Goal: Information Seeking & Learning: Learn about a topic

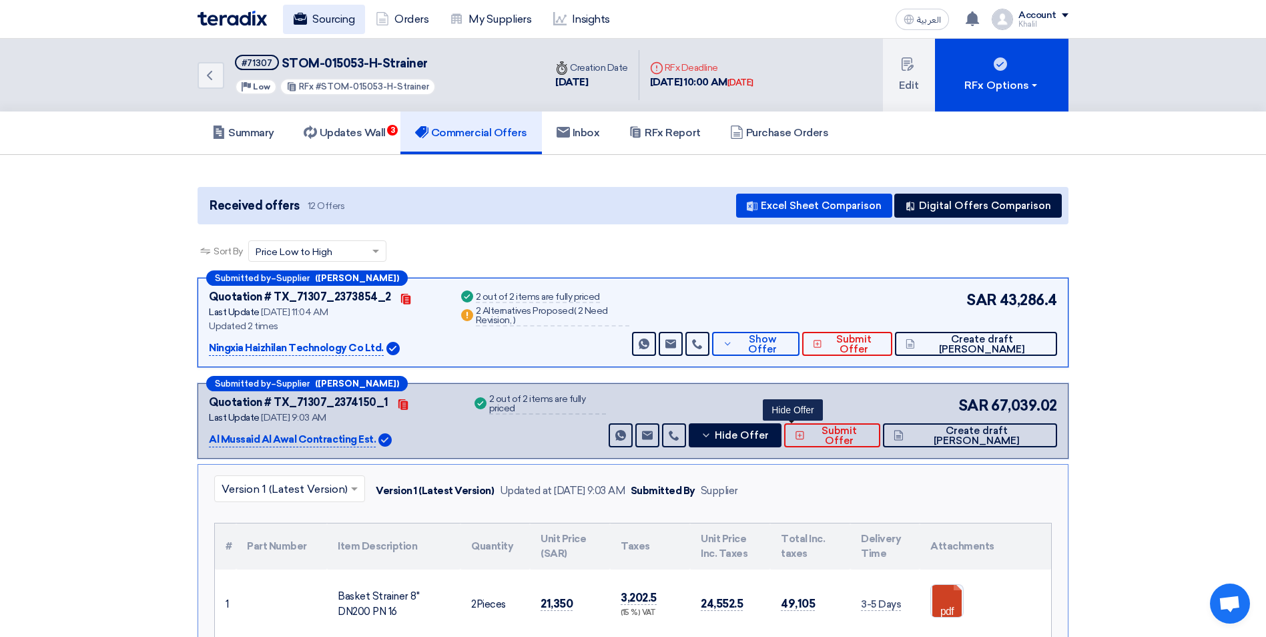
click at [320, 15] on link "Sourcing" at bounding box center [324, 19] width 82 height 29
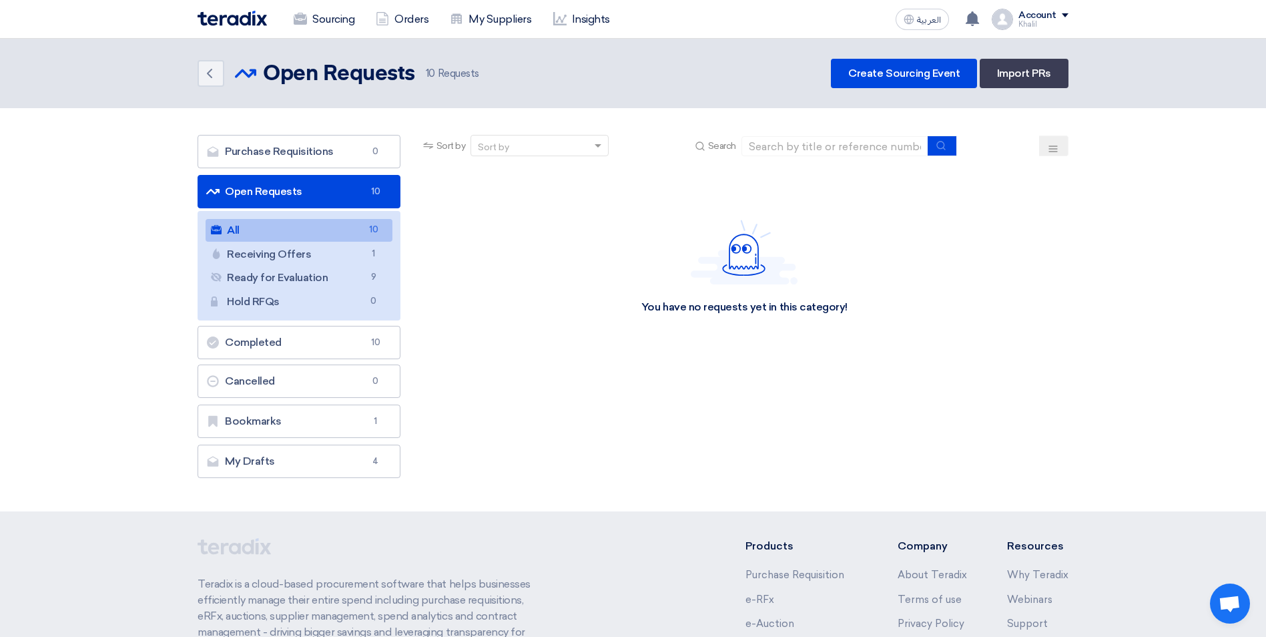
click at [311, 228] on link "All All 10" at bounding box center [299, 230] width 187 height 23
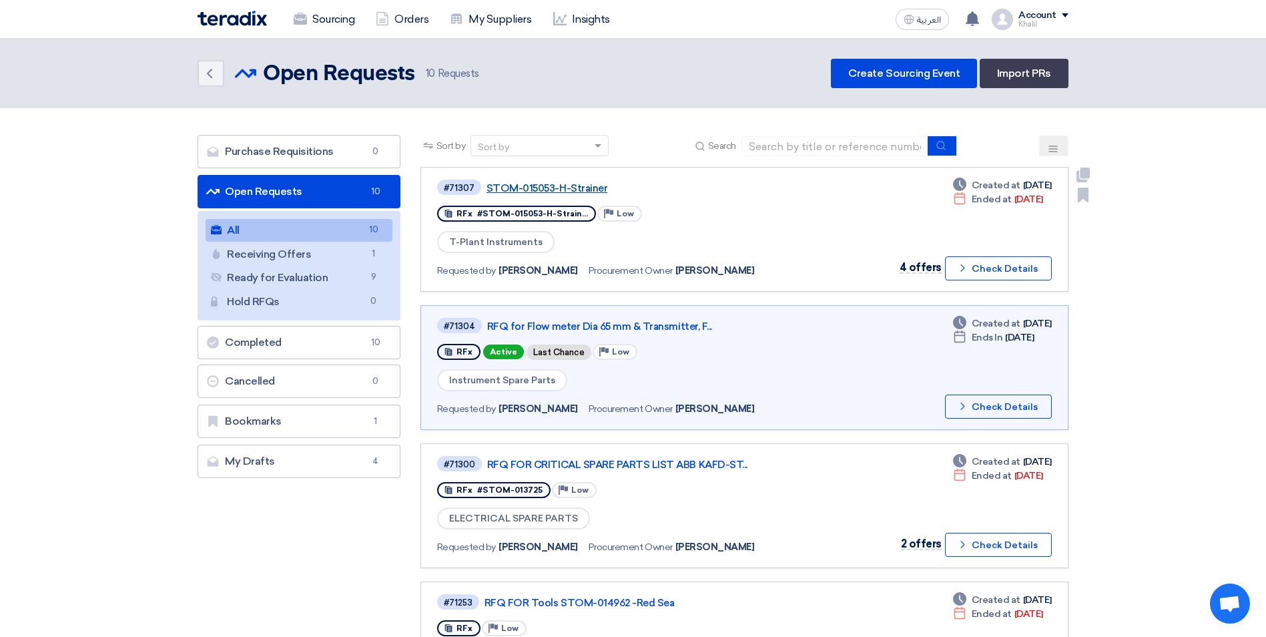
click at [575, 183] on link "STOM-015053-H-Strainer" at bounding box center [653, 188] width 334 height 12
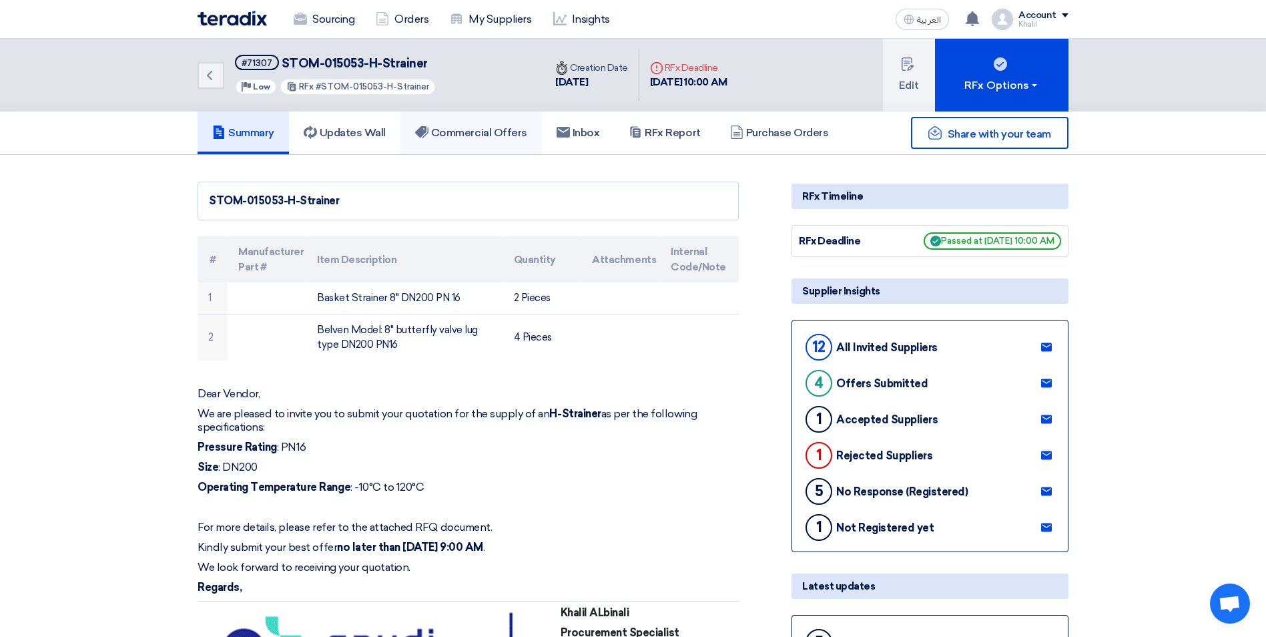
click at [461, 133] on h5 "Commercial Offers" at bounding box center [471, 132] width 112 height 13
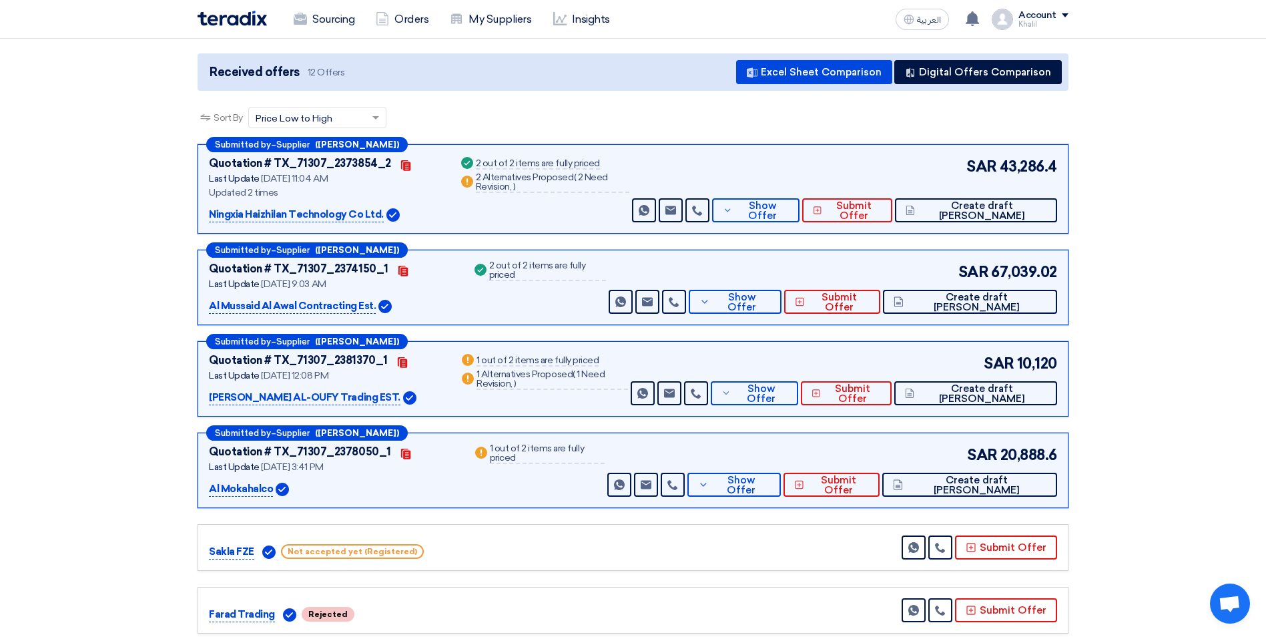
scroll to position [200, 0]
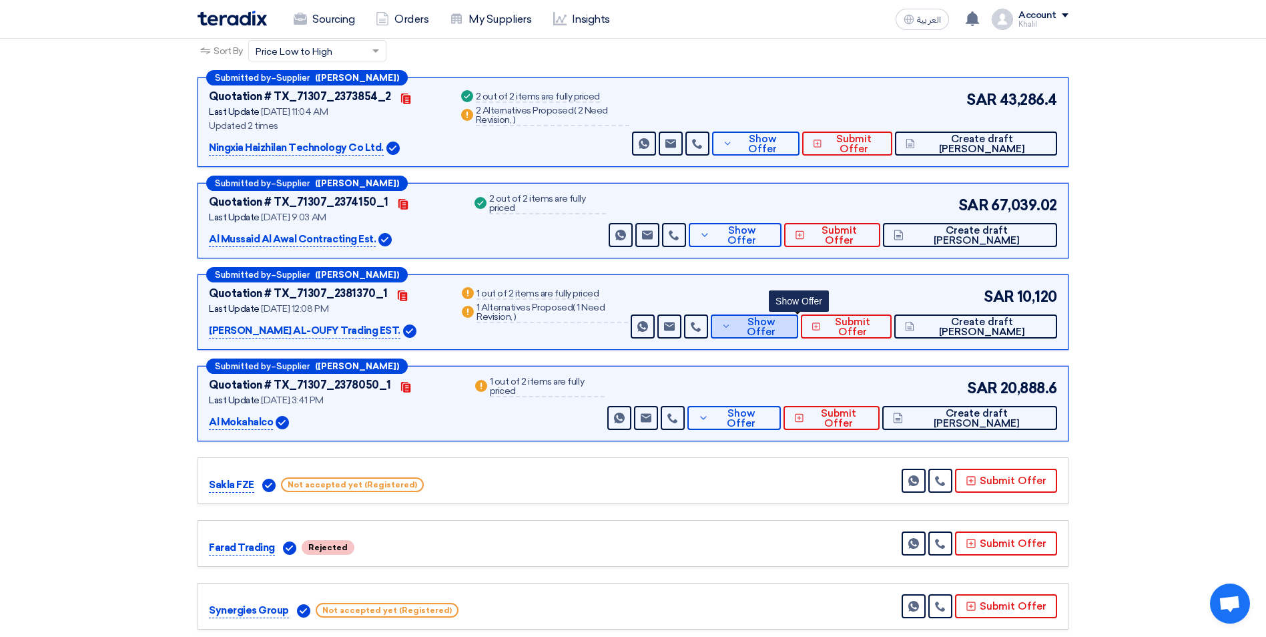
click at [769, 332] on button "Show Offer" at bounding box center [755, 326] width 88 height 24
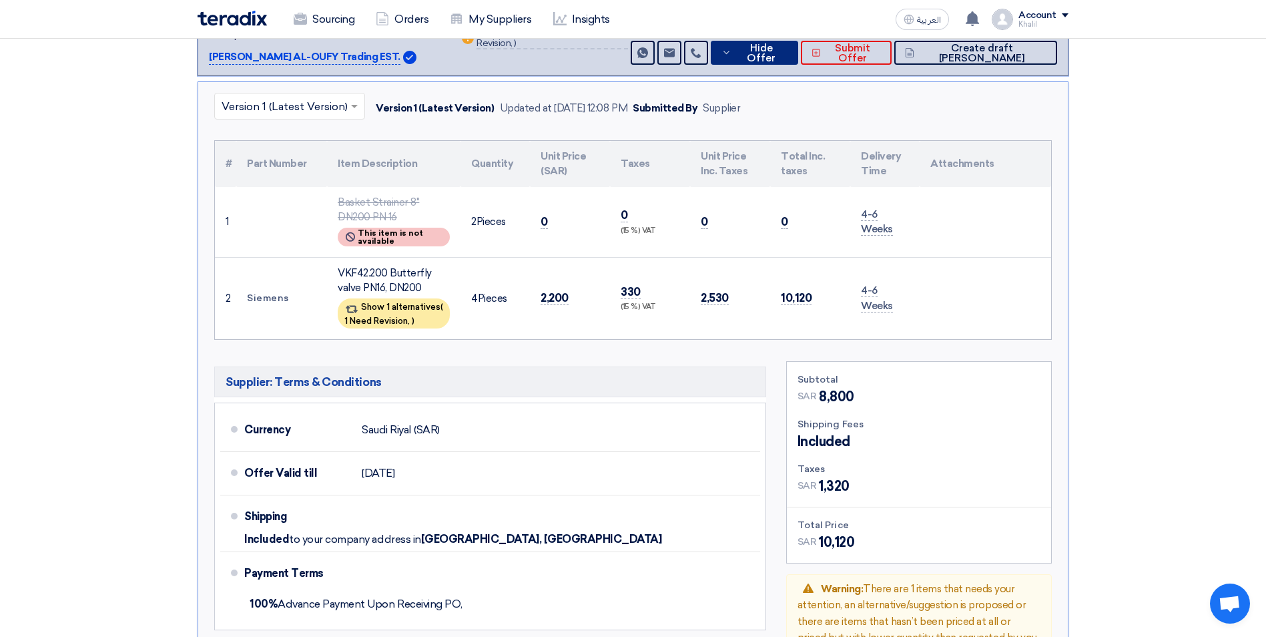
scroll to position [467, 0]
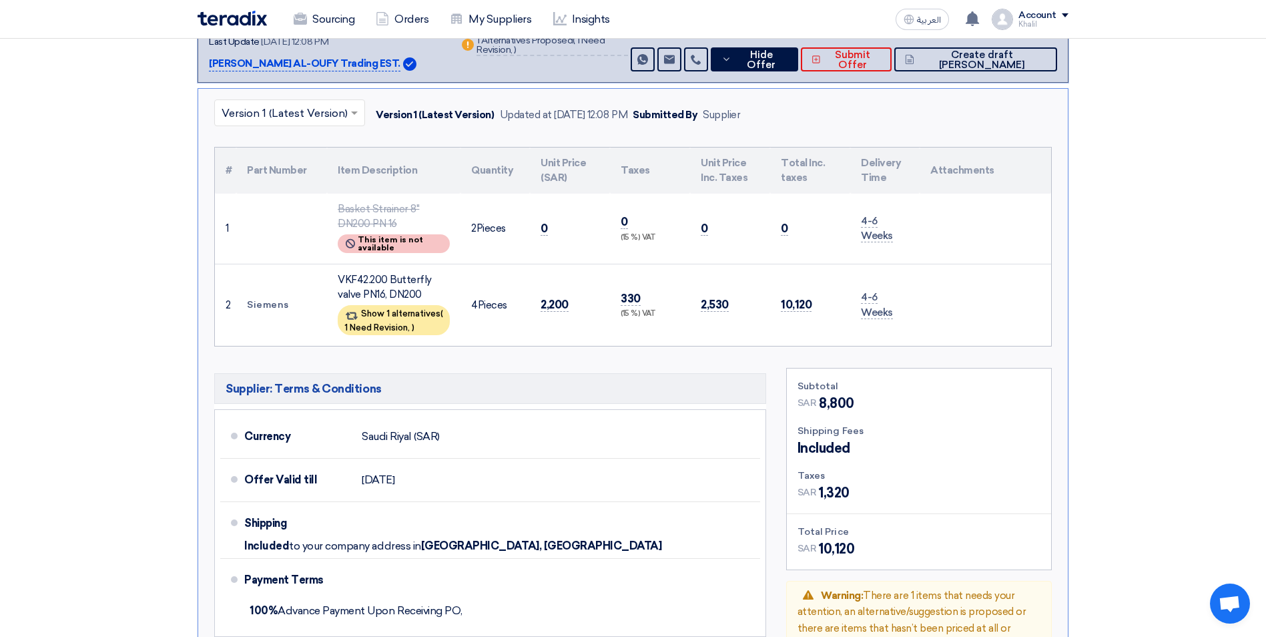
drag, startPoint x: 342, startPoint y: 275, endPoint x: 434, endPoint y: 290, distance: 93.9
click at [434, 290] on div "VKF42.200 Butterfly valve PN16, DN200" at bounding box center [394, 287] width 112 height 30
drag, startPoint x: 434, startPoint y: 290, endPoint x: 376, endPoint y: 282, distance: 58.6
click at [376, 282] on div "VKF42.200 Butterfly valve PN16, DN200" at bounding box center [394, 287] width 112 height 30
drag, startPoint x: 334, startPoint y: 274, endPoint x: 422, endPoint y: 294, distance: 91.0
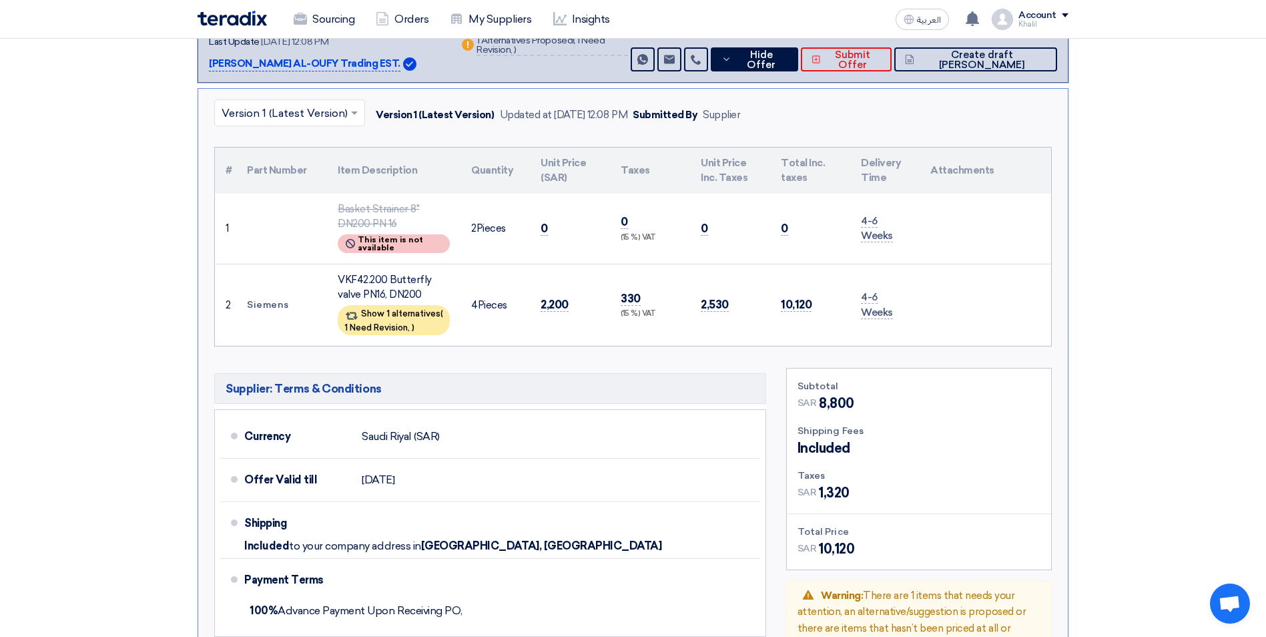
click at [422, 294] on td "VKF42.200 Butterfly valve PN16, DN200 Show 1 alternatives ( 1 Need Revision, )" at bounding box center [393, 305] width 133 height 82
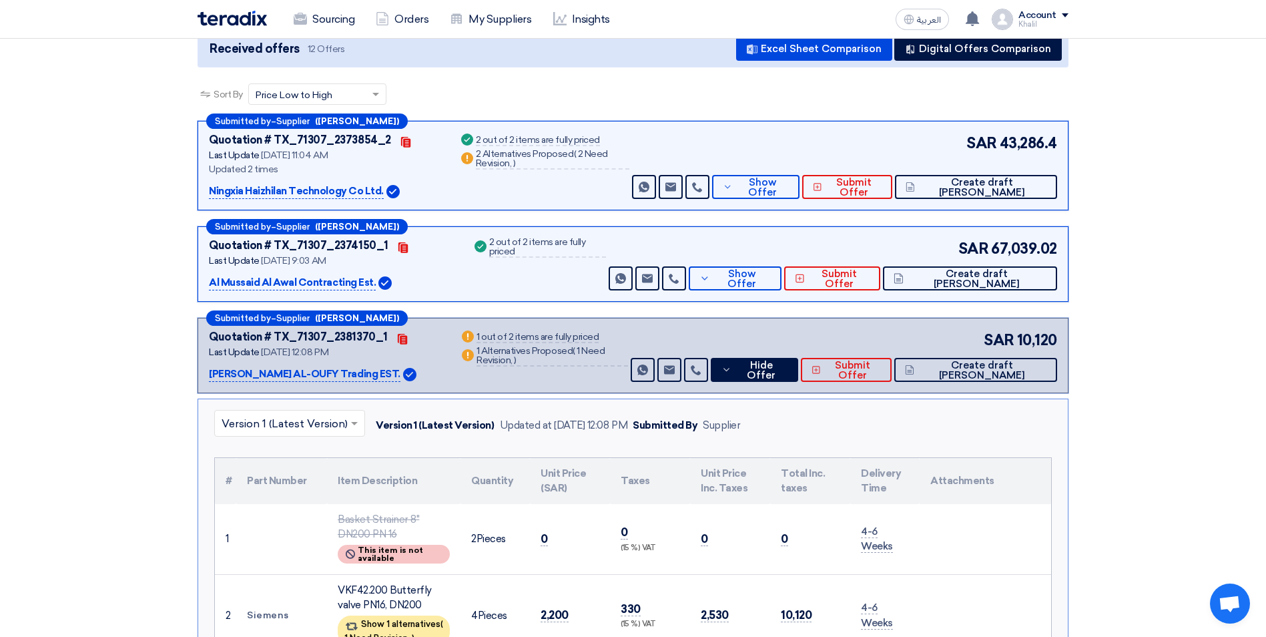
scroll to position [133, 0]
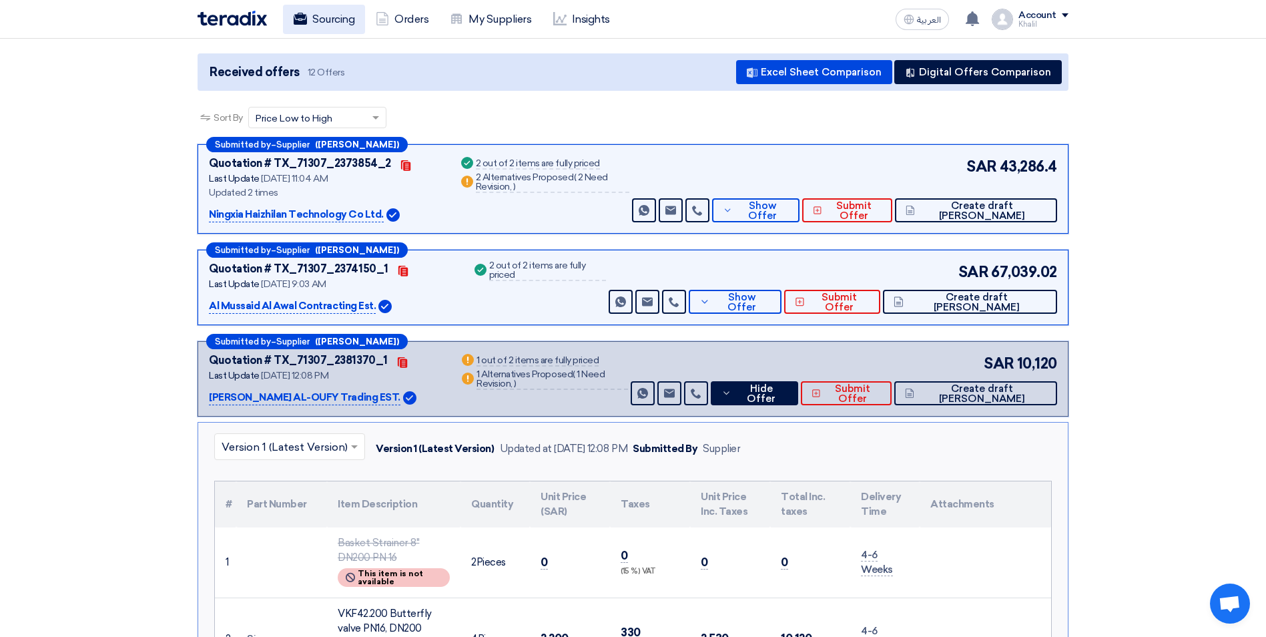
click at [328, 17] on link "Sourcing" at bounding box center [324, 19] width 82 height 29
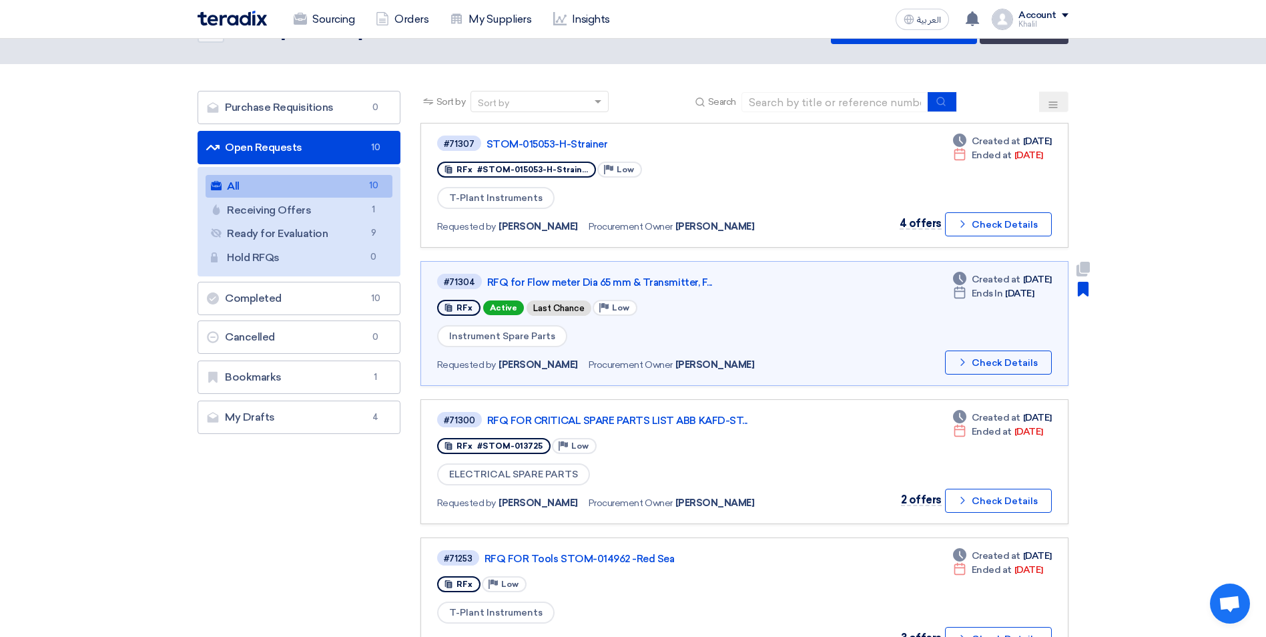
scroll to position [67, 0]
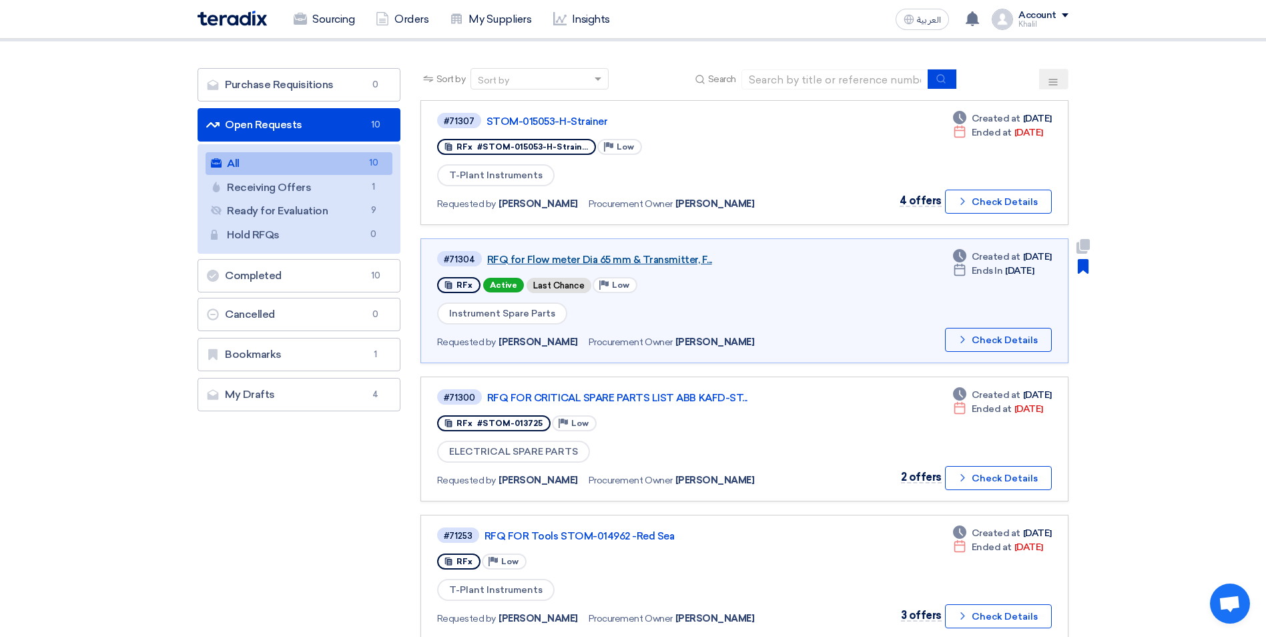
click at [632, 260] on link "RFQ for Flow meter Dia 65 mm & Transmitter, F..." at bounding box center [654, 260] width 334 height 12
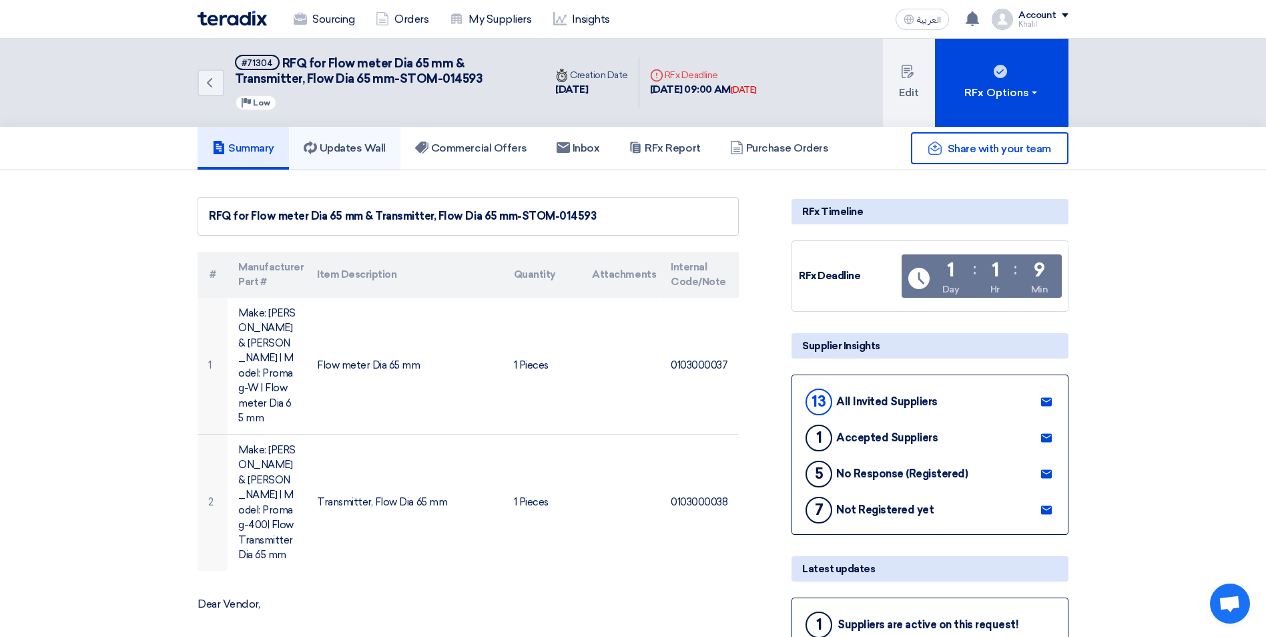
click at [363, 150] on h5 "Updates Wall" at bounding box center [345, 147] width 82 height 13
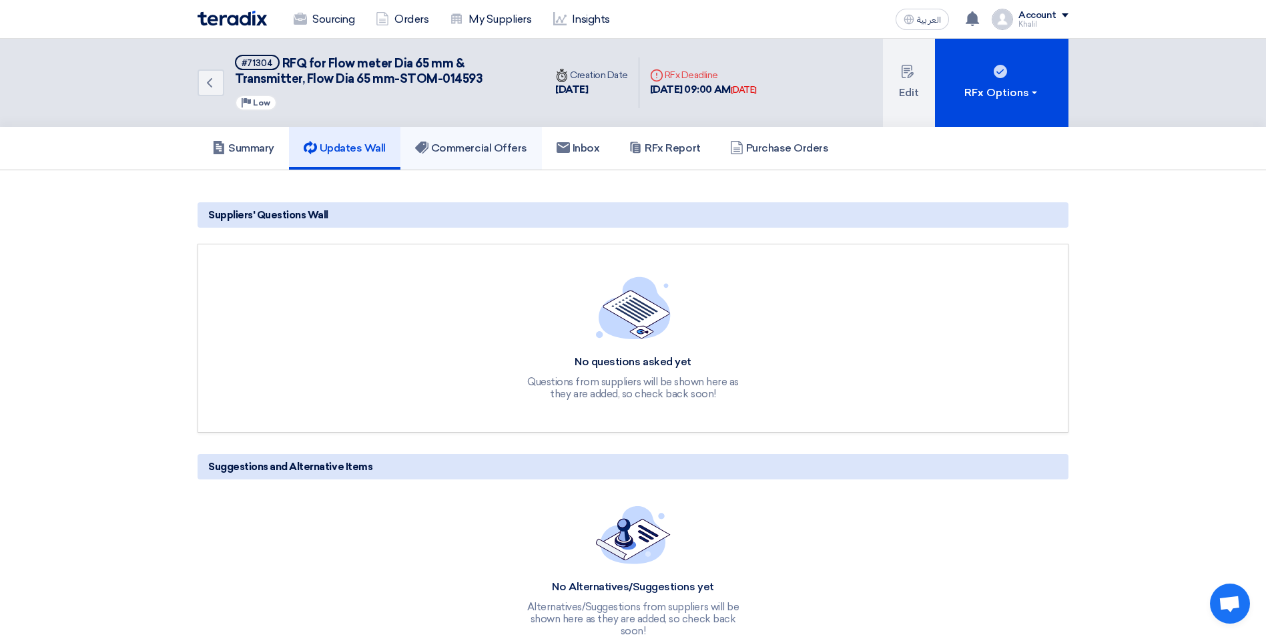
click at [480, 151] on h5 "Commercial Offers" at bounding box center [471, 147] width 112 height 13
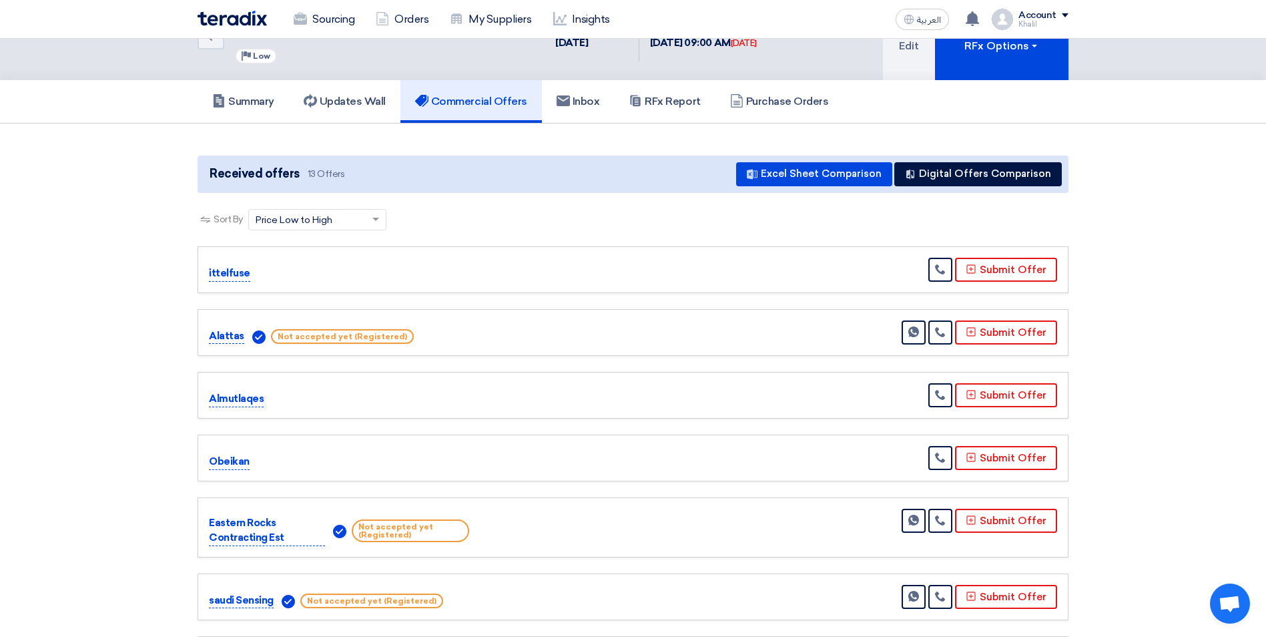
scroll to position [67, 0]
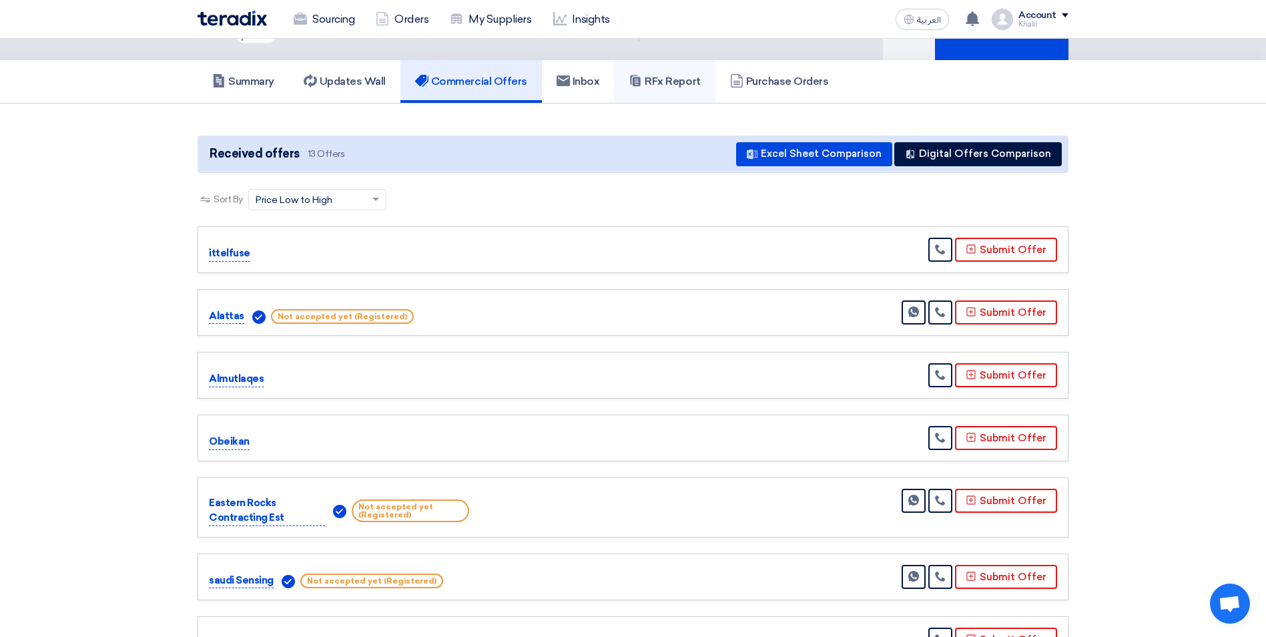
click at [663, 89] on link "RFx Report" at bounding box center [664, 81] width 101 height 43
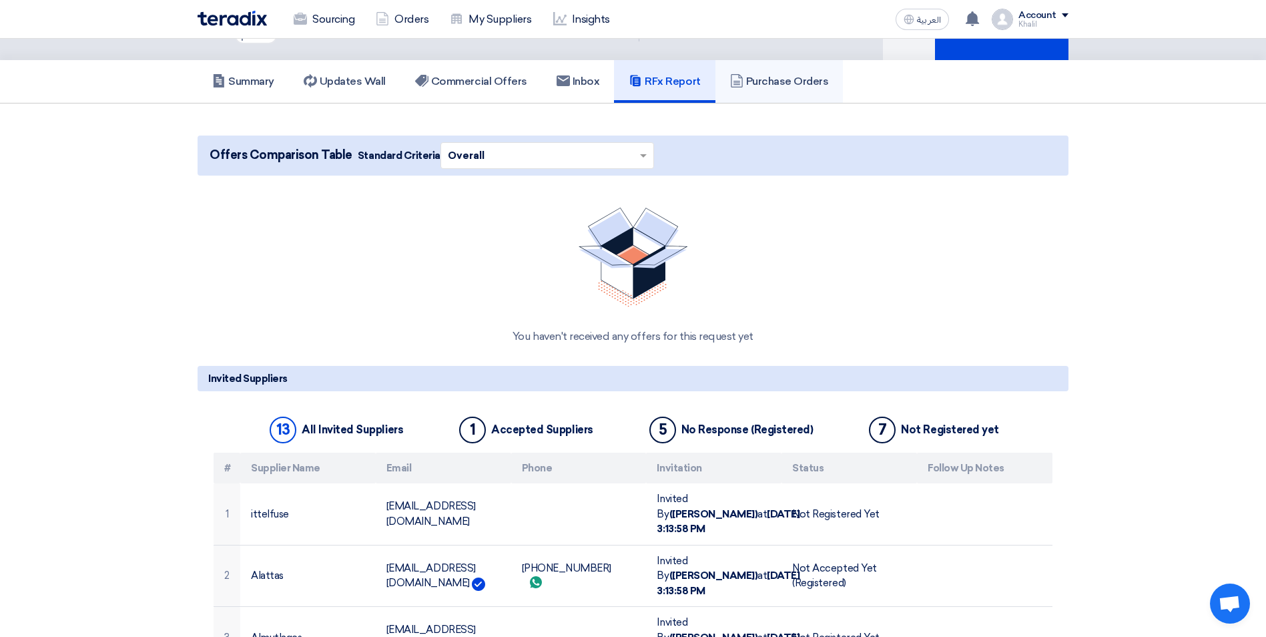
click at [779, 83] on h5 "Purchase Orders" at bounding box center [779, 81] width 99 height 13
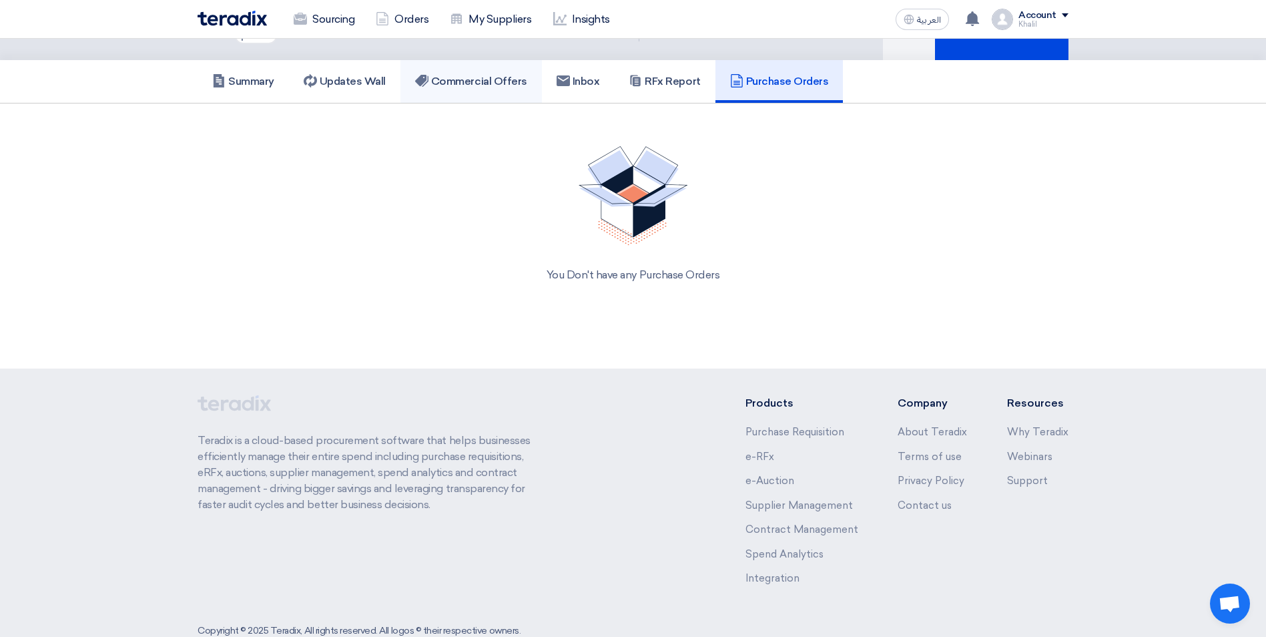
click at [492, 84] on h5 "Commercial Offers" at bounding box center [471, 81] width 112 height 13
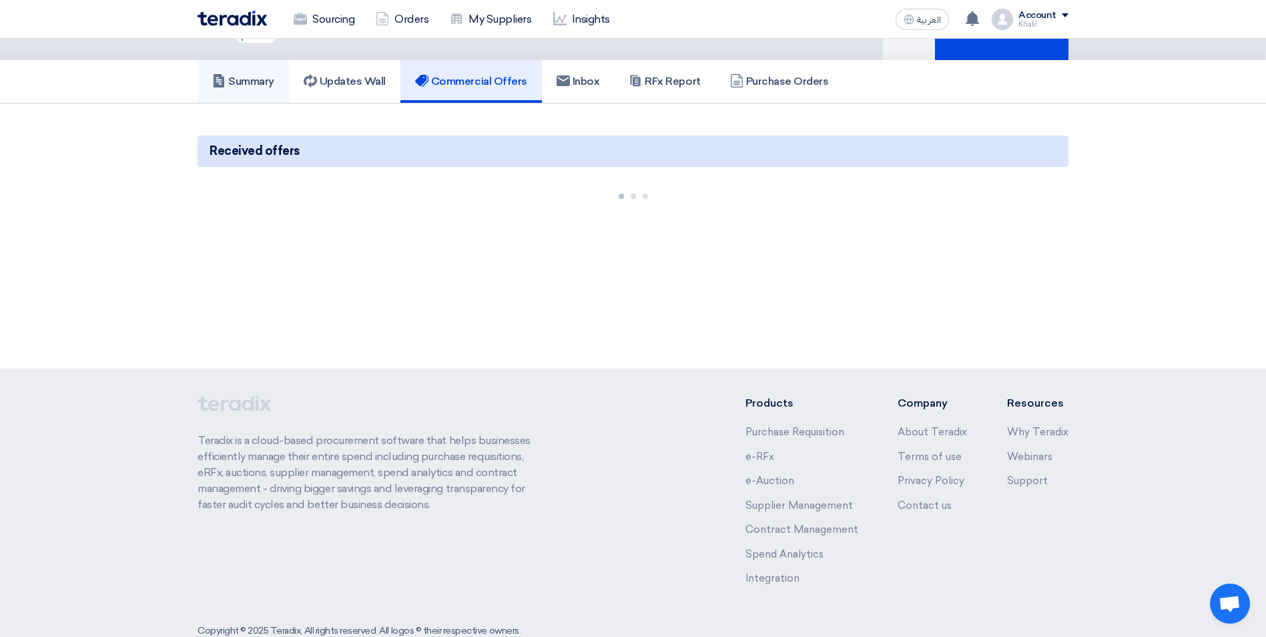
click at [274, 77] on h5 "Summary" at bounding box center [243, 81] width 62 height 13
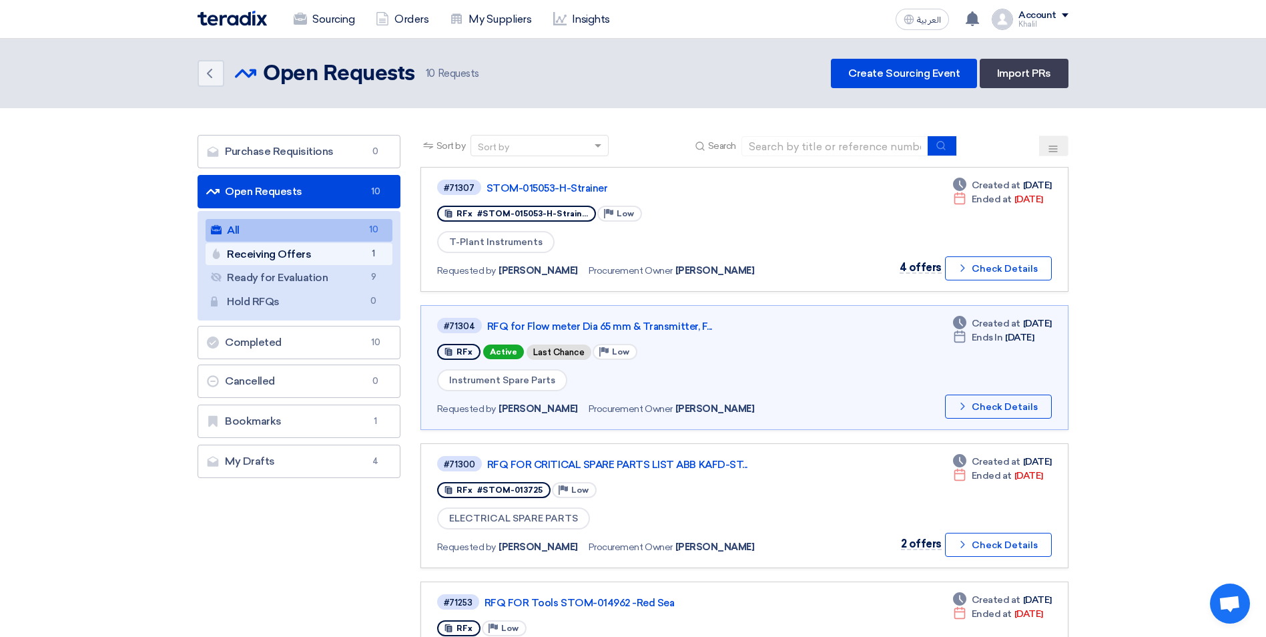
click at [344, 257] on link "Receiving Offers Receiving Offers 1" at bounding box center [299, 254] width 187 height 23
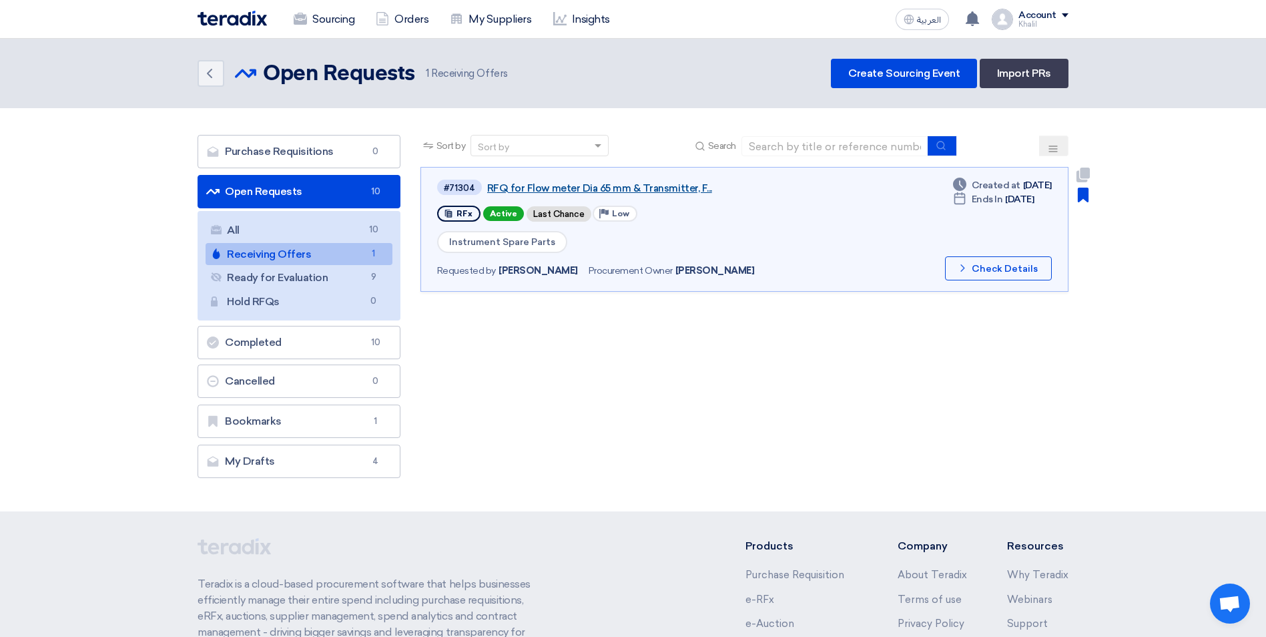
click at [612, 185] on link "RFQ for Flow meter Dia 65 mm & Transmitter, F..." at bounding box center [654, 188] width 334 height 12
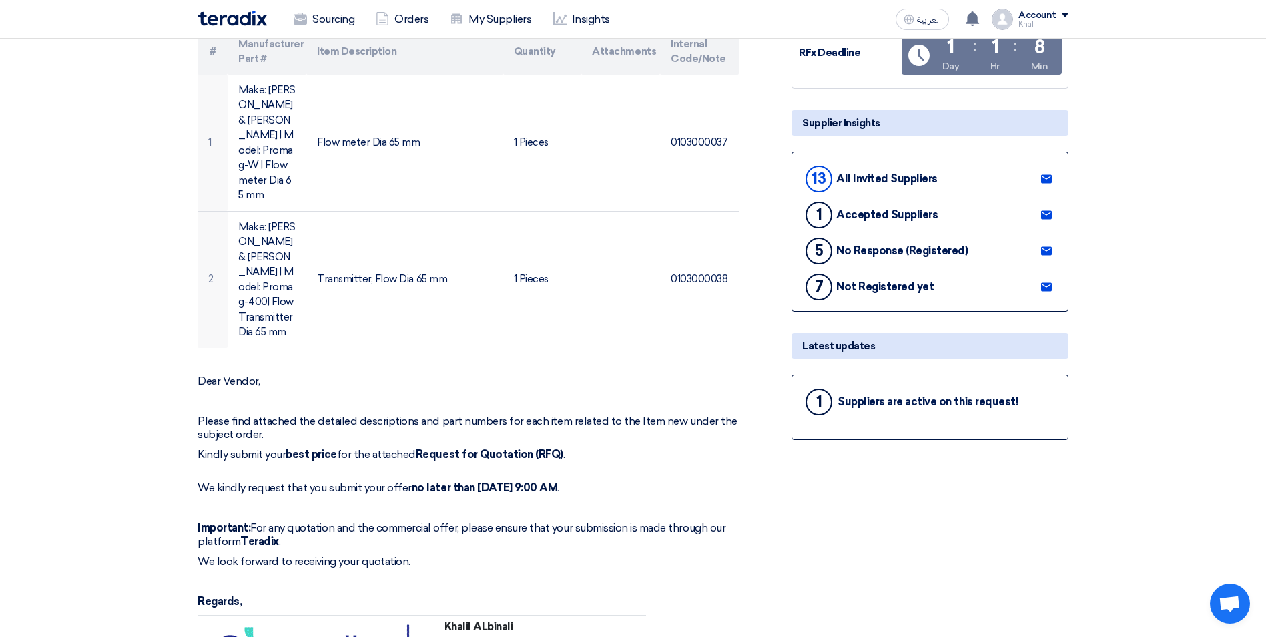
scroll to position [67, 0]
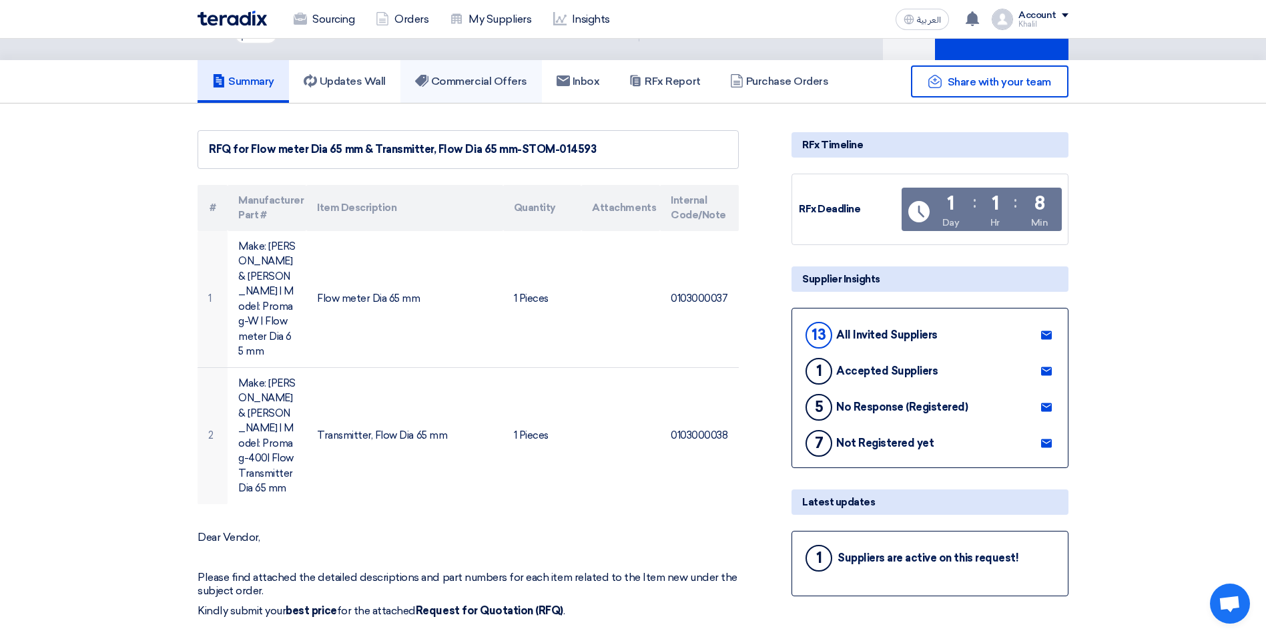
click at [467, 88] on link "Commercial Offers" at bounding box center [470, 81] width 141 height 43
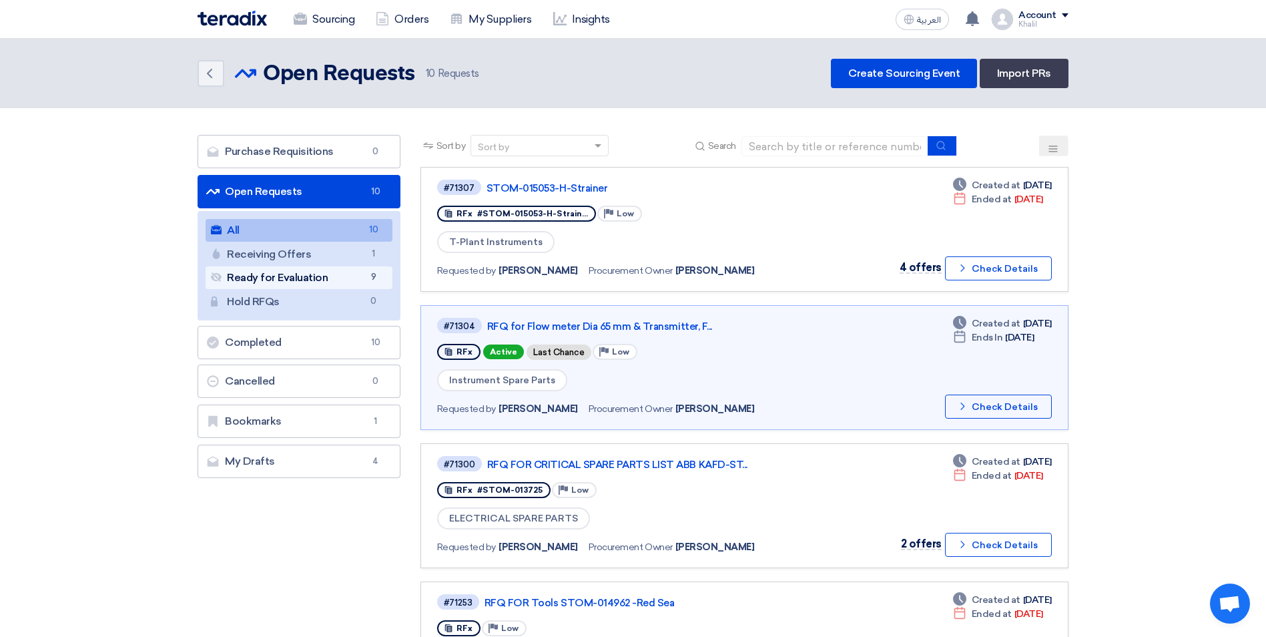
click at [359, 280] on link "Ready for Evaluation Ready for Evaluation 9" at bounding box center [299, 277] width 187 height 23
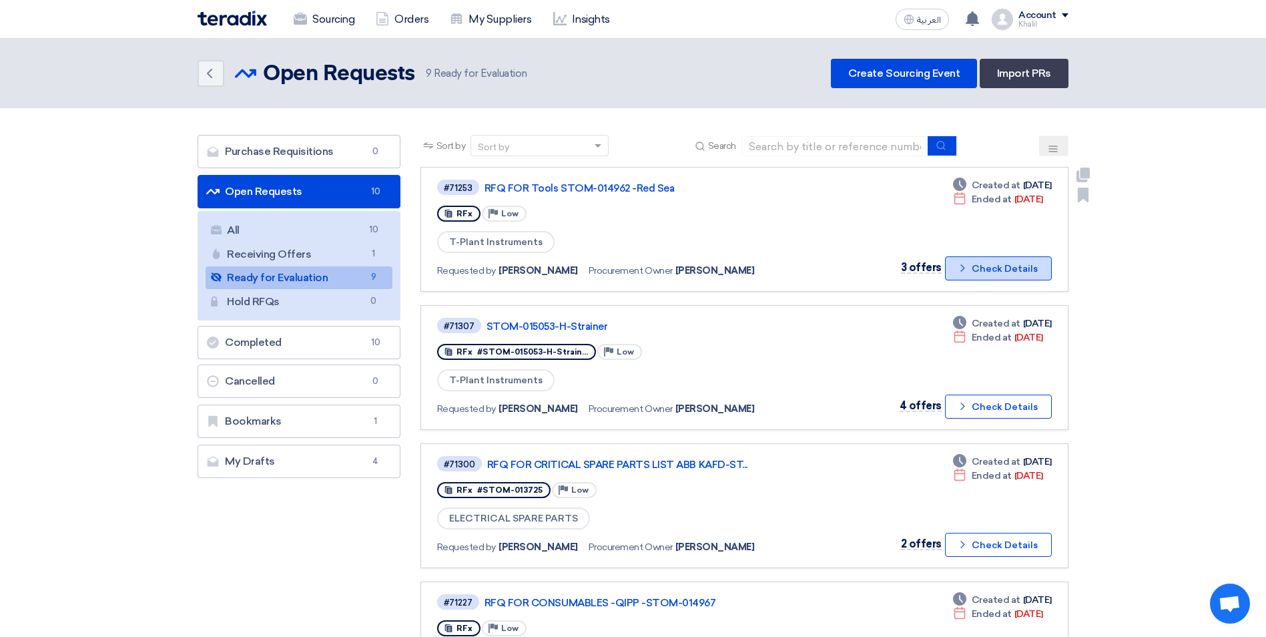
click at [971, 266] on button "Check details Check Details" at bounding box center [998, 268] width 107 height 24
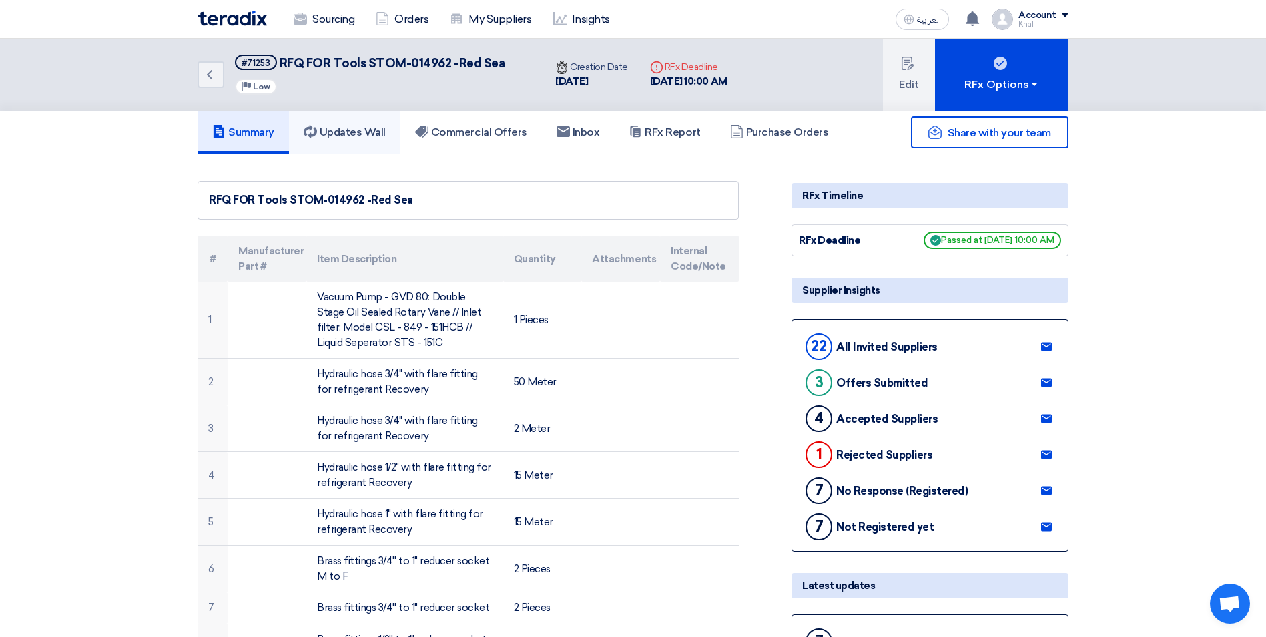
click at [370, 135] on h5 "Updates Wall" at bounding box center [345, 131] width 82 height 13
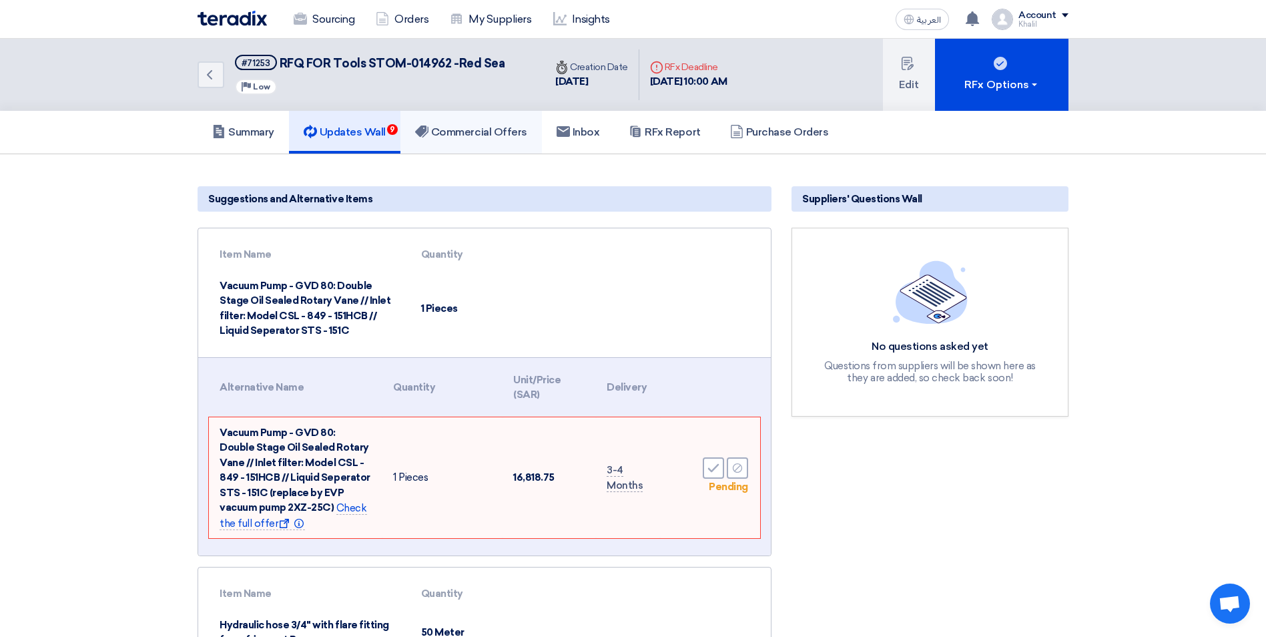
click at [470, 137] on h5 "Commercial Offers" at bounding box center [471, 131] width 112 height 13
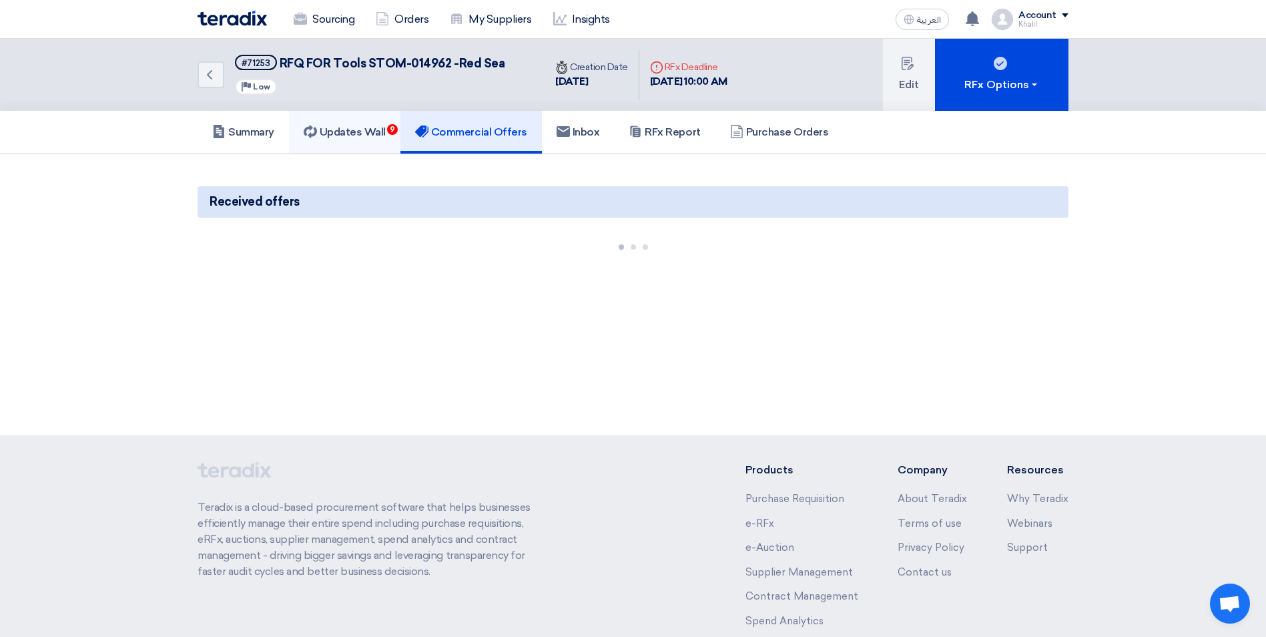
click at [352, 127] on h5 "Updates Wall 9" at bounding box center [345, 131] width 82 height 13
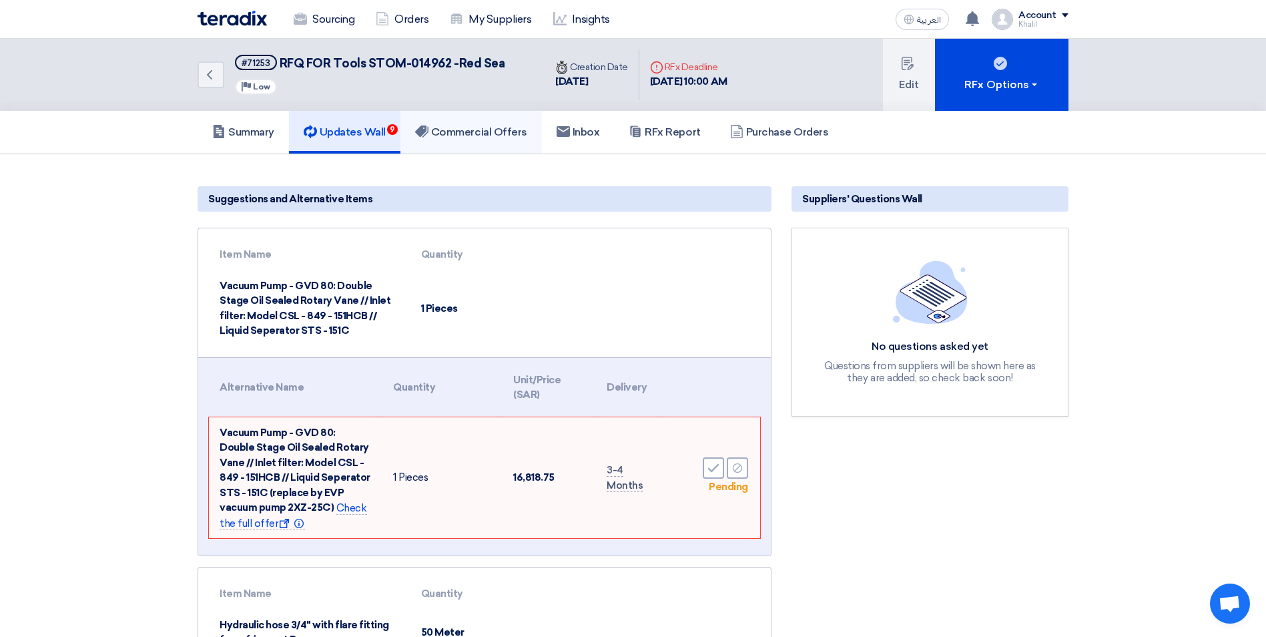
click at [482, 133] on h5 "Commercial Offers" at bounding box center [471, 131] width 112 height 13
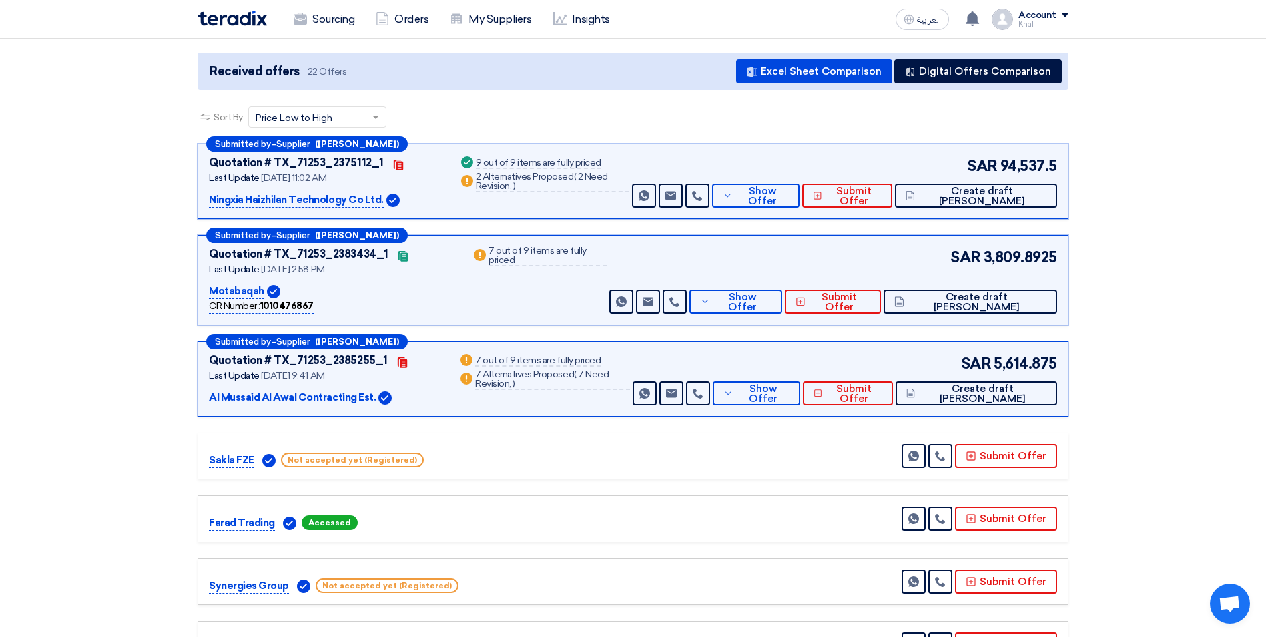
scroll to position [200, 0]
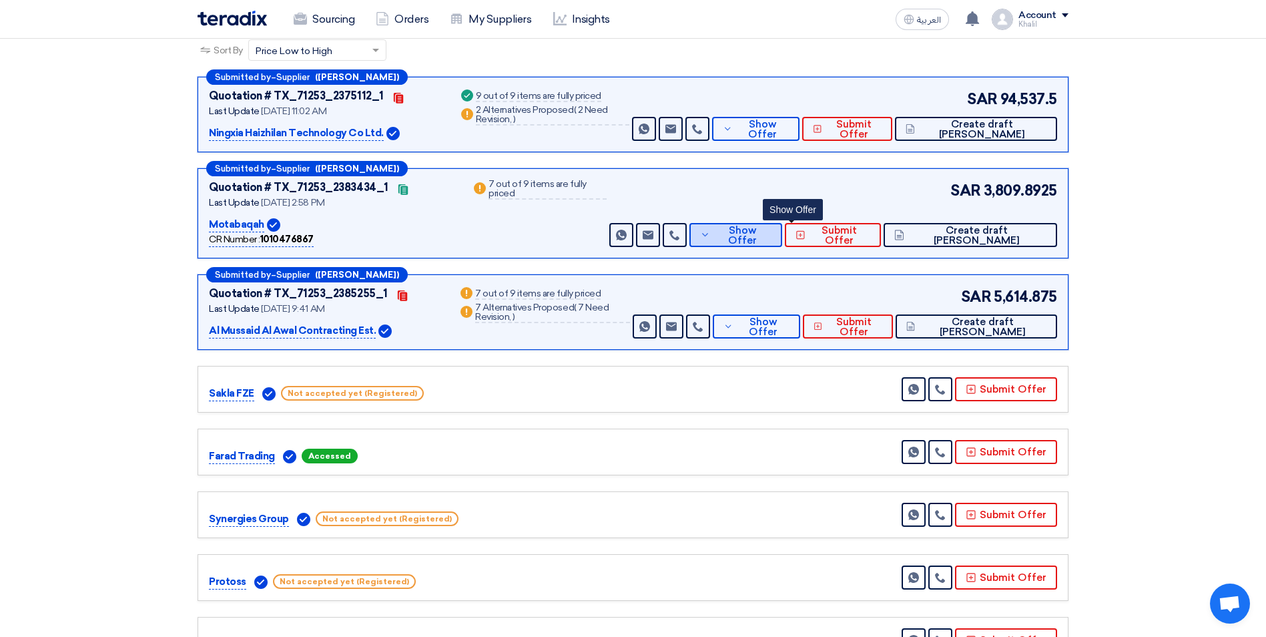
click at [711, 238] on icon at bounding box center [705, 235] width 11 height 11
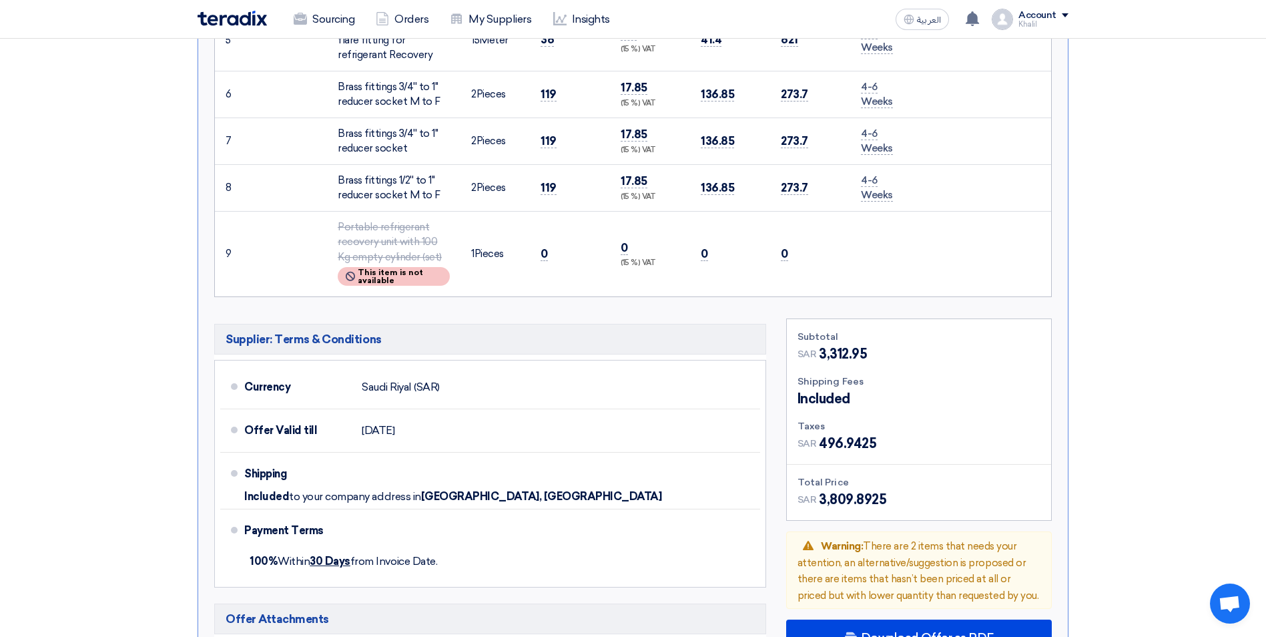
scroll to position [1068, 0]
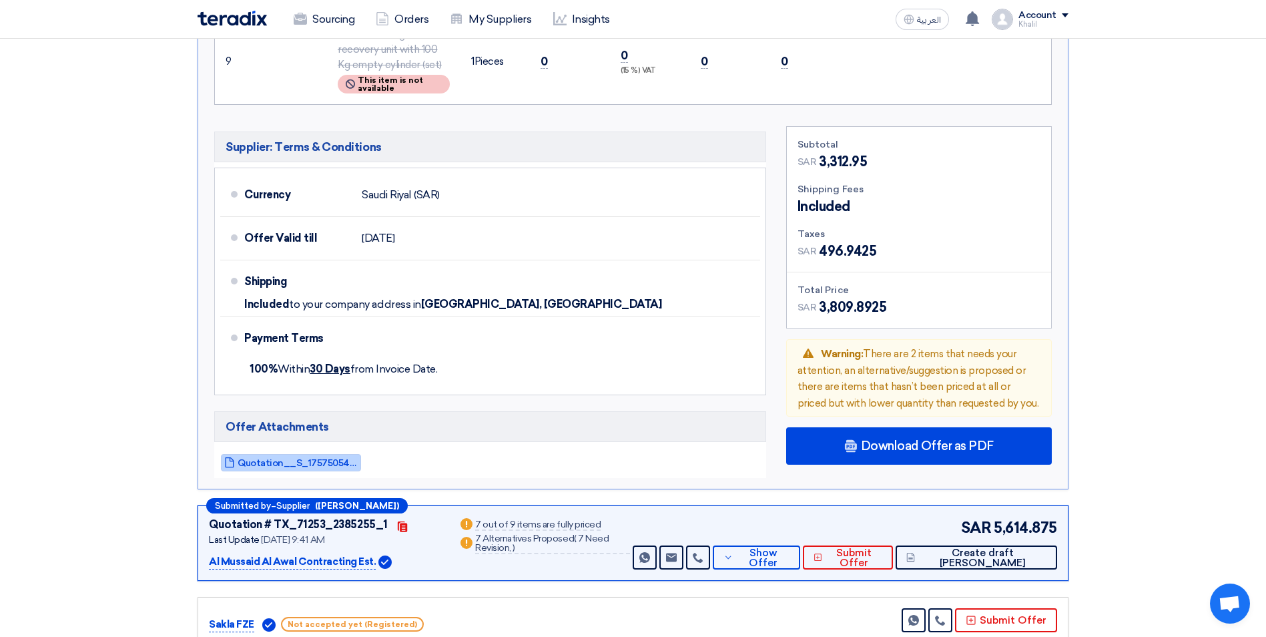
click at [283, 462] on span "Quotation__S_1757505480096.pdf" at bounding box center [298, 463] width 120 height 10
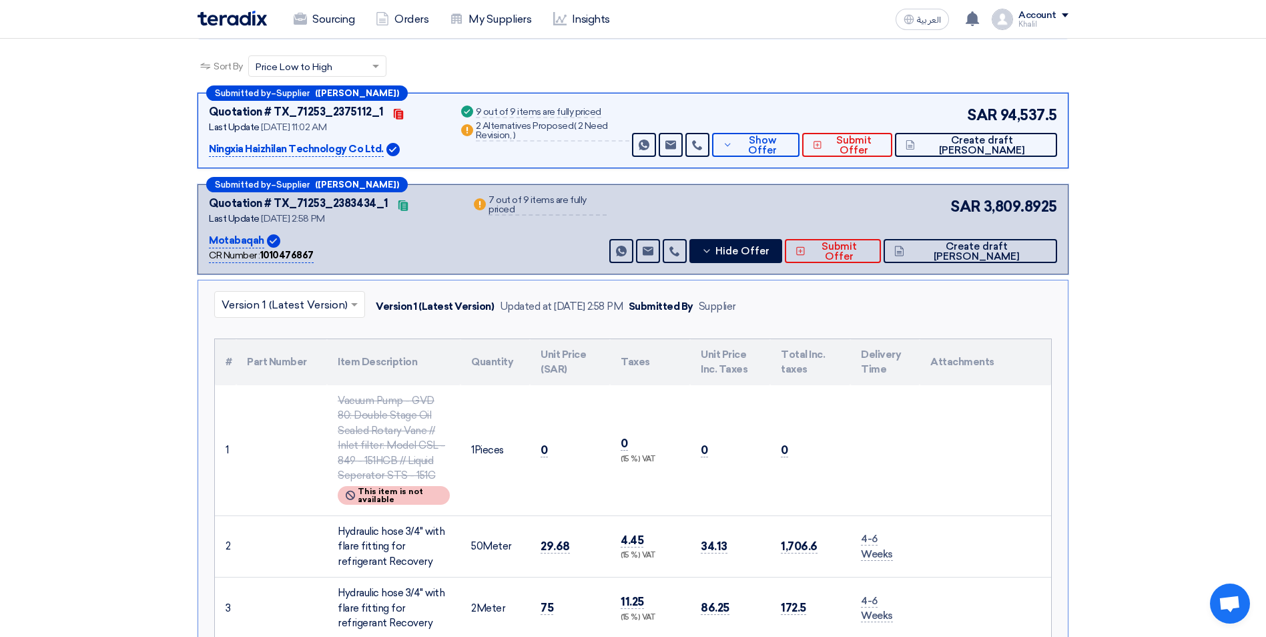
scroll to position [0, 0]
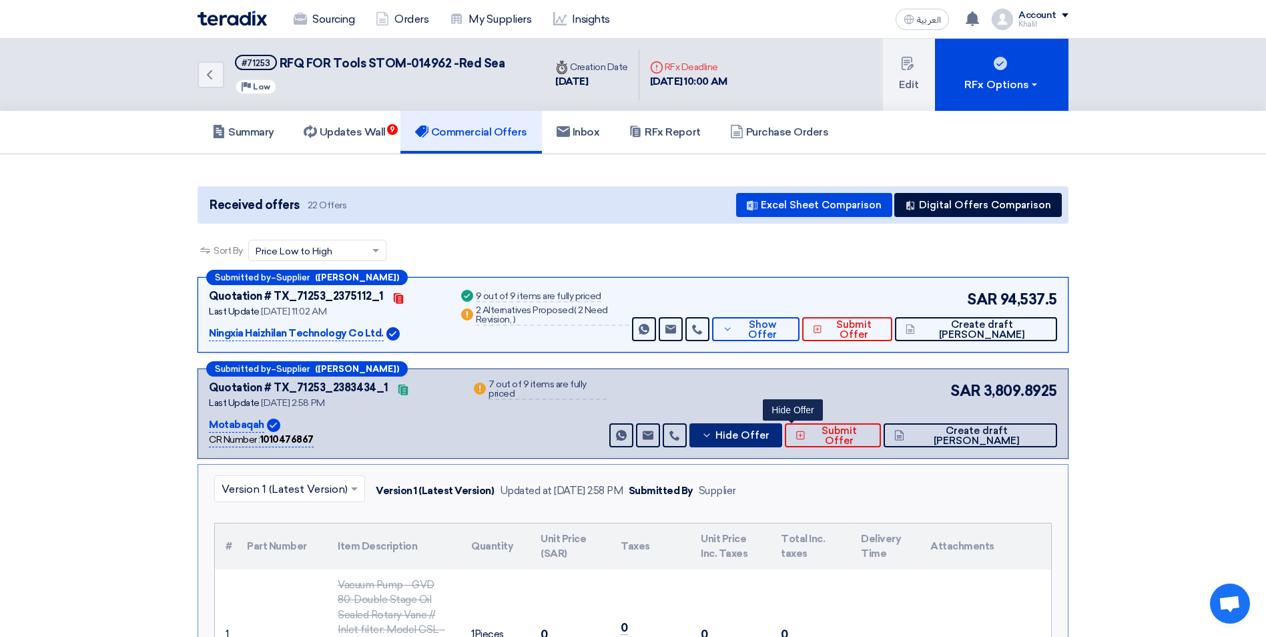
click at [712, 434] on icon at bounding box center [706, 435] width 11 height 11
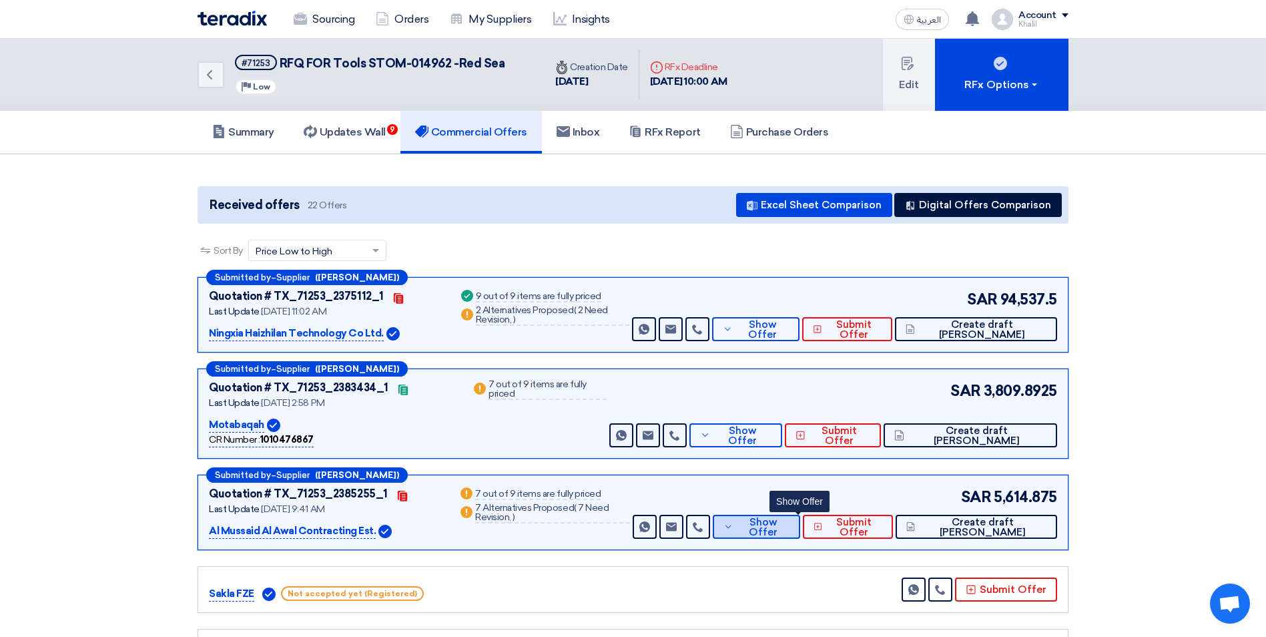
click at [781, 534] on button "Show Offer" at bounding box center [756, 526] width 87 height 24
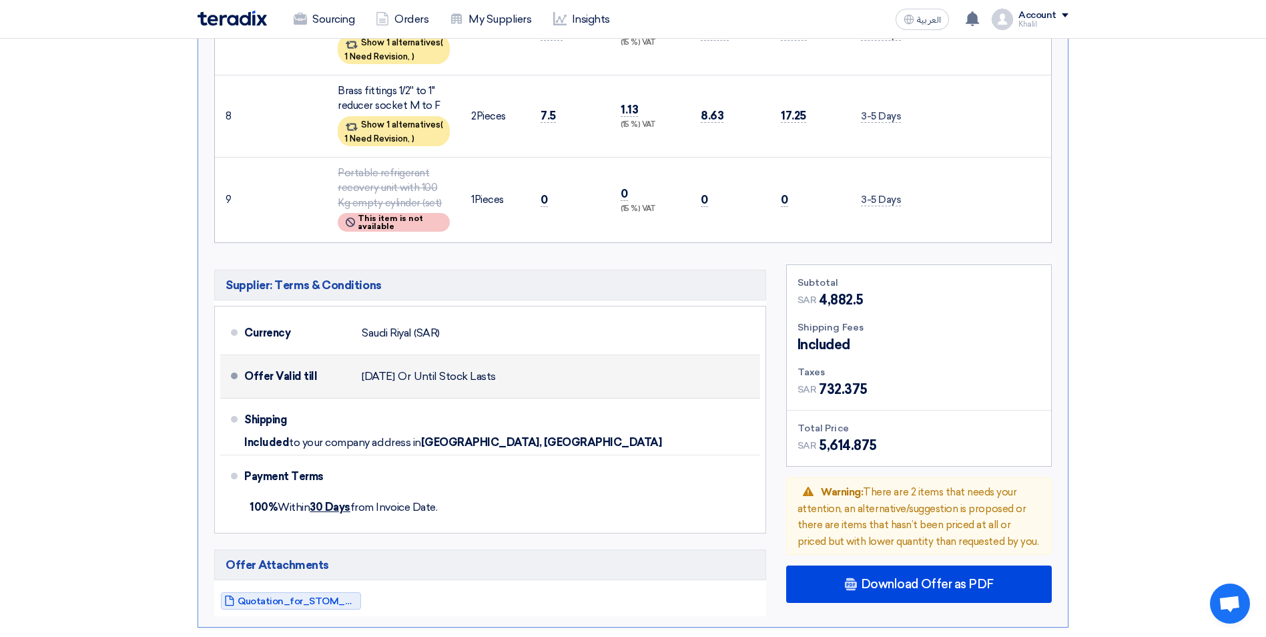
scroll to position [1535, 0]
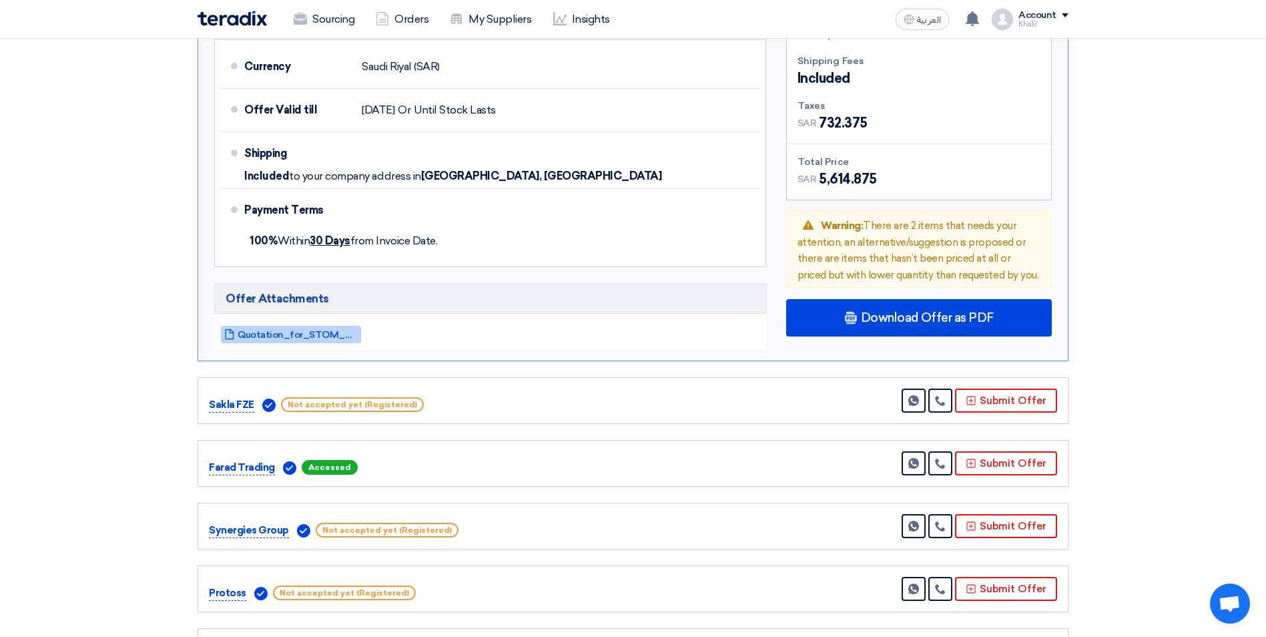
click at [324, 335] on span "Quotation_for_STOM_Consumable_Items_1757572423742.pdf" at bounding box center [298, 335] width 120 height 10
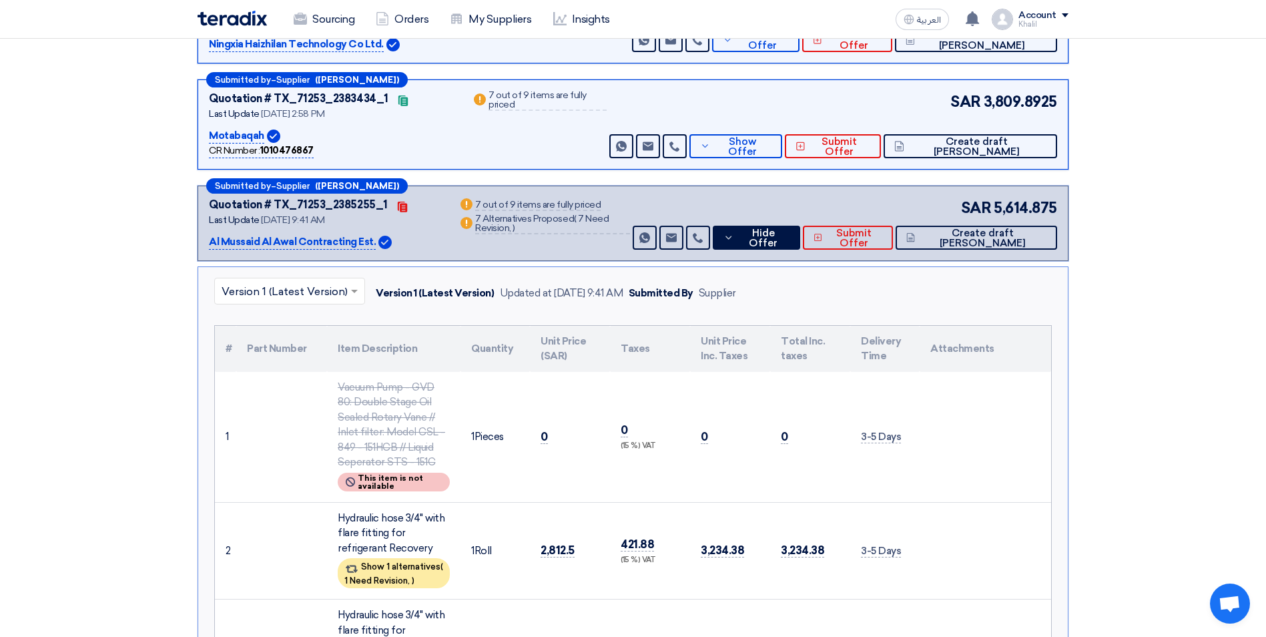
scroll to position [133, 0]
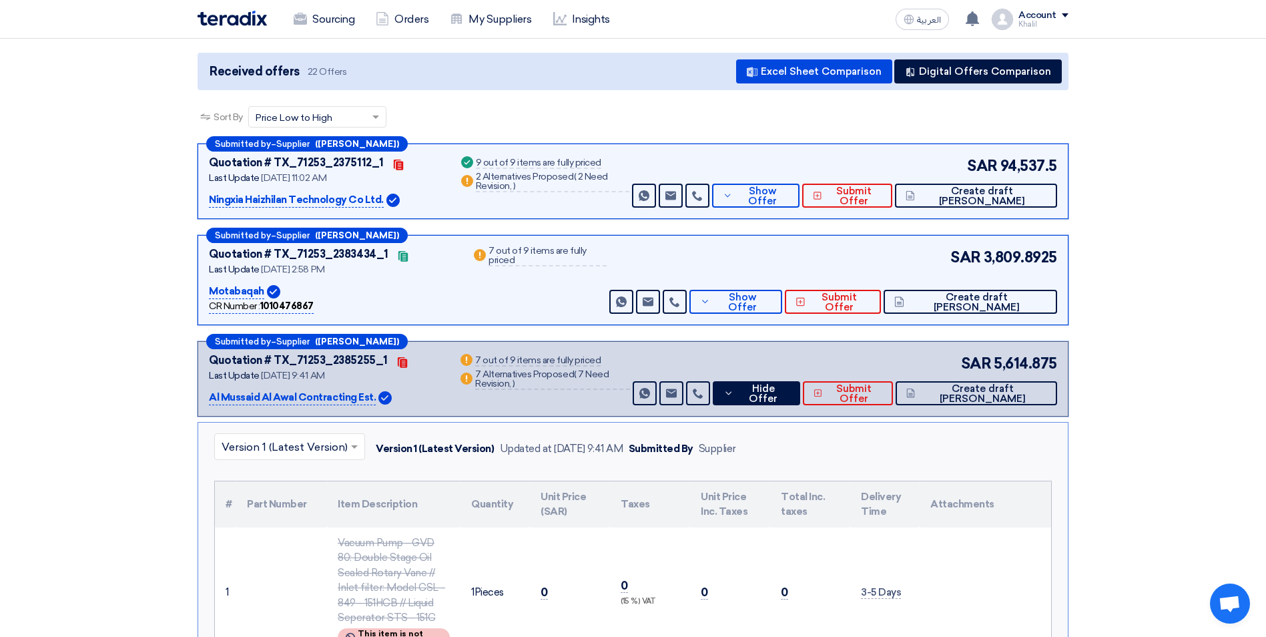
click at [241, 294] on p "Motabaqah" at bounding box center [236, 292] width 55 height 16
click at [771, 302] on span "Show Offer" at bounding box center [741, 302] width 57 height 20
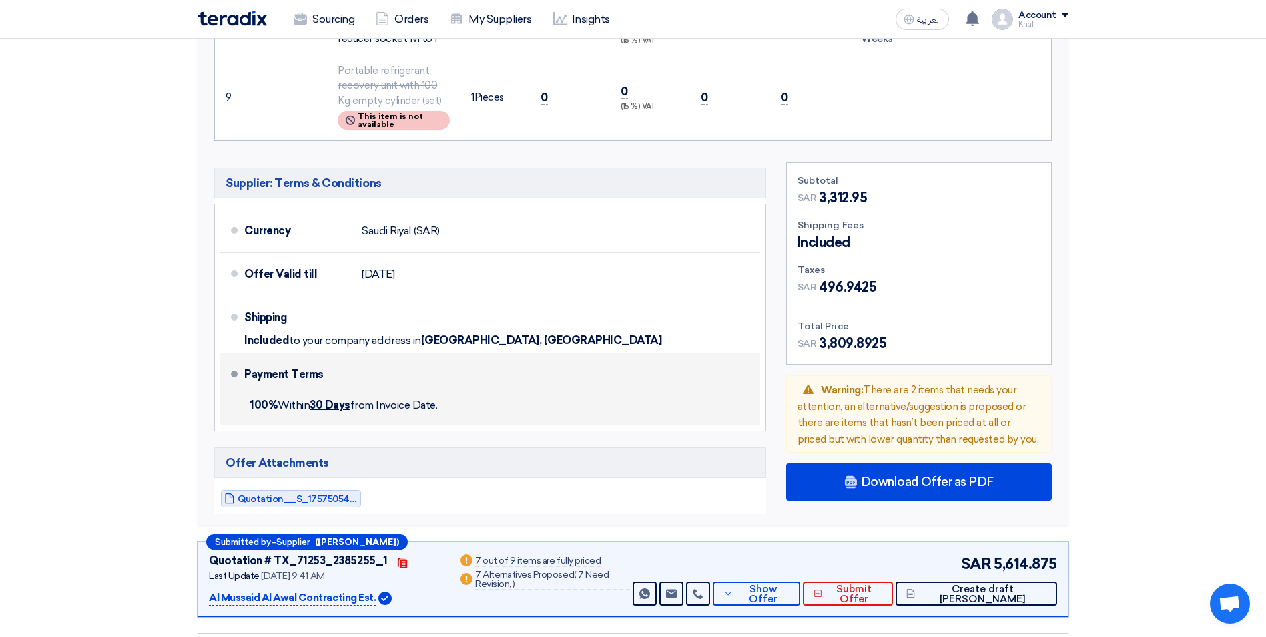
scroll to position [1001, 0]
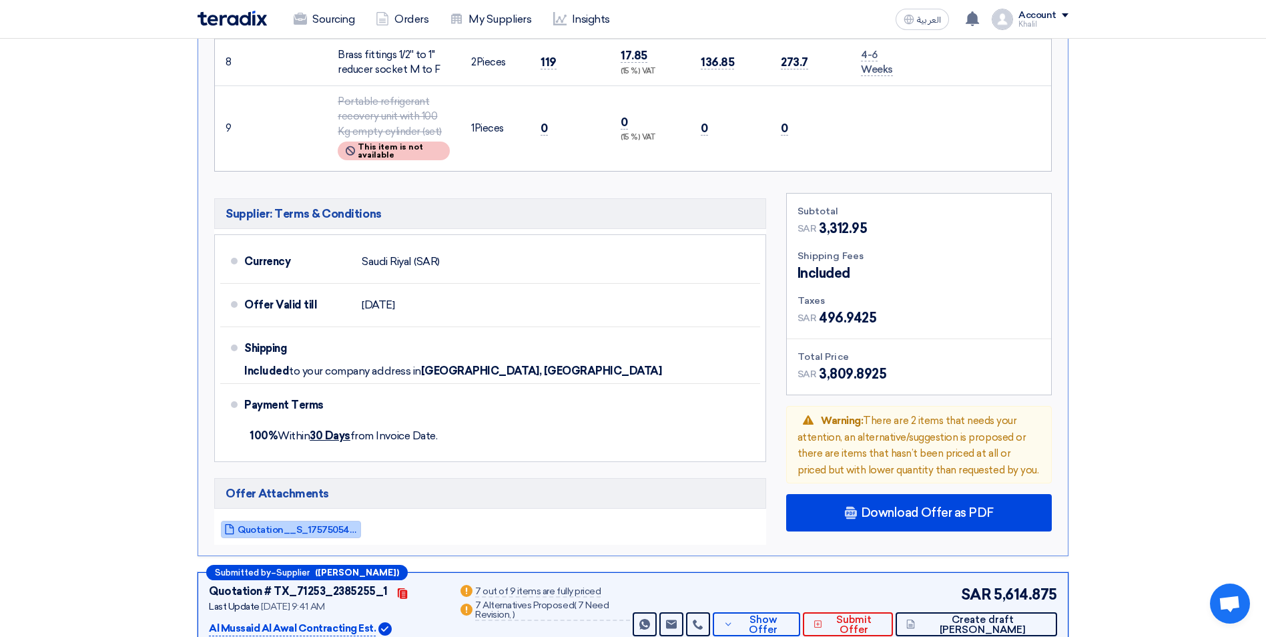
click at [335, 524] on span "Quotation__S_1757505480096.pdf" at bounding box center [298, 529] width 120 height 10
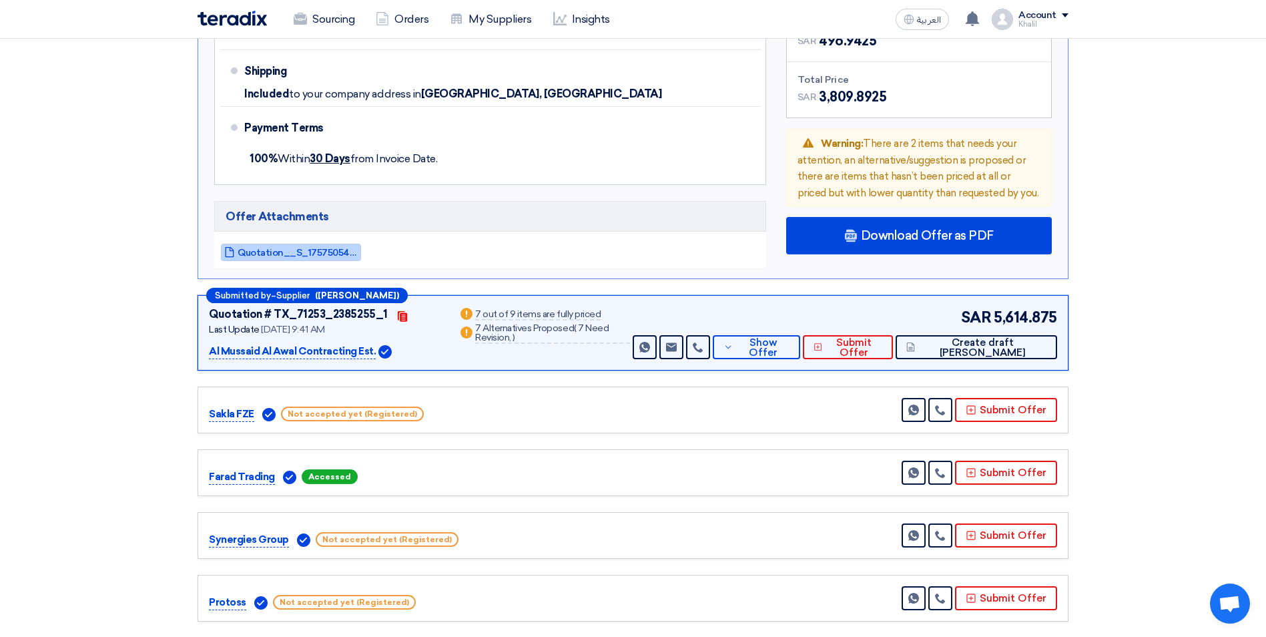
scroll to position [1268, 0]
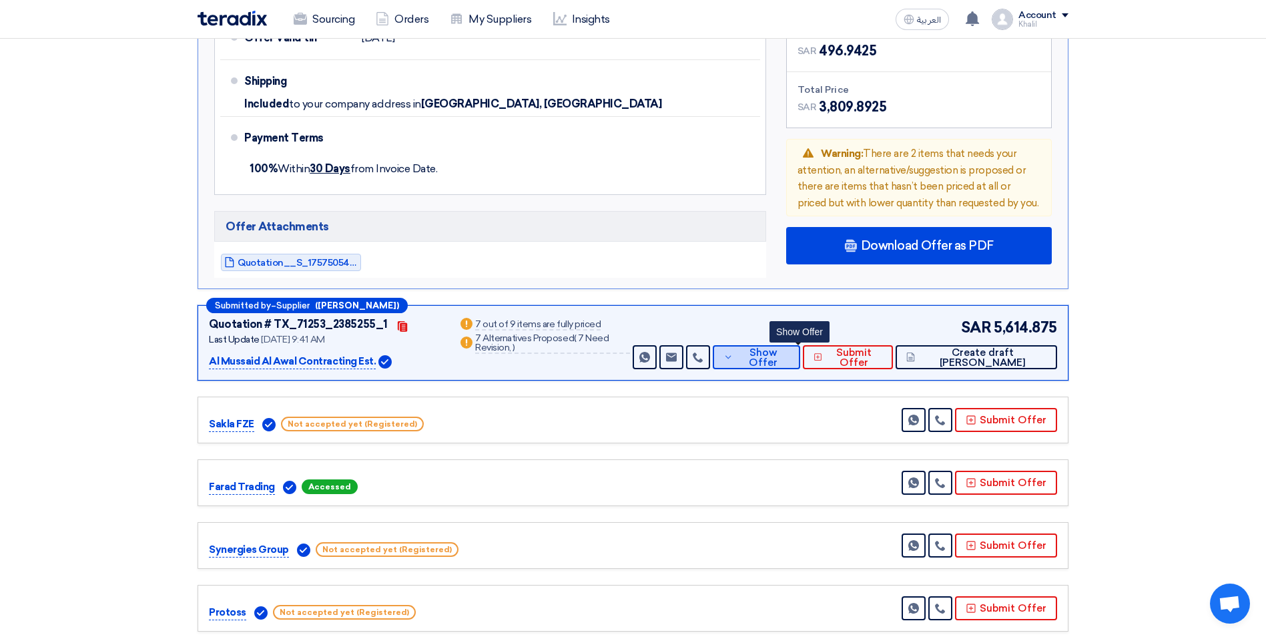
click at [786, 353] on span "Show Offer" at bounding box center [763, 358] width 53 height 20
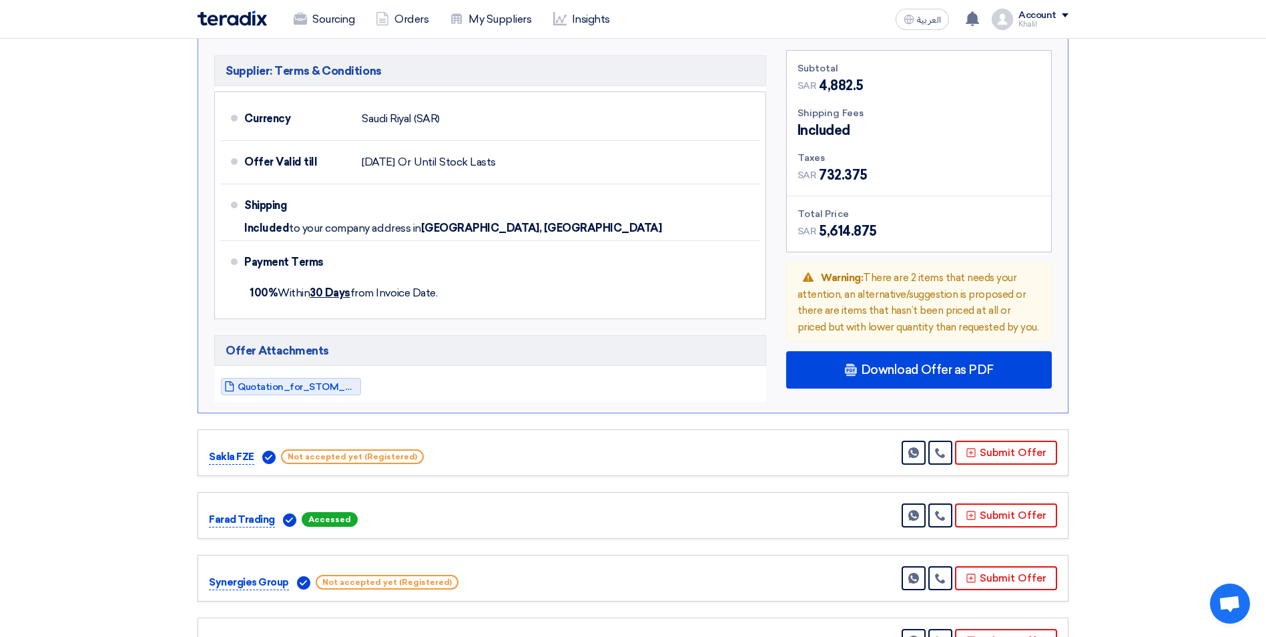
scroll to position [1535, 0]
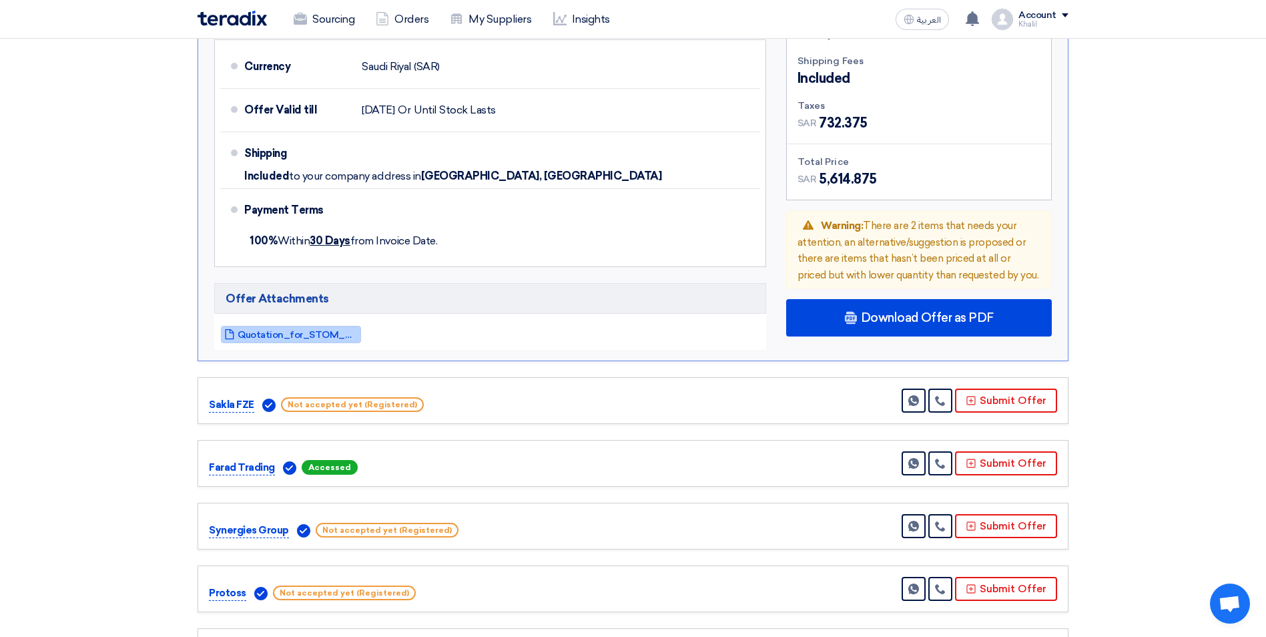
click at [325, 336] on span "Quotation_for_STOM_Consumable_Items_1757572423742.pdf" at bounding box center [298, 335] width 120 height 10
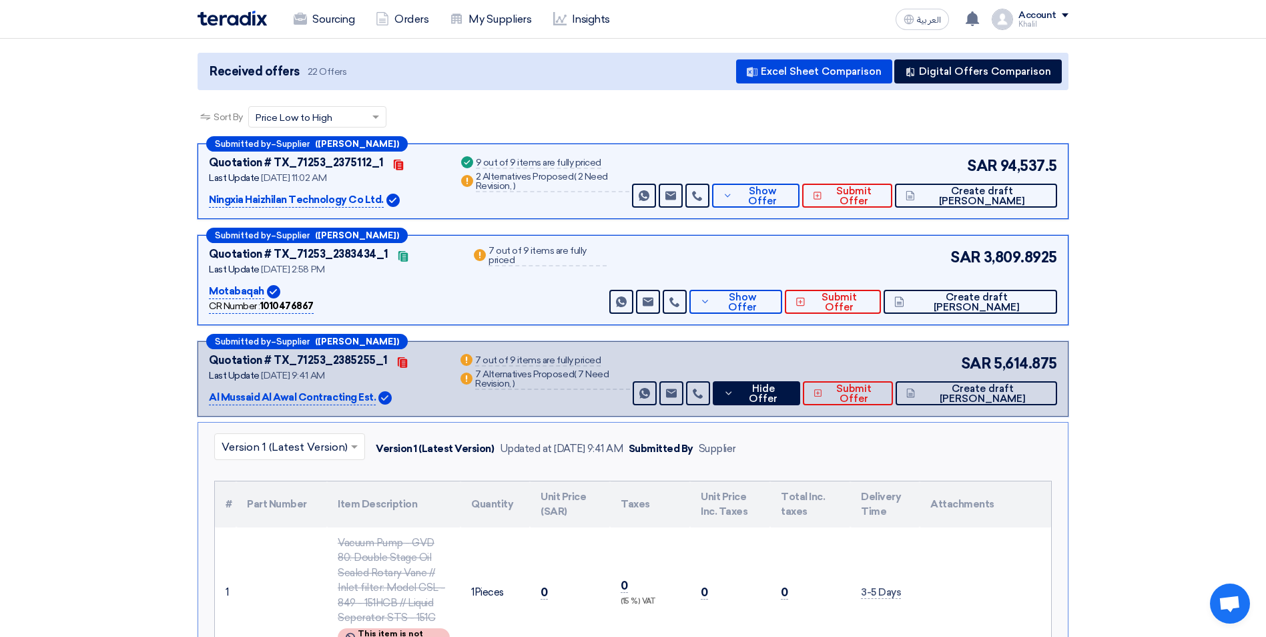
scroll to position [0, 0]
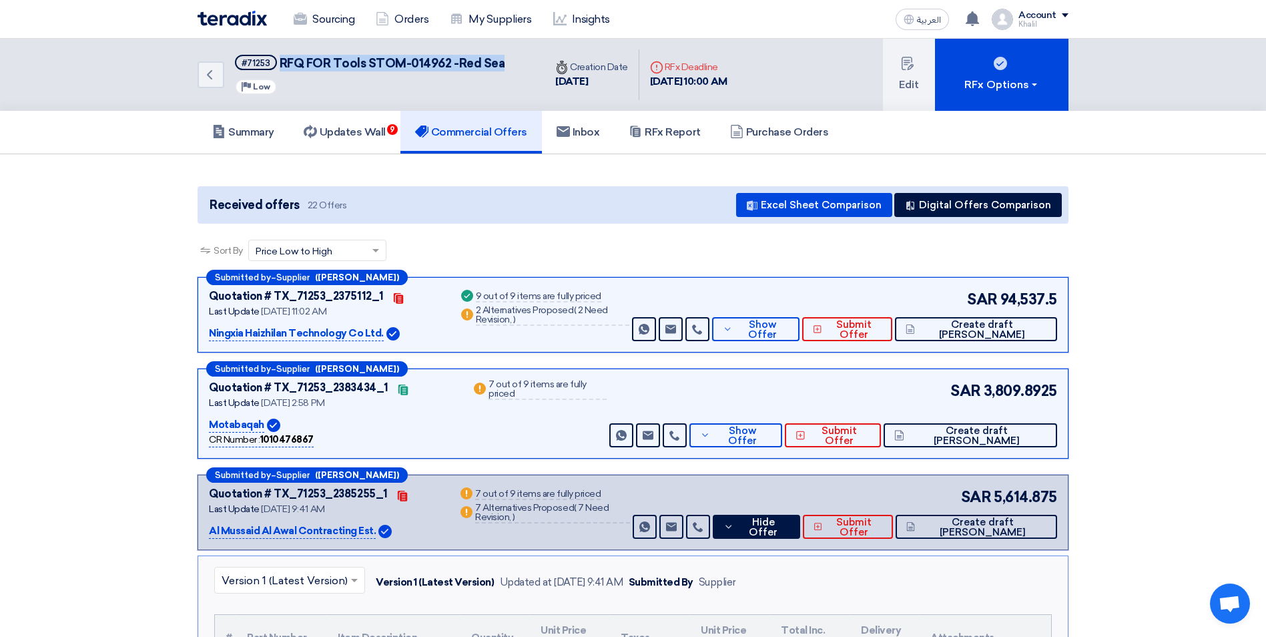
drag, startPoint x: 516, startPoint y: 57, endPoint x: 281, endPoint y: 57, distance: 235.5
click at [281, 57] on div "Back #71253 RFQ FOR Tools STOM-014962 -[GEOGRAPHIC_DATA] Priority Low" at bounding box center [371, 75] width 347 height 72
copy span "RFQ FOR Tools STOM-014962 -Red Sea"
click at [330, 23] on link "Sourcing" at bounding box center [324, 19] width 82 height 29
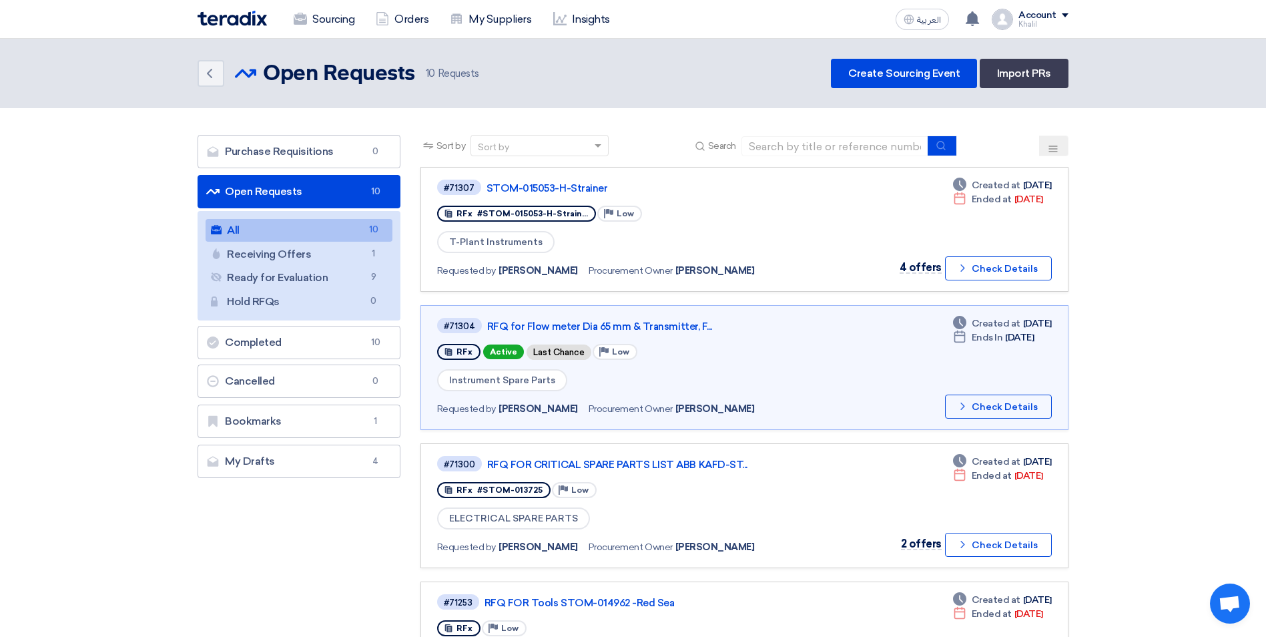
click at [275, 236] on link "All All 10" at bounding box center [299, 230] width 187 height 23
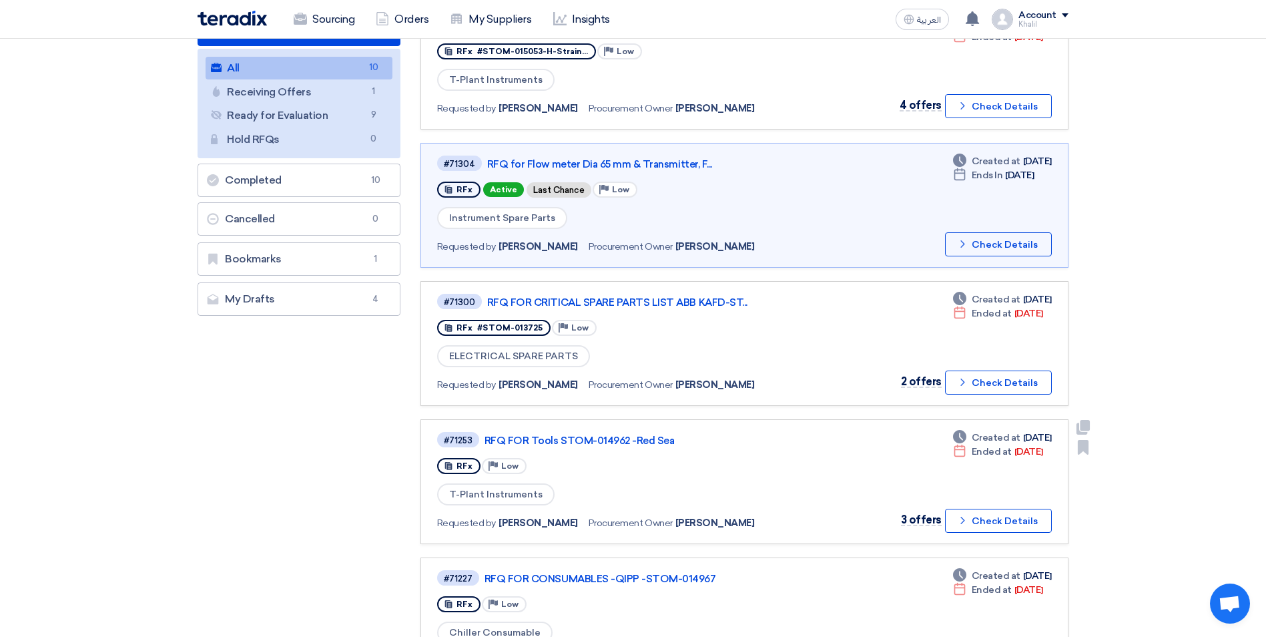
scroll to position [133, 0]
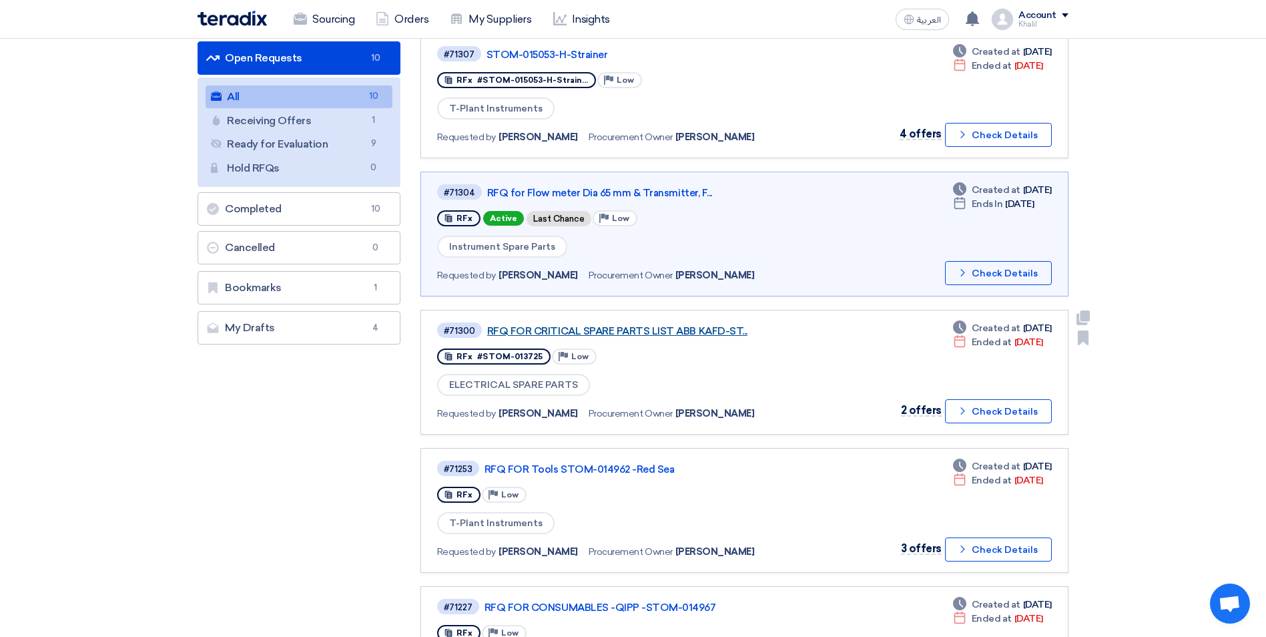
click at [638, 328] on link "RFQ FOR CRITICAL SPARE PARTS LIST ABB KAFD-ST..." at bounding box center [654, 331] width 334 height 12
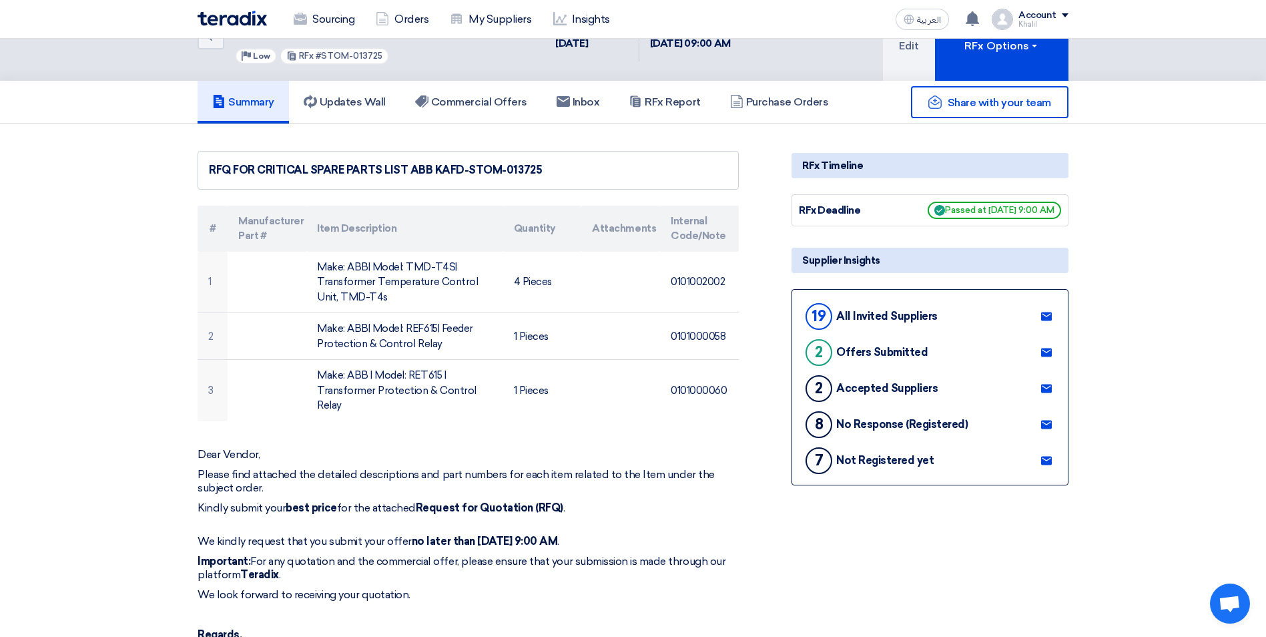
scroll to position [67, 0]
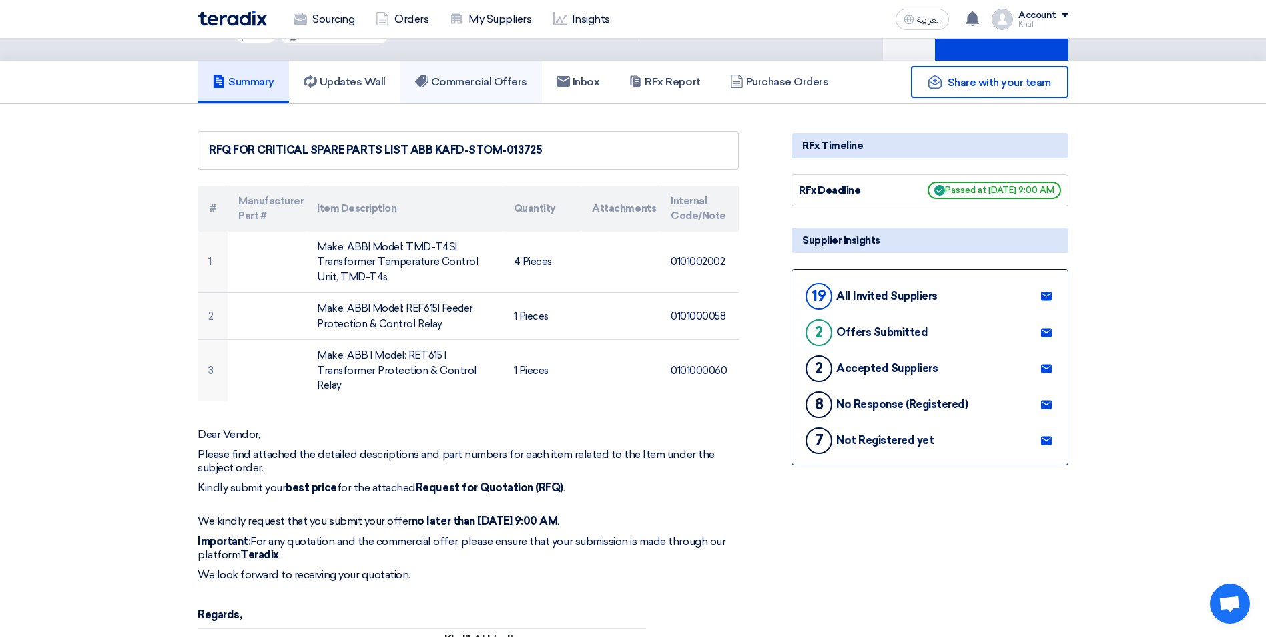
click at [457, 81] on h5 "Commercial Offers" at bounding box center [471, 81] width 112 height 13
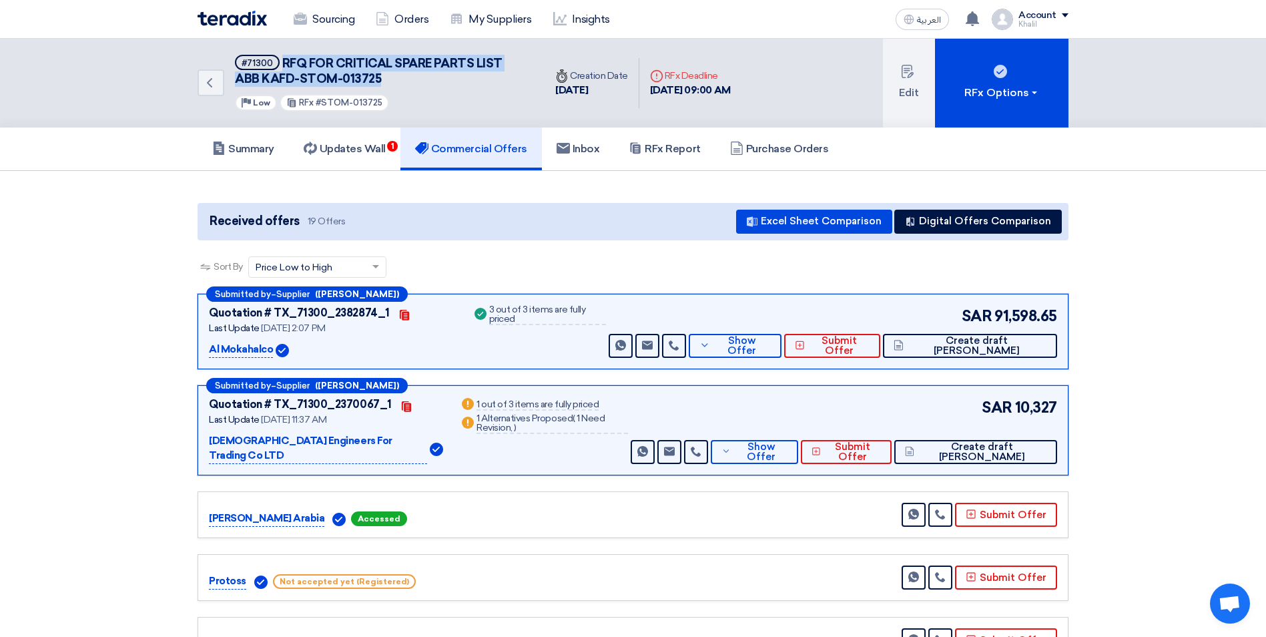
drag, startPoint x: 407, startPoint y: 81, endPoint x: 281, endPoint y: 64, distance: 127.3
click at [281, 64] on h5 "#71300 RFQ FOR CRITICAL SPARE PARTS LIST ABB KAFD-STOM-013725" at bounding box center [382, 71] width 294 height 33
copy span "RFQ FOR CRITICAL SPARE PARTS LIST ABB KAFD-STOM-013725"
click at [374, 151] on h5 "Updates Wall 1" at bounding box center [345, 148] width 82 height 13
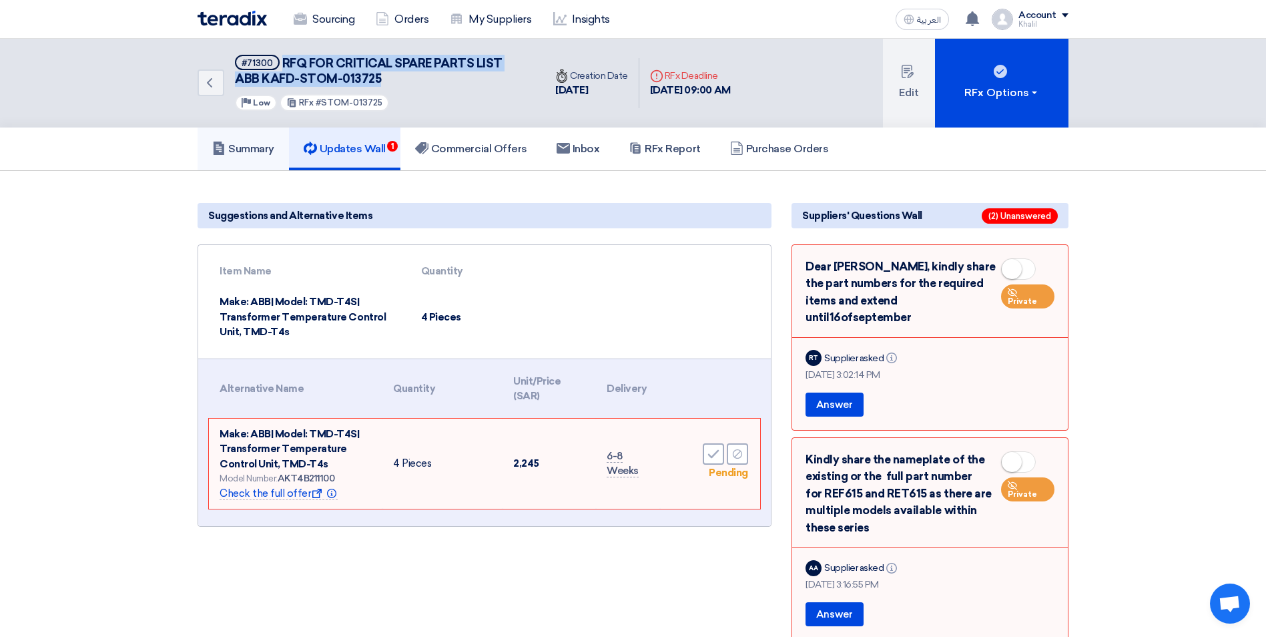
click at [234, 155] on link "Summary" at bounding box center [243, 148] width 91 height 43
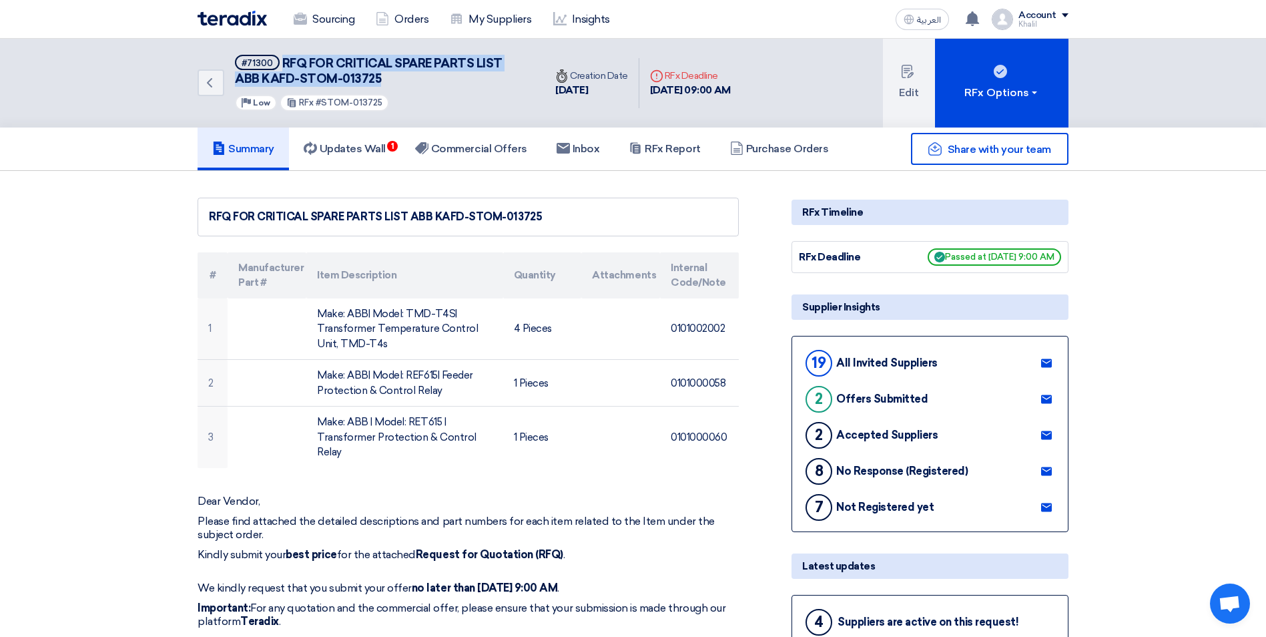
click at [234, 143] on h5 "Summary" at bounding box center [243, 148] width 62 height 13
click at [322, 15] on link "Sourcing" at bounding box center [324, 19] width 82 height 29
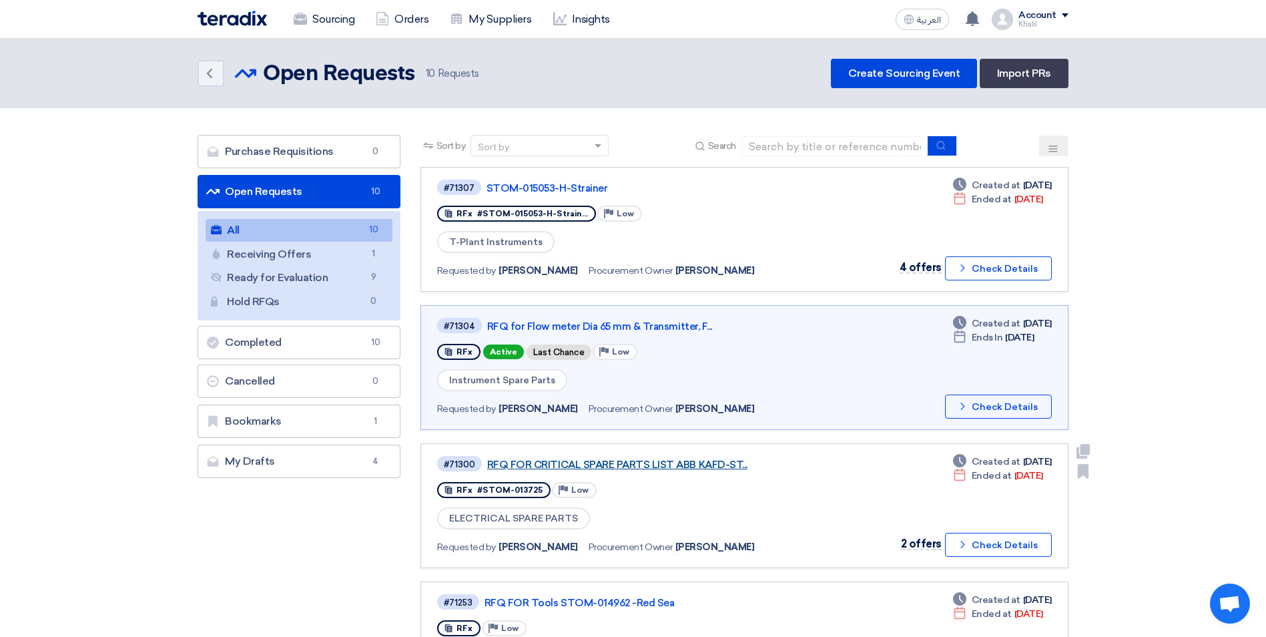
click at [564, 468] on link "RFQ FOR CRITICAL SPARE PARTS LIST ABB KAFD-ST..." at bounding box center [654, 464] width 334 height 12
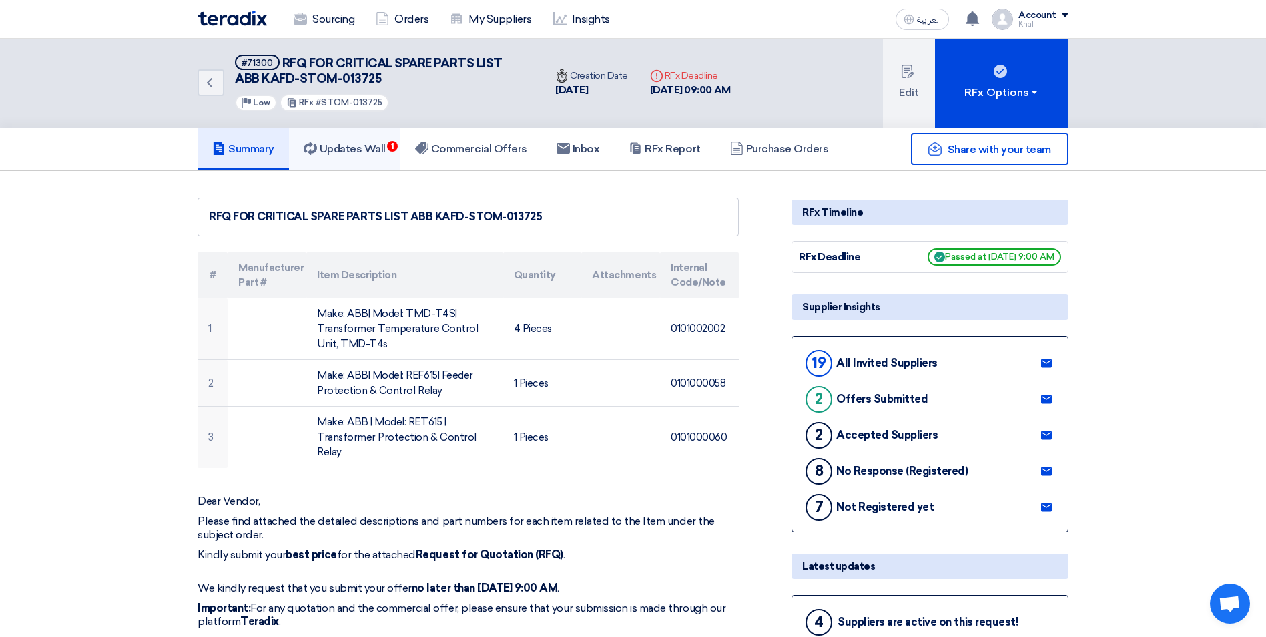
click at [366, 149] on h5 "Updates Wall 1" at bounding box center [345, 148] width 82 height 13
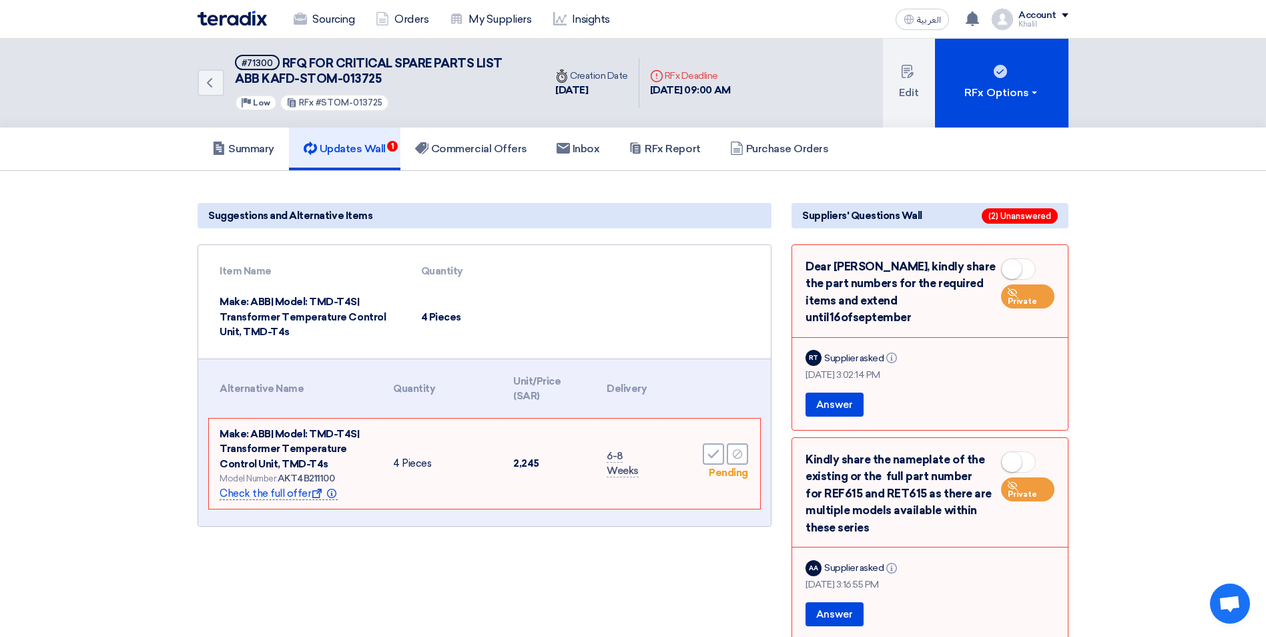
click at [270, 498] on span "Check the full offer Show offer Info" at bounding box center [279, 493] width 118 height 13
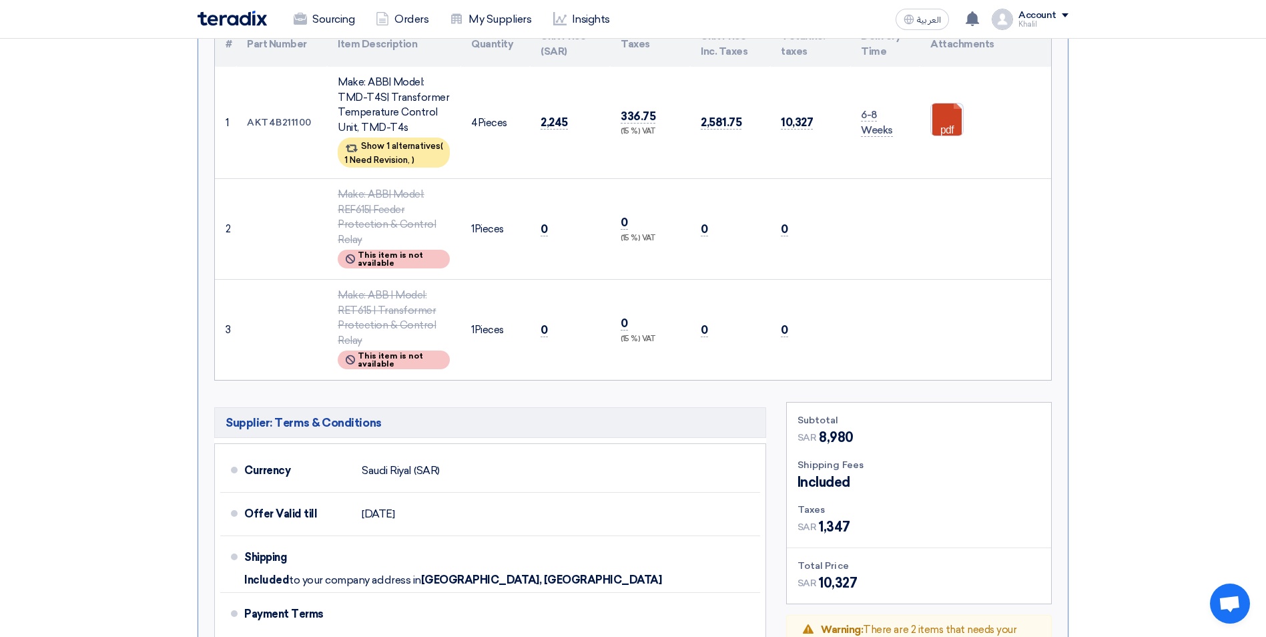
scroll to position [118, 0]
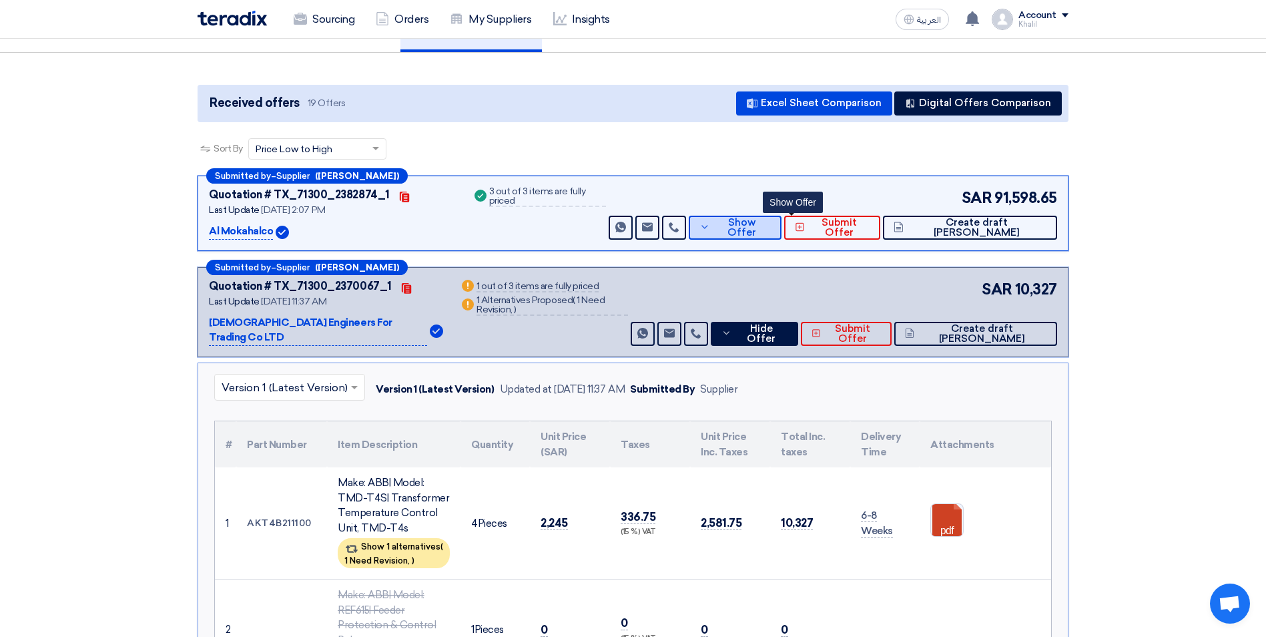
click at [771, 224] on span "Show Offer" at bounding box center [742, 228] width 58 height 20
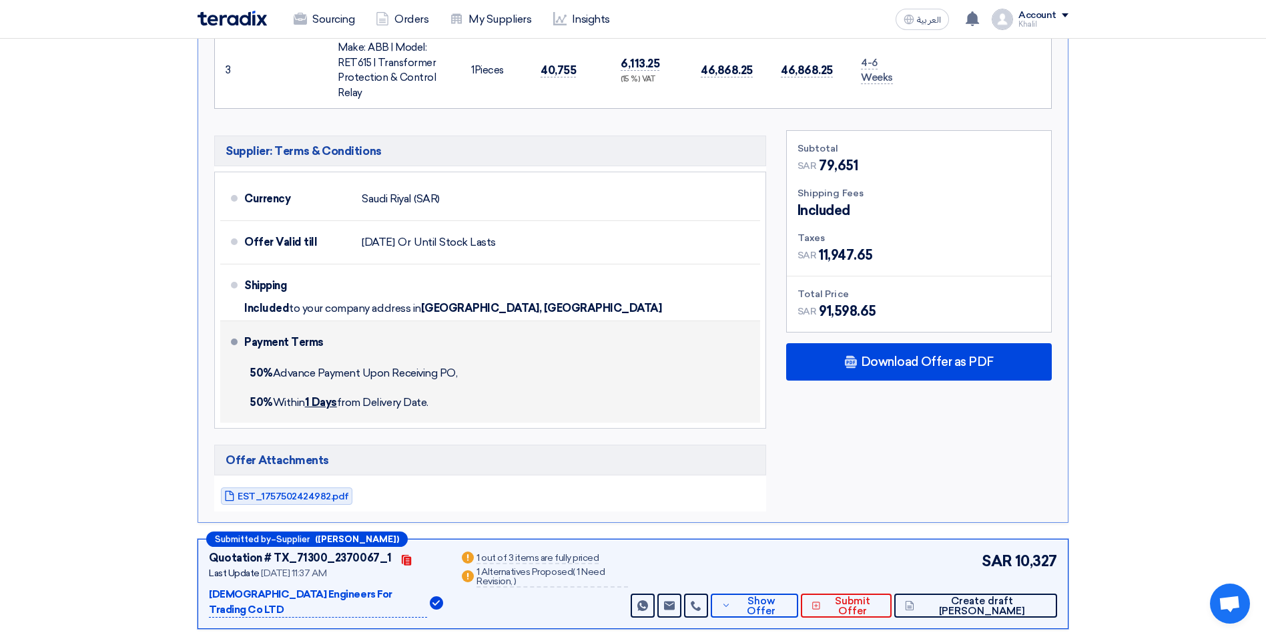
scroll to position [652, 0]
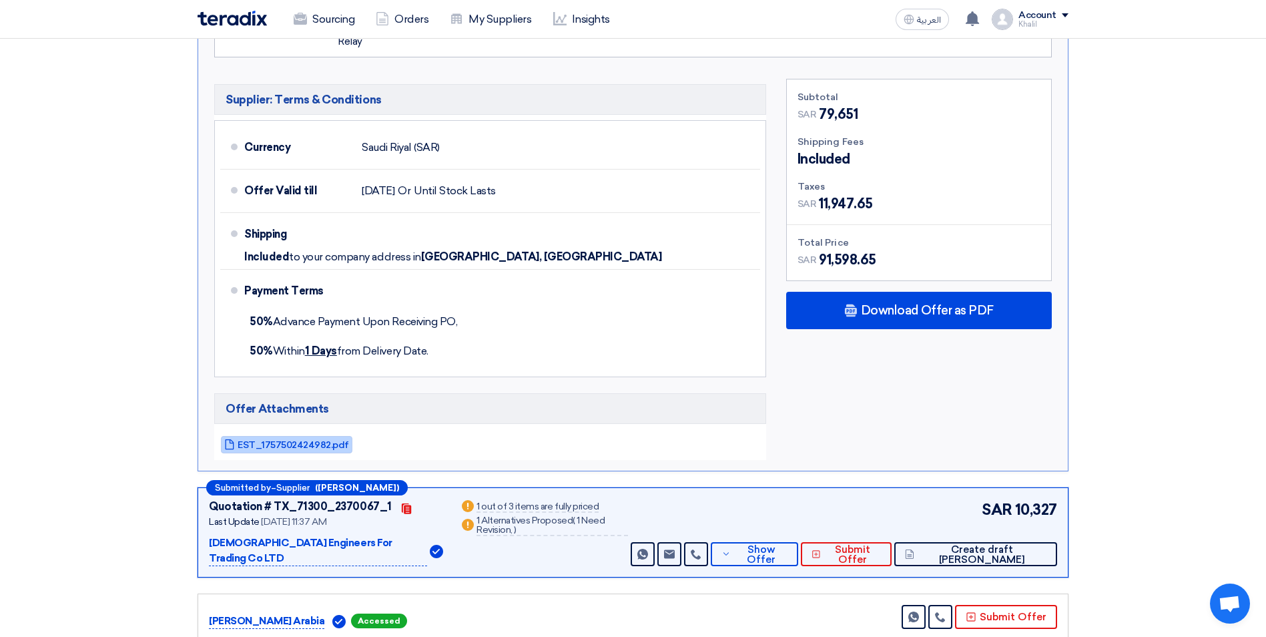
click at [318, 442] on span "EST_1757502424982.pdf" at bounding box center [293, 445] width 111 height 10
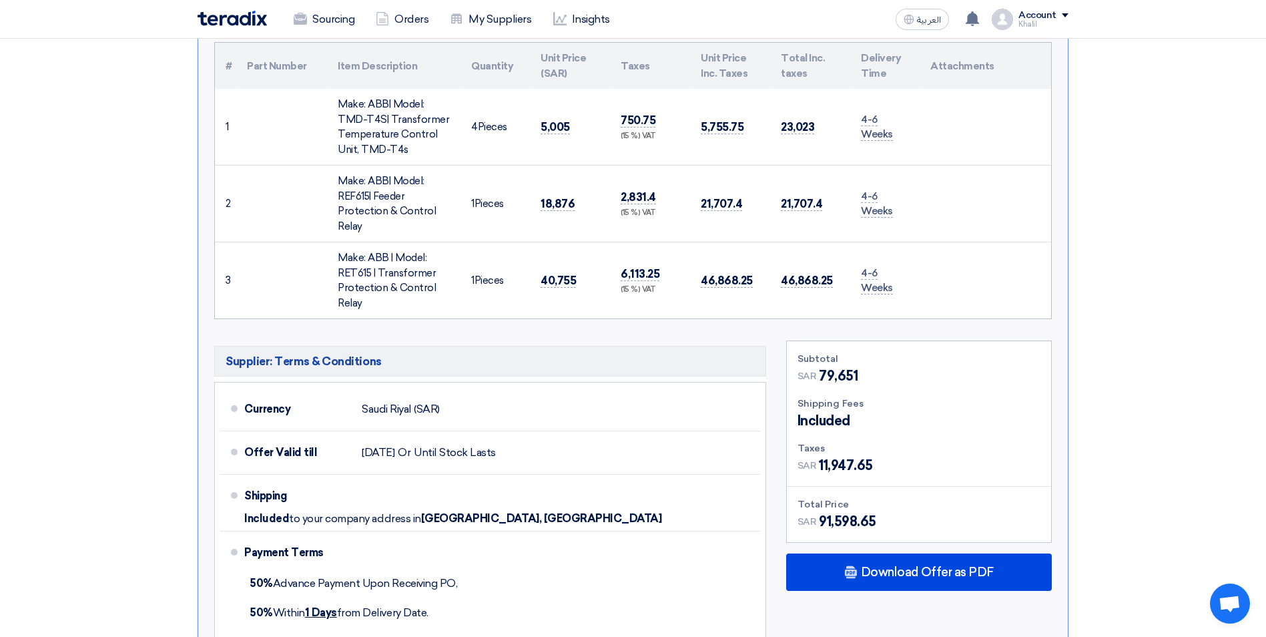
scroll to position [252, 0]
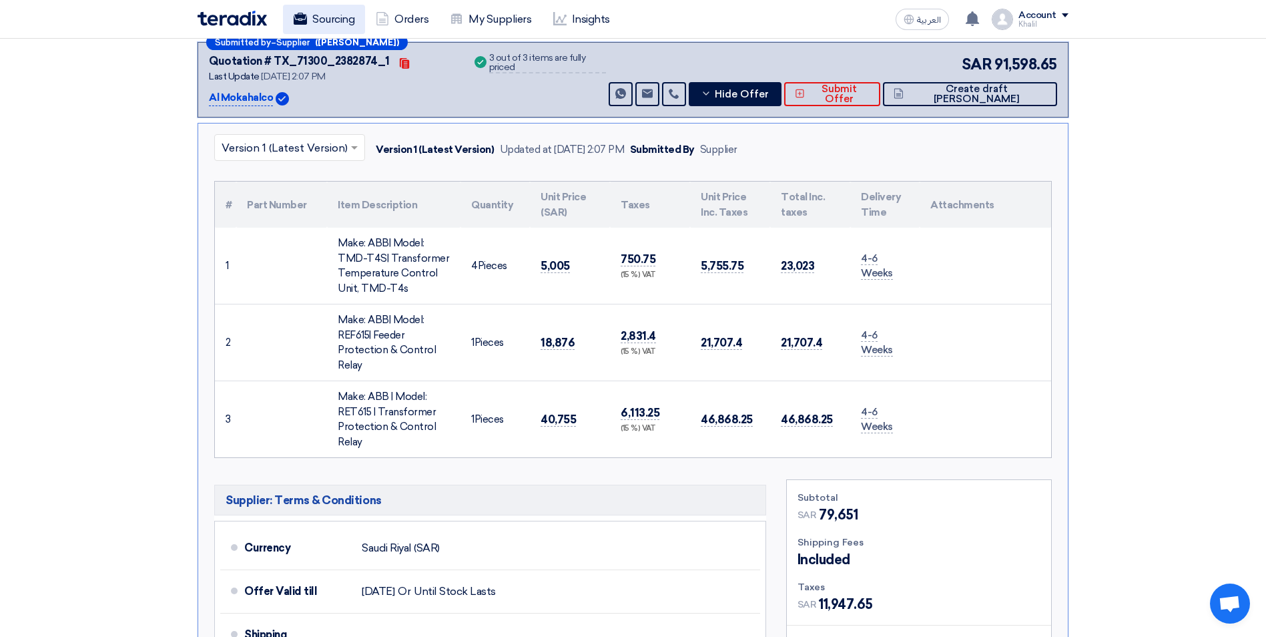
click at [324, 17] on link "Sourcing" at bounding box center [324, 19] width 82 height 29
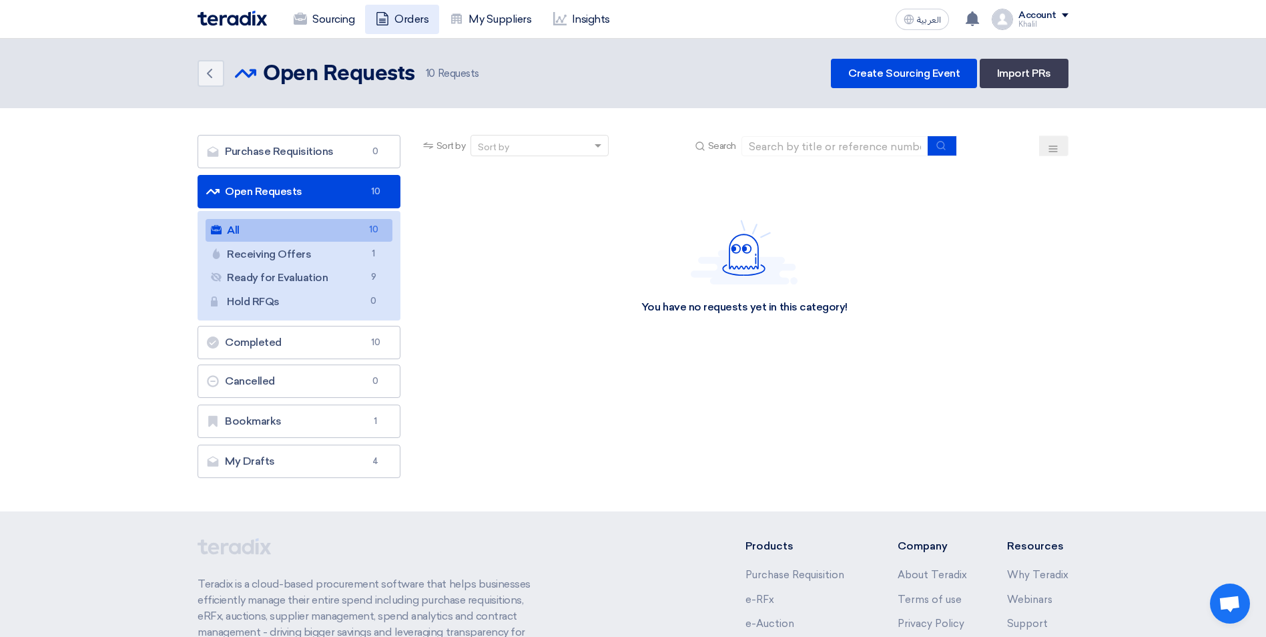
click at [403, 6] on link "Orders" at bounding box center [402, 19] width 74 height 29
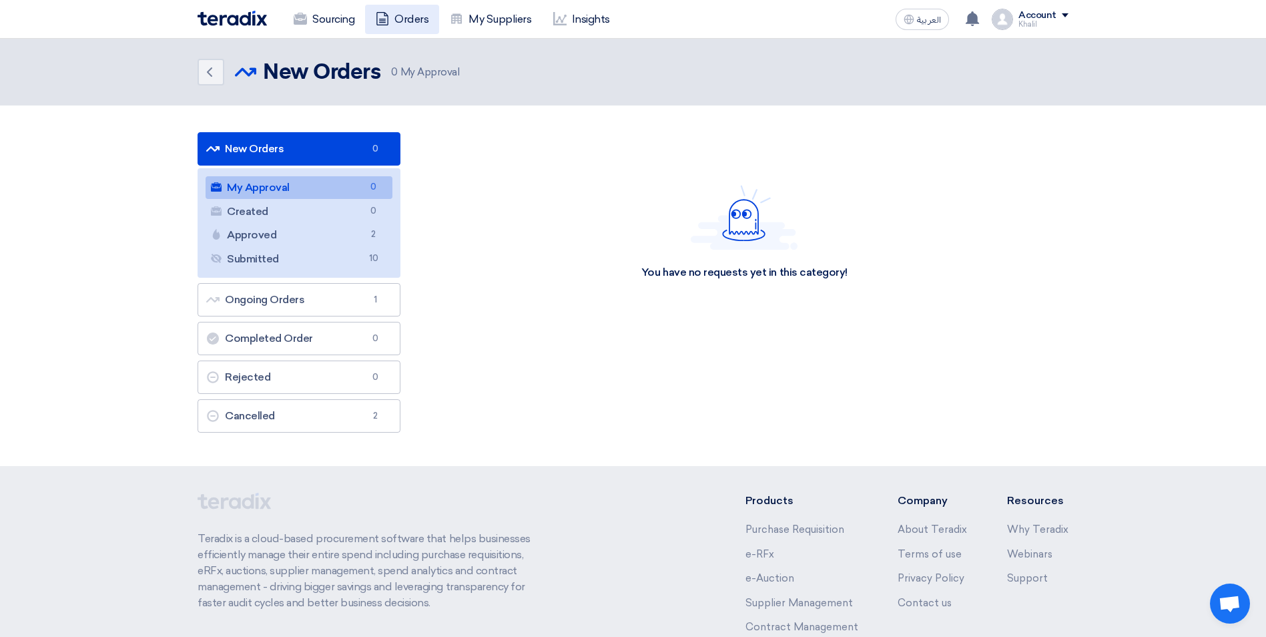
click at [410, 25] on link "Orders" at bounding box center [402, 19] width 74 height 29
click at [333, 19] on link "Sourcing" at bounding box center [324, 19] width 82 height 29
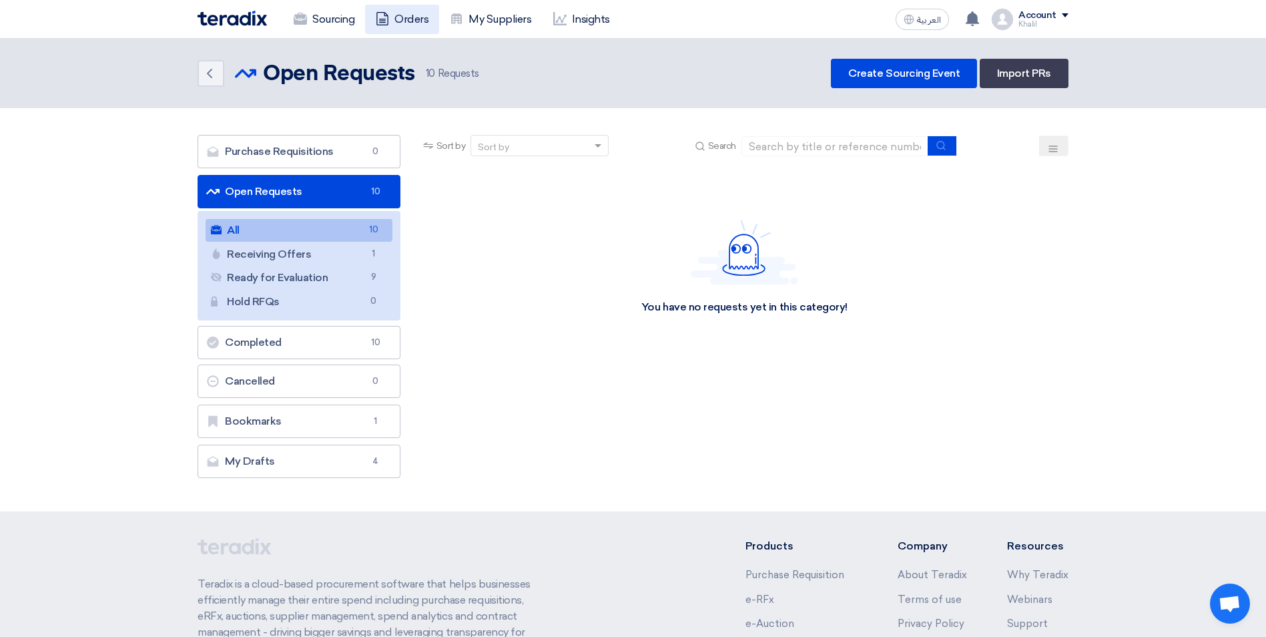
click at [404, 20] on link "Orders" at bounding box center [402, 19] width 74 height 29
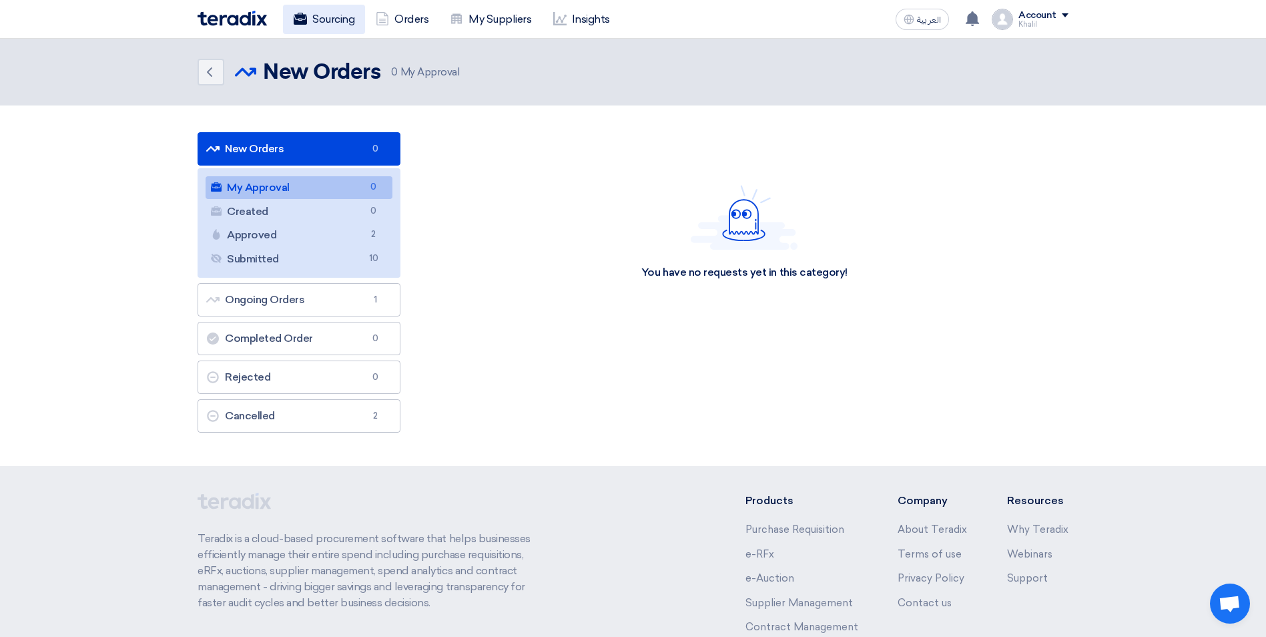
click at [324, 25] on link "Sourcing" at bounding box center [324, 19] width 82 height 29
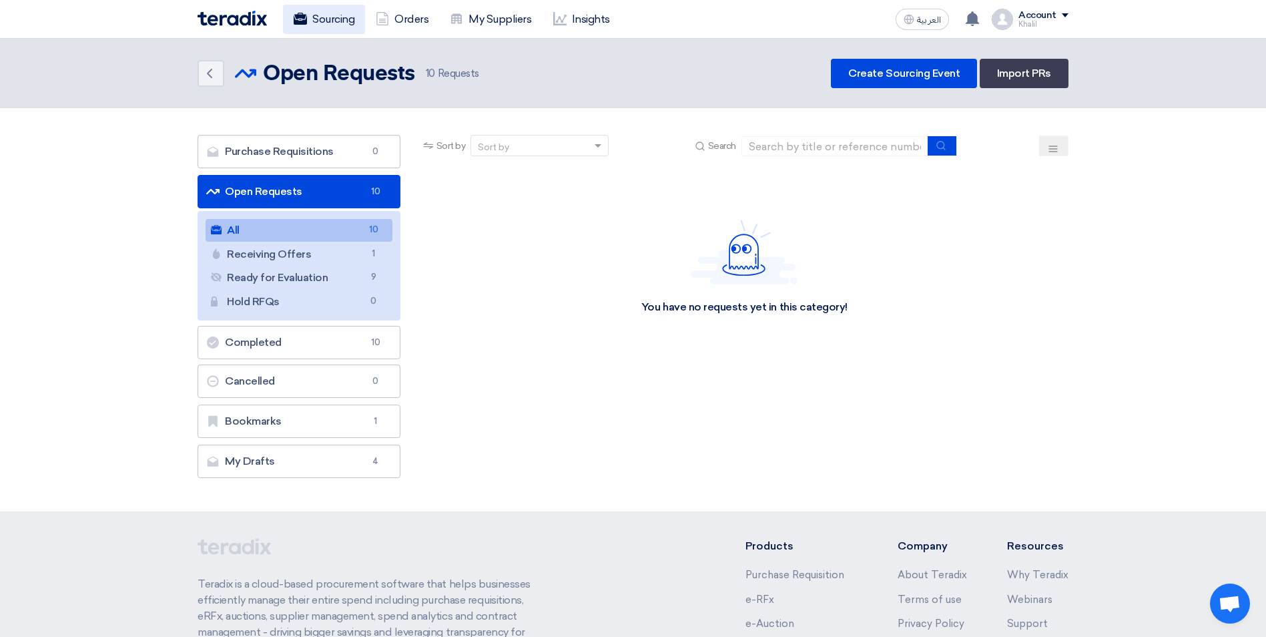
click at [320, 24] on link "Sourcing" at bounding box center [324, 19] width 82 height 29
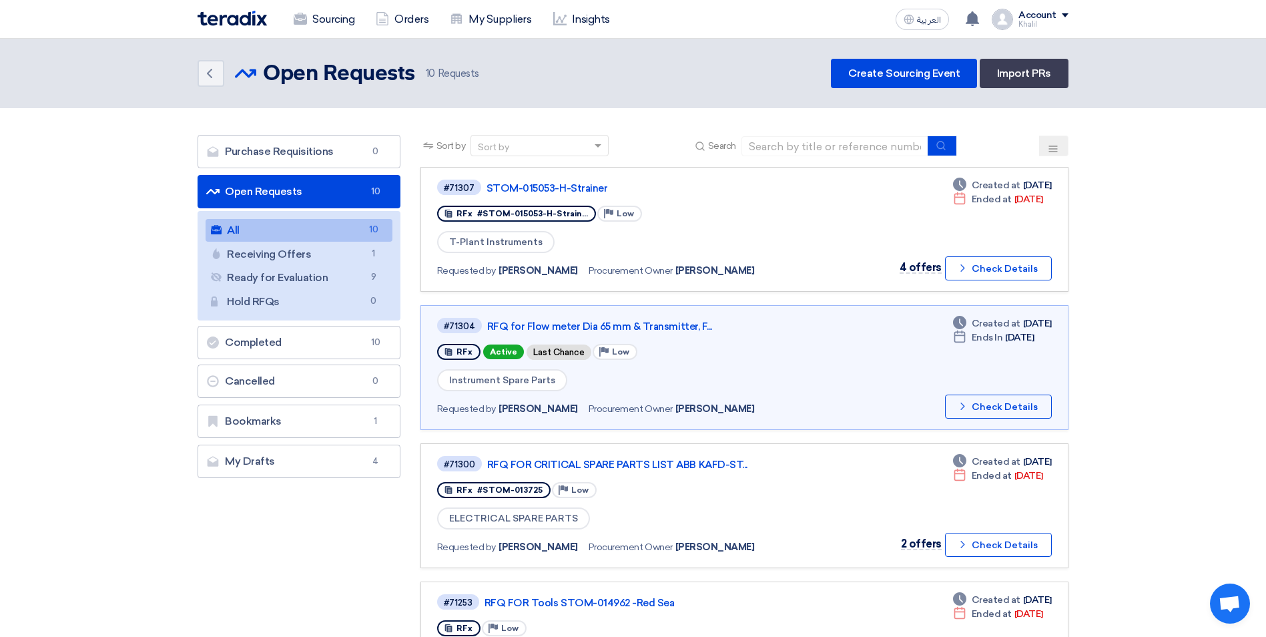
click at [268, 228] on link "All All 10" at bounding box center [299, 230] width 187 height 23
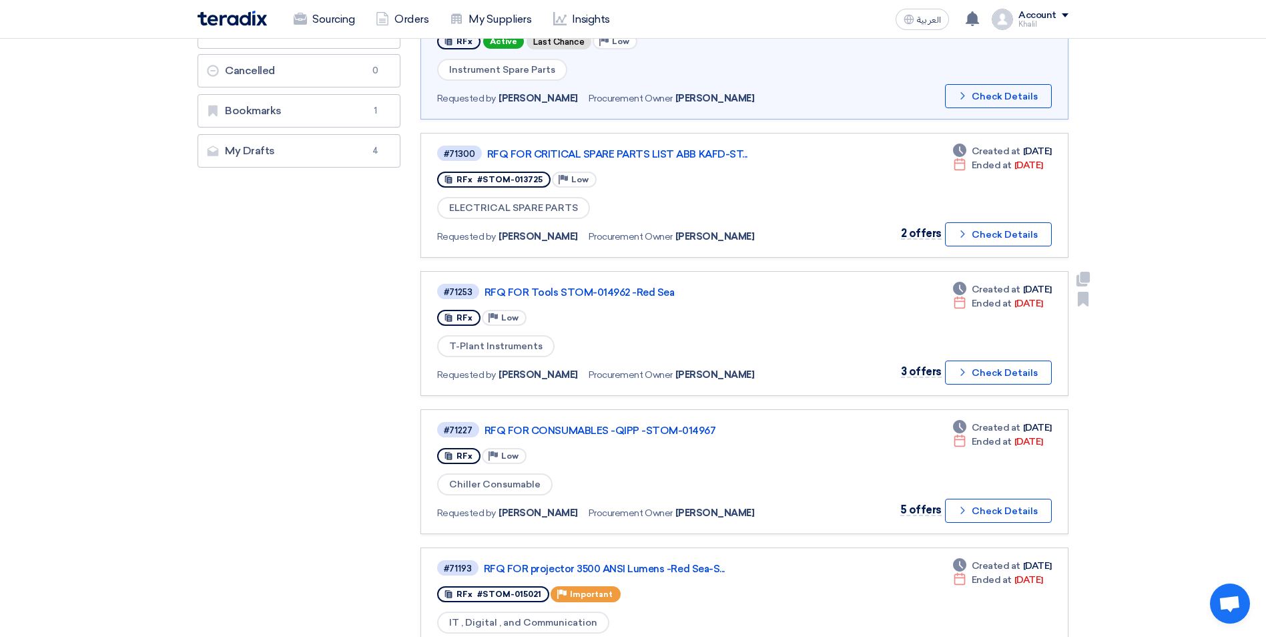
scroll to position [334, 0]
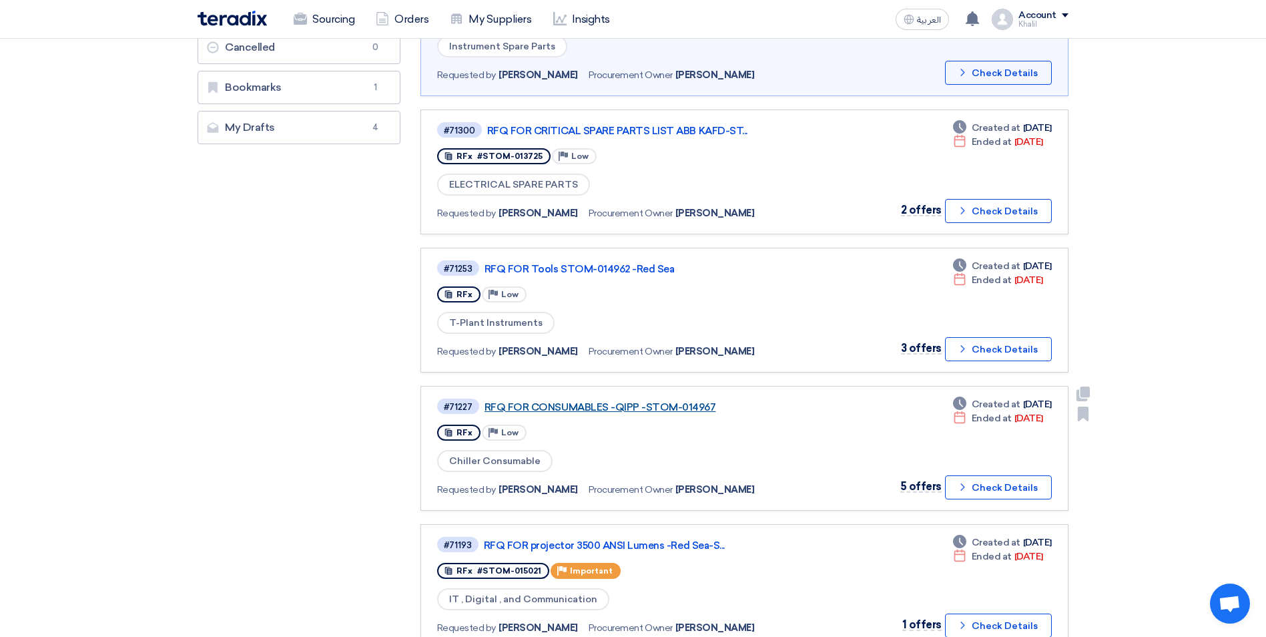
click at [650, 408] on link "RFQ FOR CONSUMABLES -QIPP -STOM-014967" at bounding box center [651, 407] width 334 height 12
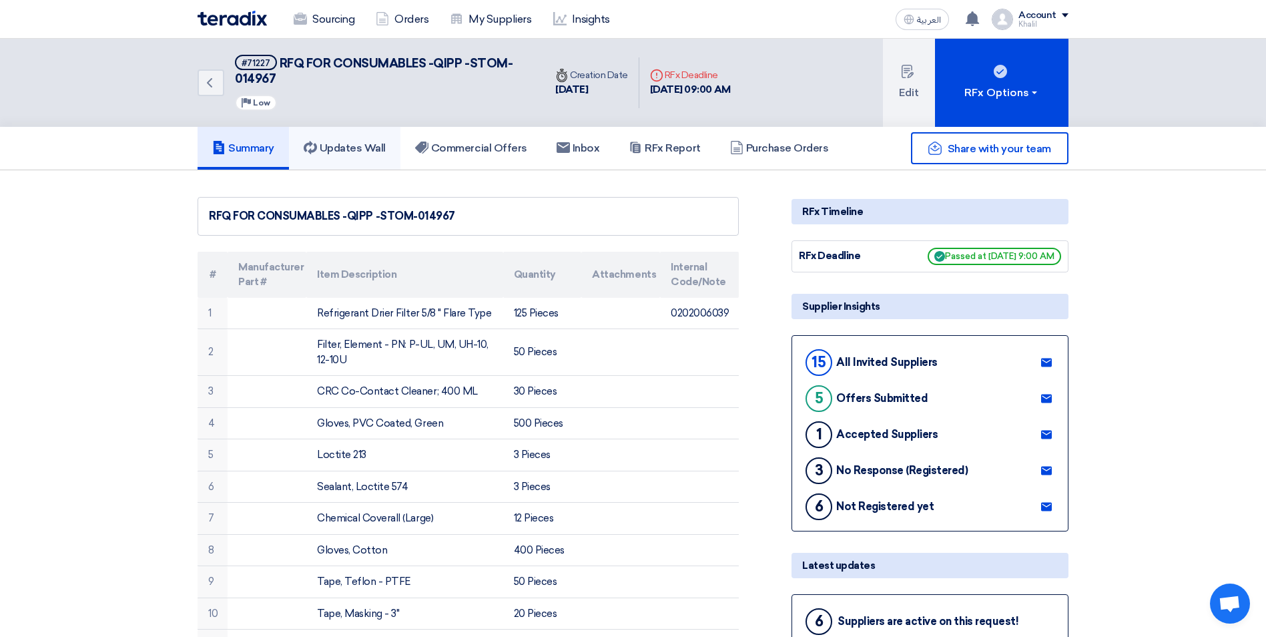
click at [364, 155] on link "Updates Wall" at bounding box center [344, 148] width 111 height 43
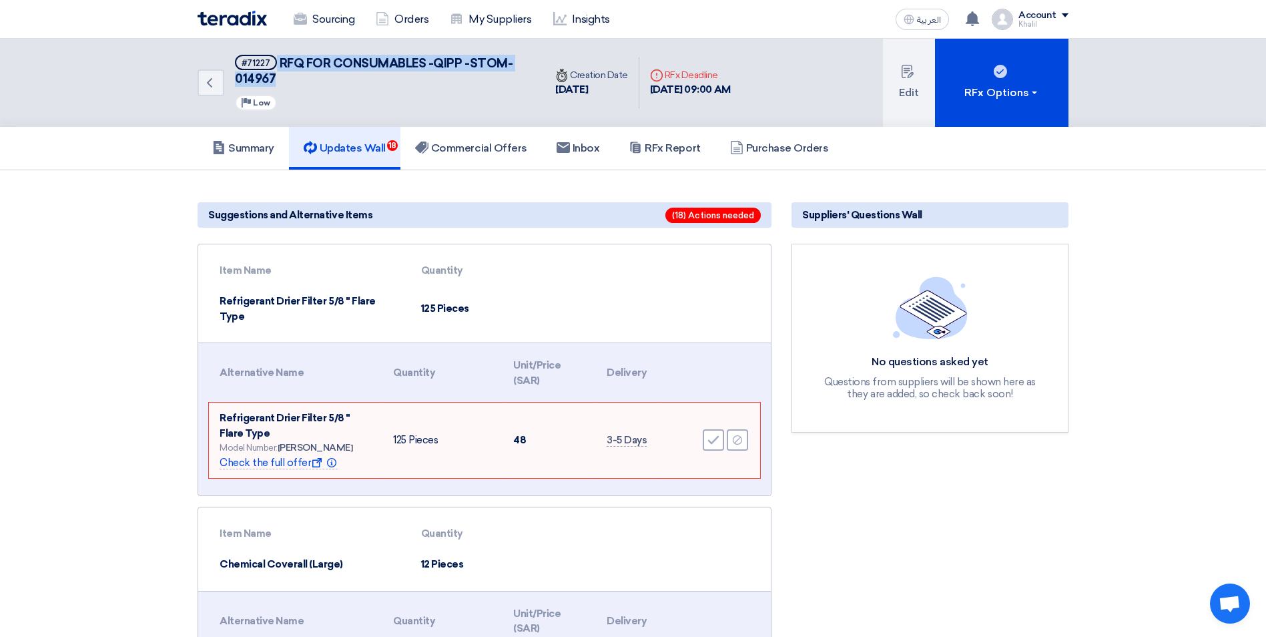
drag, startPoint x: 322, startPoint y: 79, endPoint x: 277, endPoint y: 67, distance: 46.5
click at [277, 67] on h5 "#71227 RFQ FOR CONSUMABLES -QIPP -STOM-014967" at bounding box center [382, 71] width 294 height 33
copy h5 "RFQ FOR CONSUMABLES -QIPP -STOM-014967"
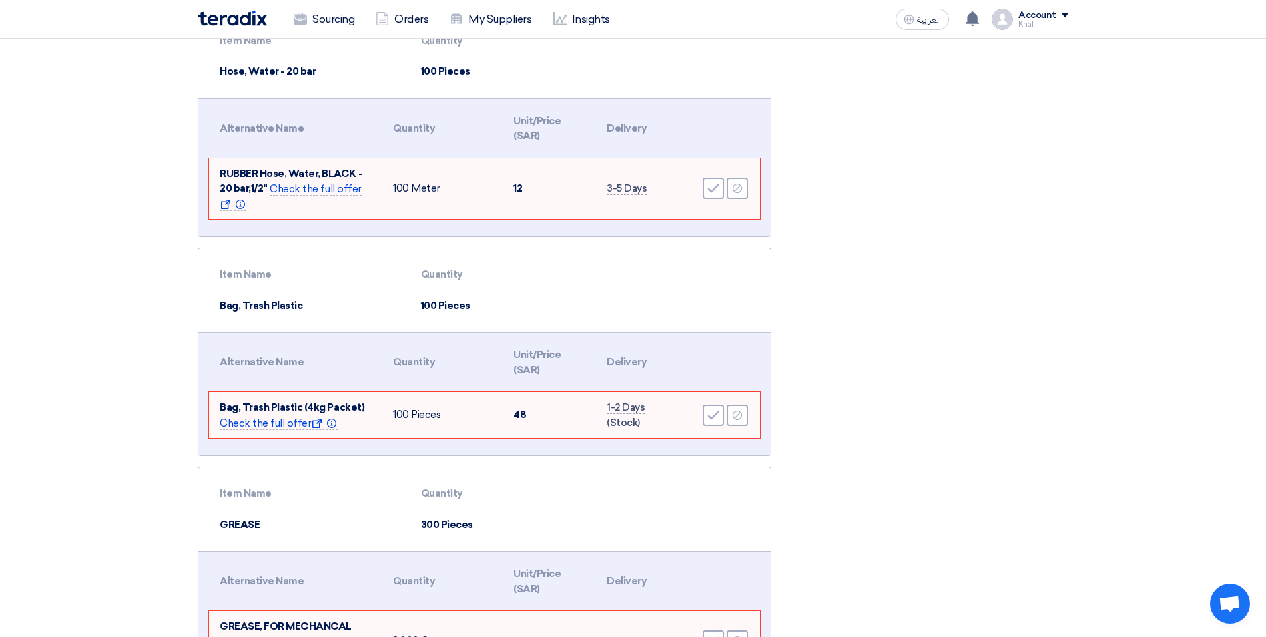
scroll to position [1376, 0]
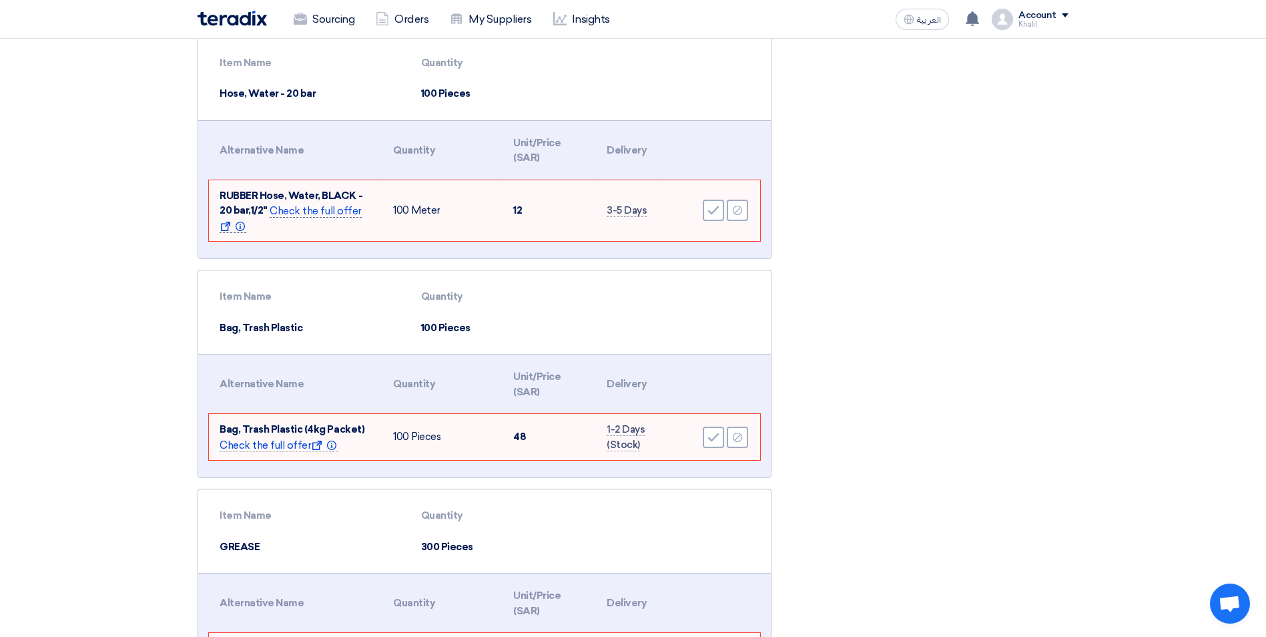
click at [299, 205] on span "Check the full offer Show offer Info" at bounding box center [291, 219] width 142 height 28
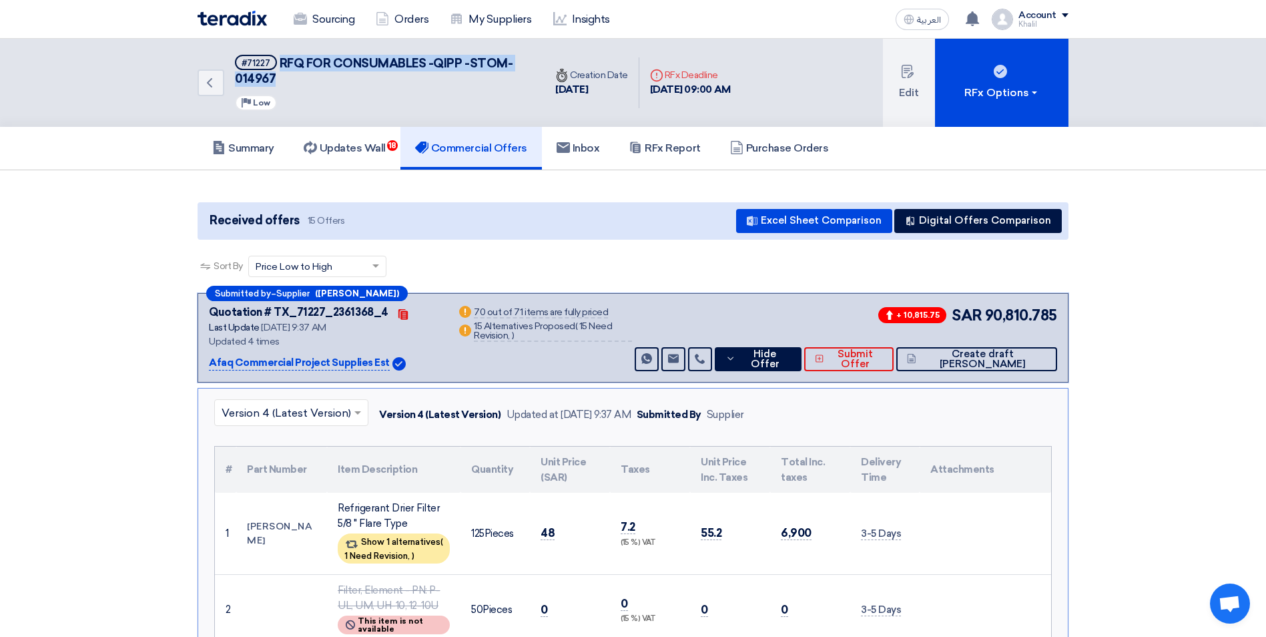
drag, startPoint x: 280, startPoint y: 61, endPoint x: 385, endPoint y: 87, distance: 107.9
click at [385, 87] on h5 "#71227 RFQ FOR CONSUMABLES -QIPP -STOM-014967" at bounding box center [382, 71] width 294 height 33
copy span "RFQ FOR CONSUMABLES -QIPP -STOM-014967"
click at [735, 362] on icon at bounding box center [730, 358] width 10 height 11
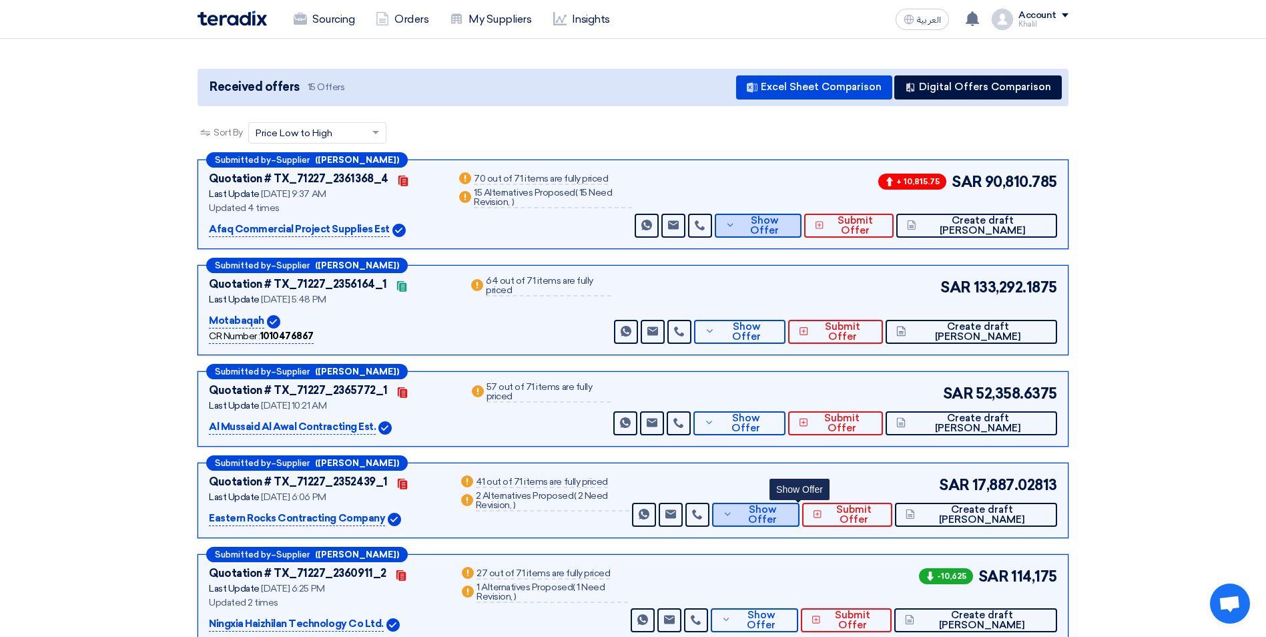
scroll to position [67, 0]
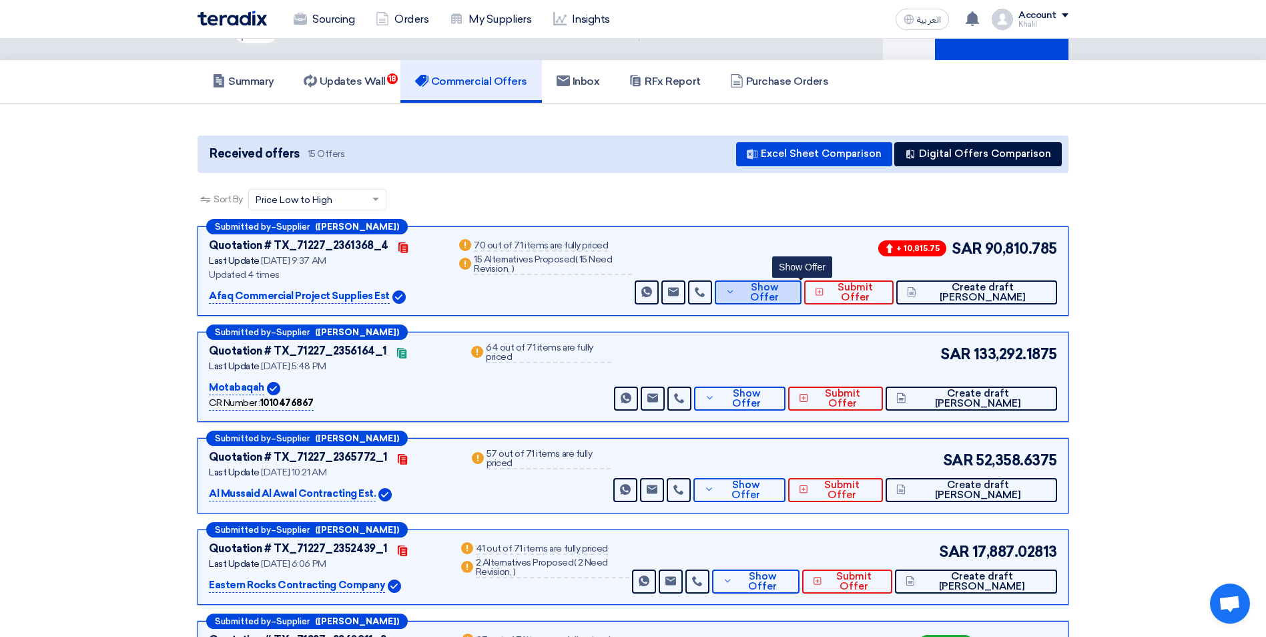
click at [791, 297] on span "Show Offer" at bounding box center [765, 292] width 53 height 20
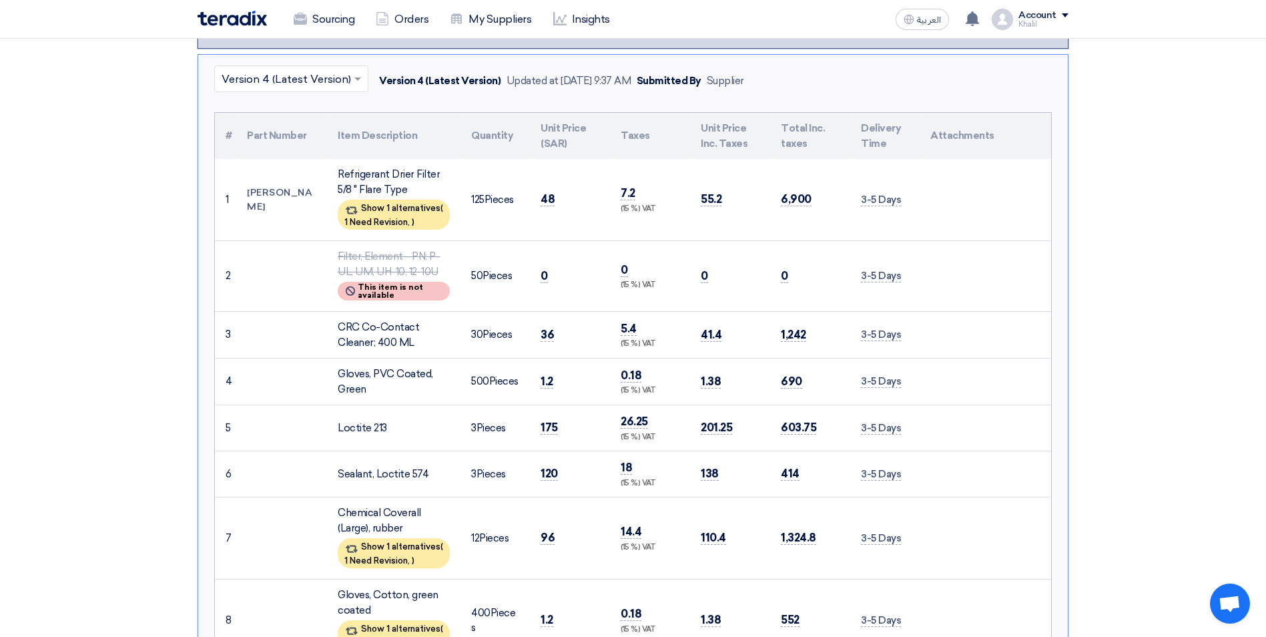
scroll to position [267, 0]
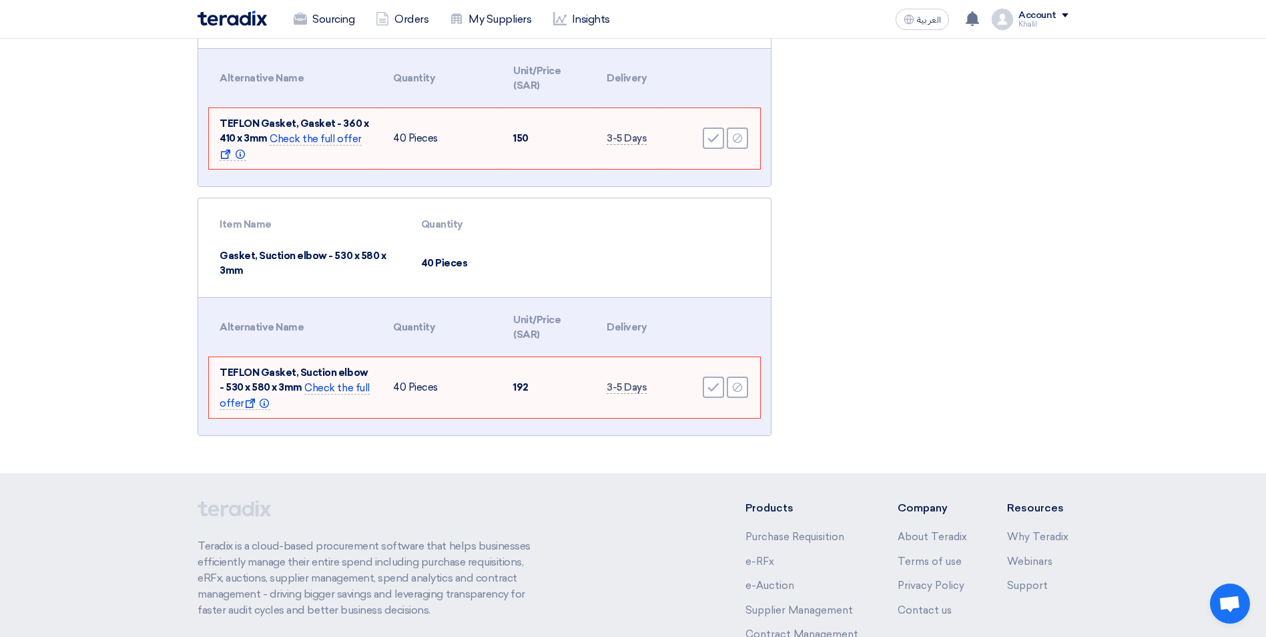
scroll to position [3978, 0]
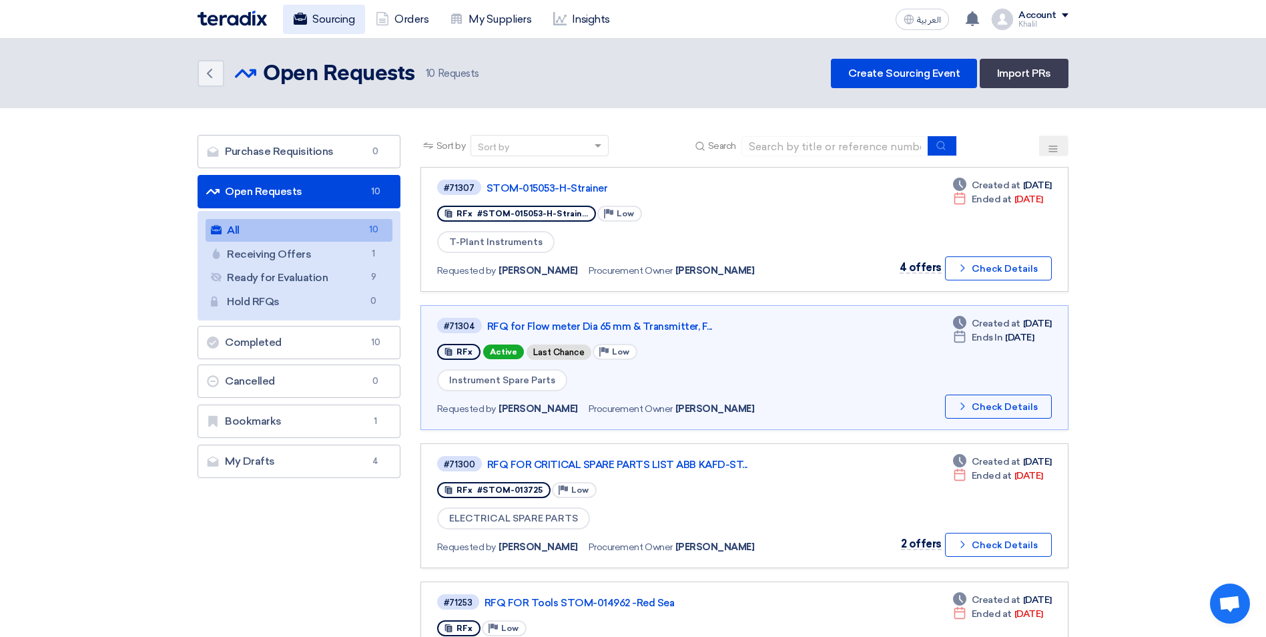
click at [332, 17] on link "Sourcing" at bounding box center [324, 19] width 82 height 29
click at [539, 187] on link "STOM-015053-H-Strainer" at bounding box center [653, 188] width 334 height 12
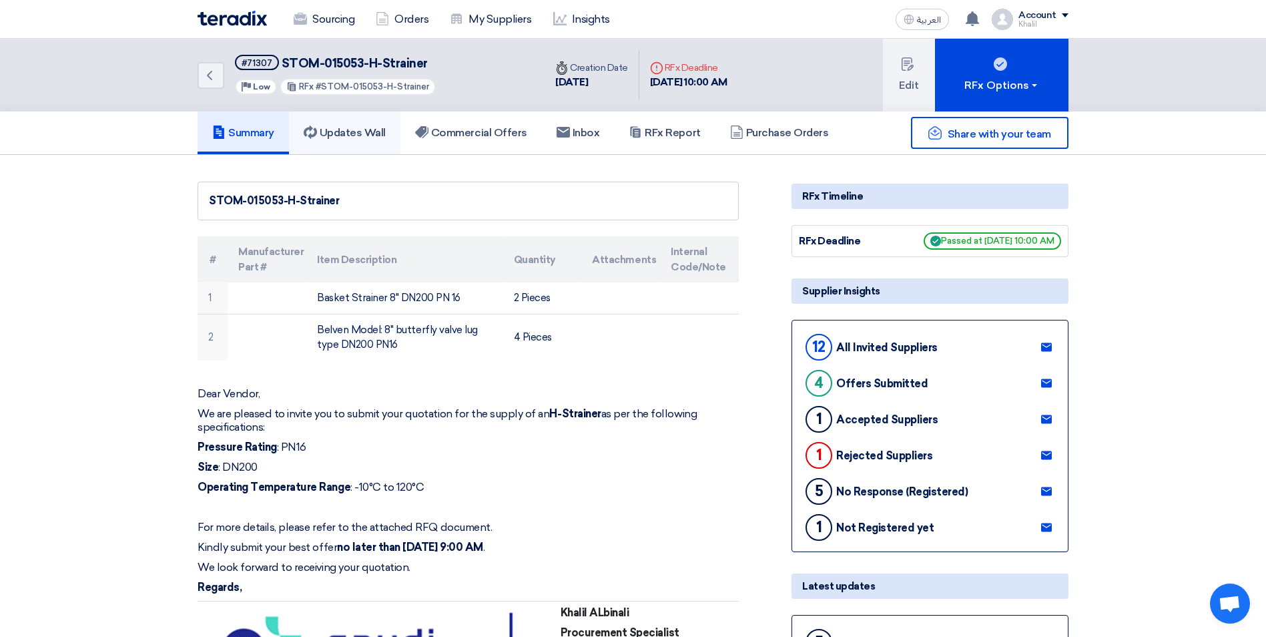
click at [344, 136] on h5 "Updates Wall" at bounding box center [345, 132] width 82 height 13
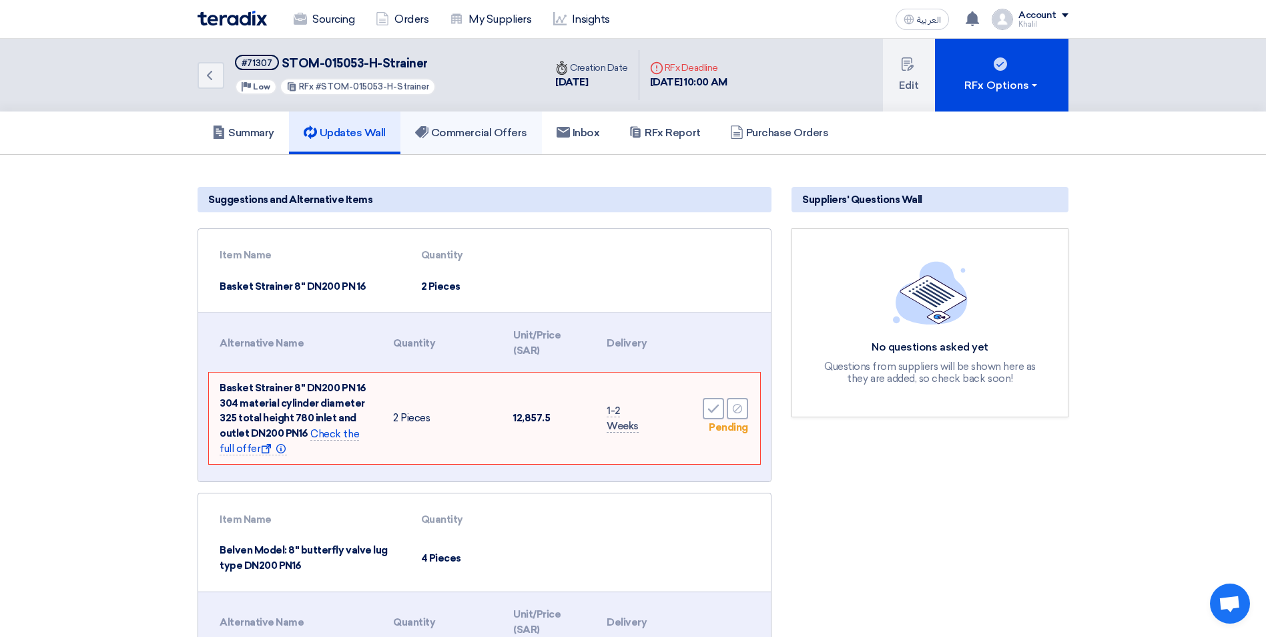
click at [491, 139] on h5 "Commercial Offers" at bounding box center [471, 132] width 112 height 13
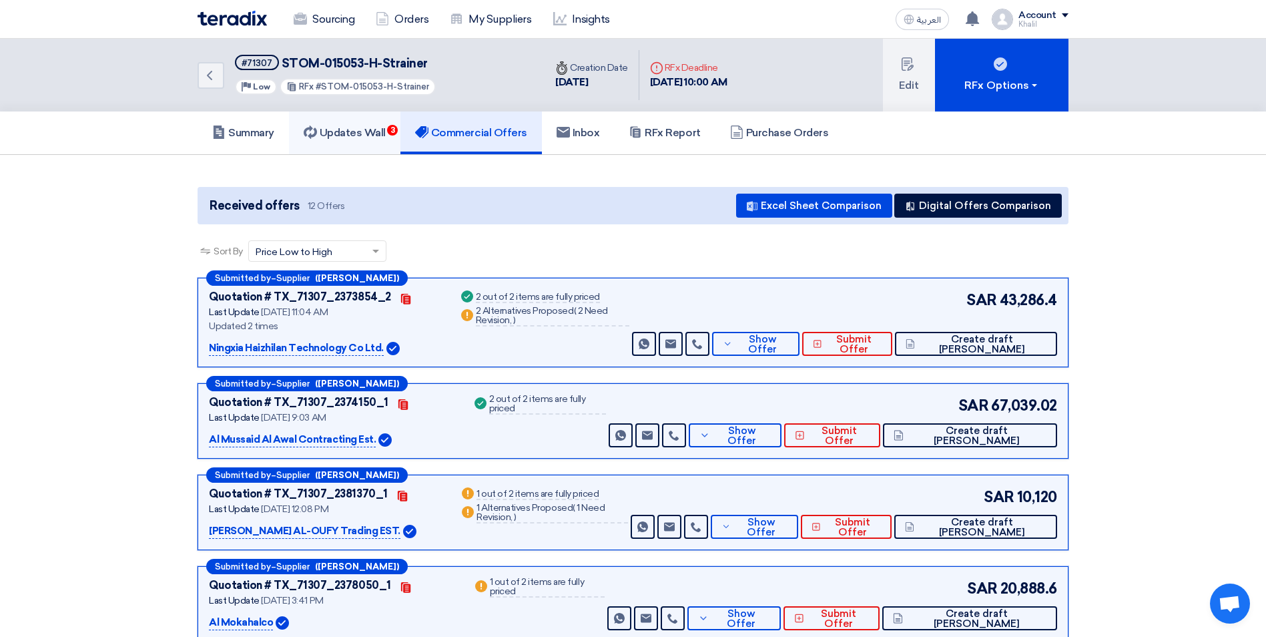
click at [364, 133] on h5 "Updates Wall 3" at bounding box center [345, 132] width 82 height 13
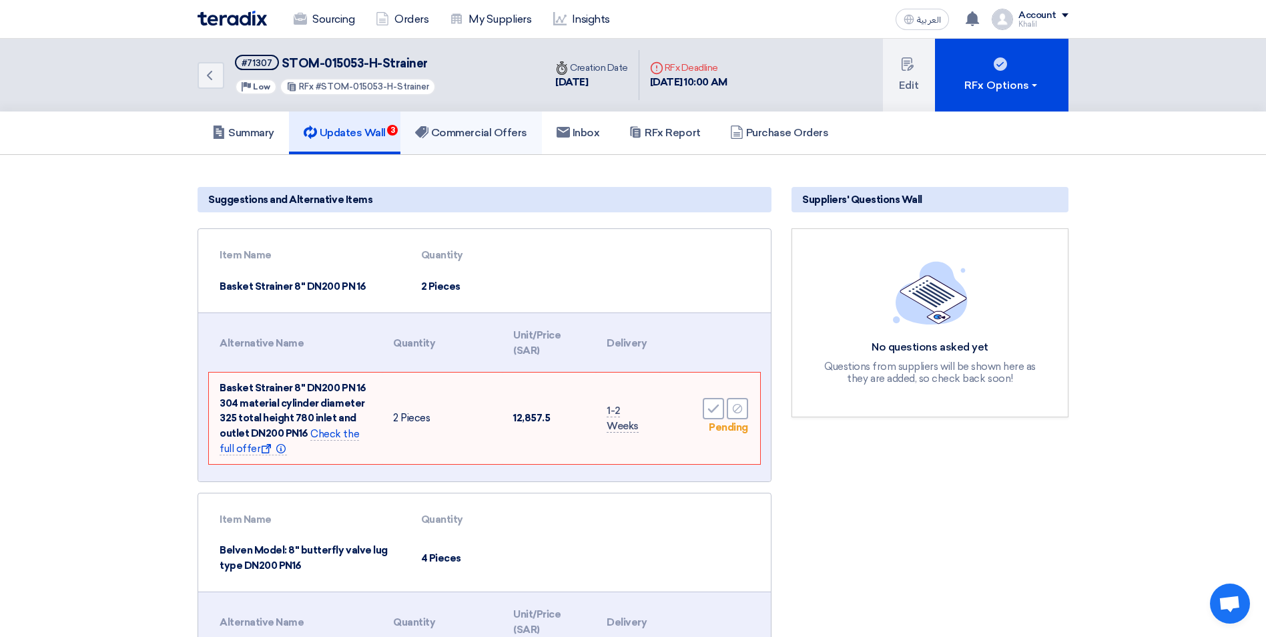
click at [491, 135] on h5 "Commercial Offers" at bounding box center [471, 132] width 112 height 13
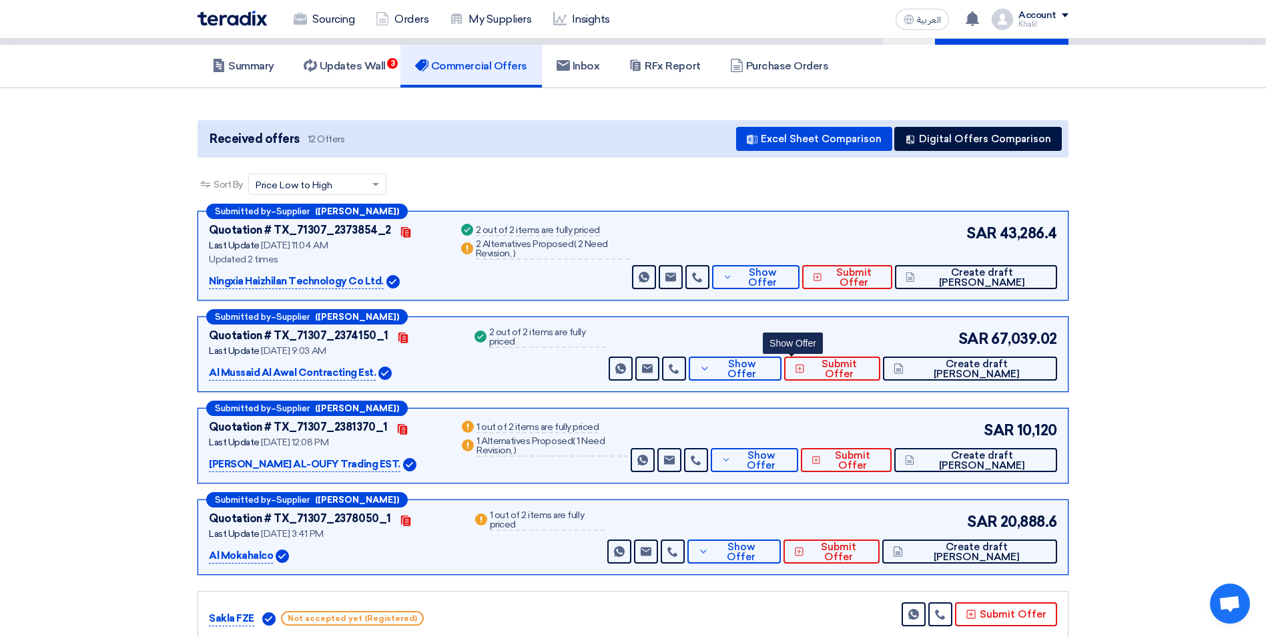
scroll to position [133, 0]
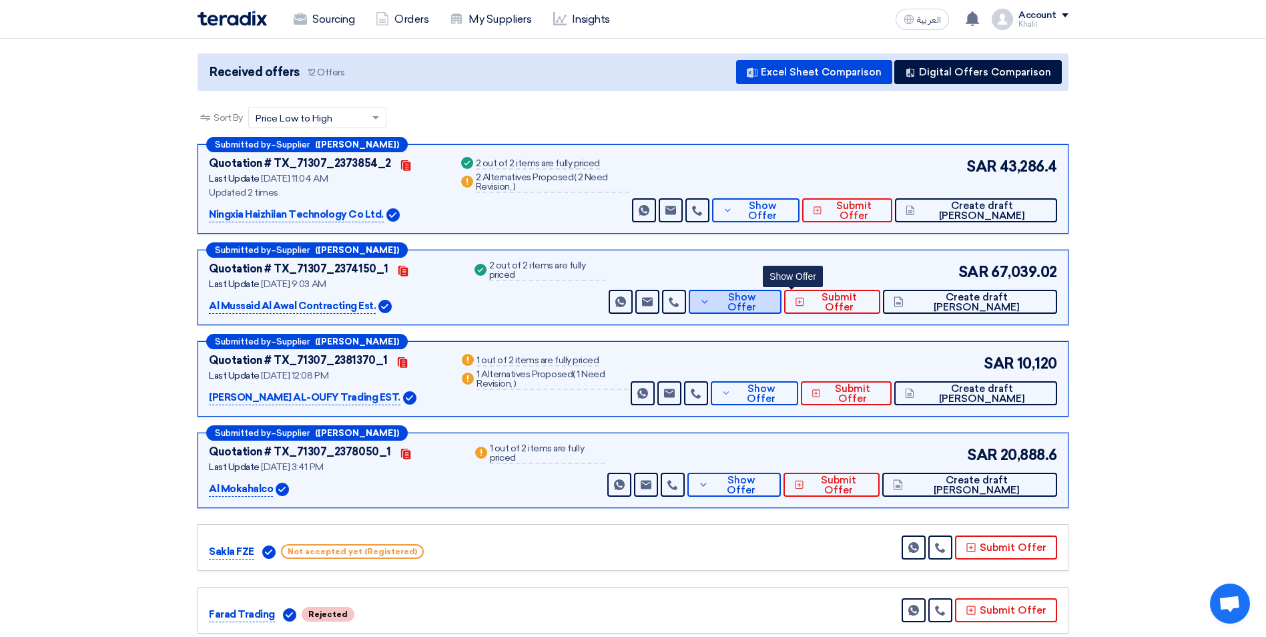
click at [781, 308] on button "Show Offer" at bounding box center [735, 302] width 93 height 24
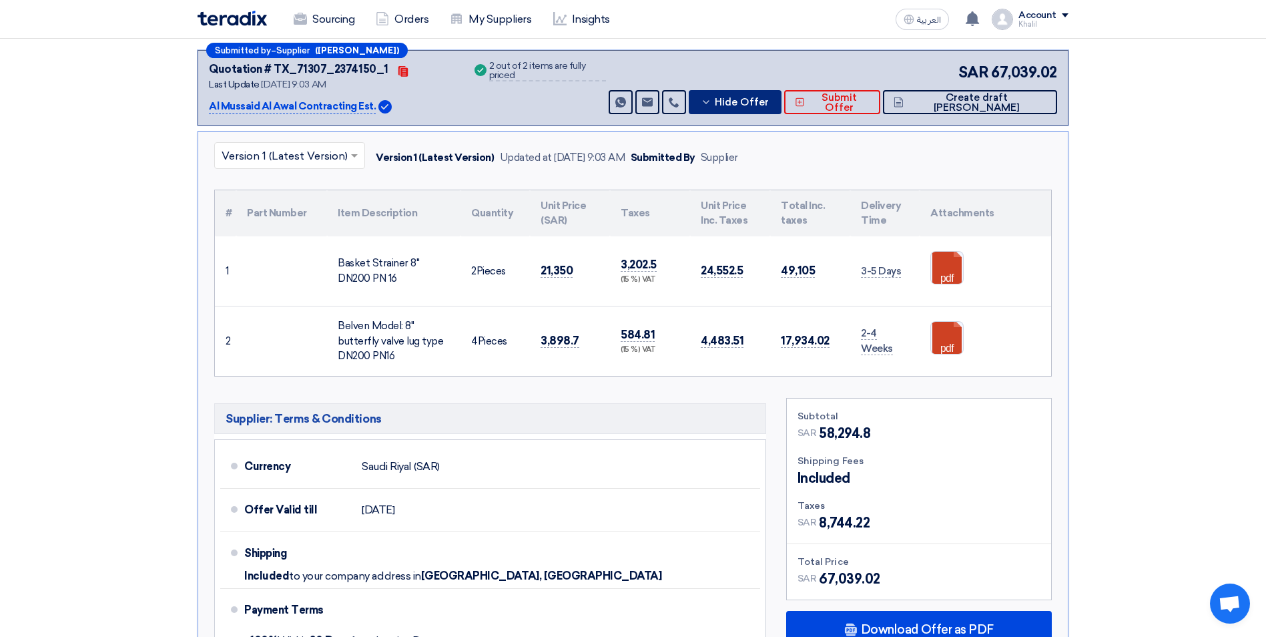
scroll to position [334, 0]
click at [711, 99] on icon at bounding box center [706, 101] width 11 height 11
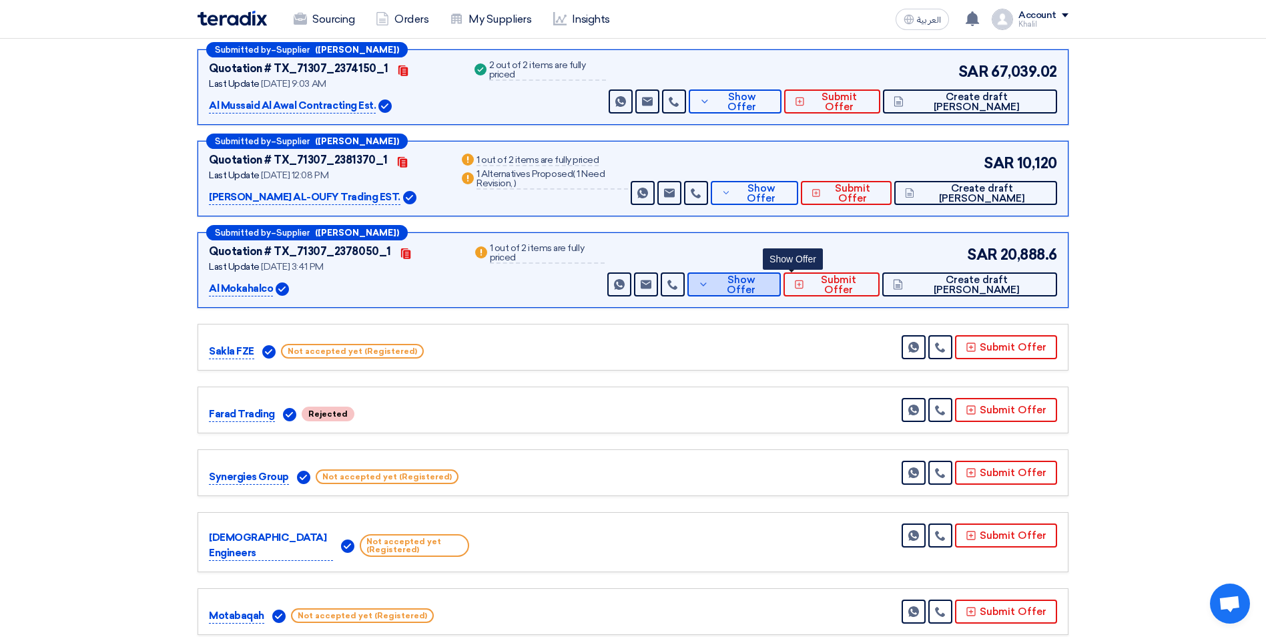
click at [709, 286] on icon at bounding box center [703, 284] width 11 height 11
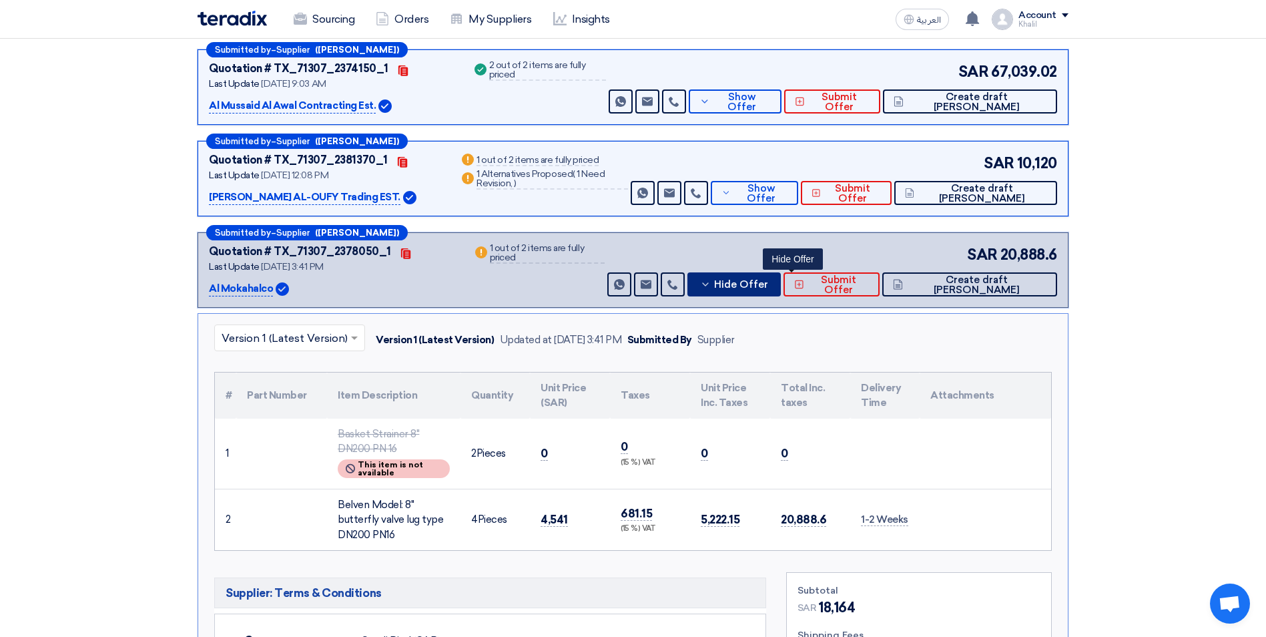
click at [711, 286] on icon at bounding box center [705, 284] width 11 height 11
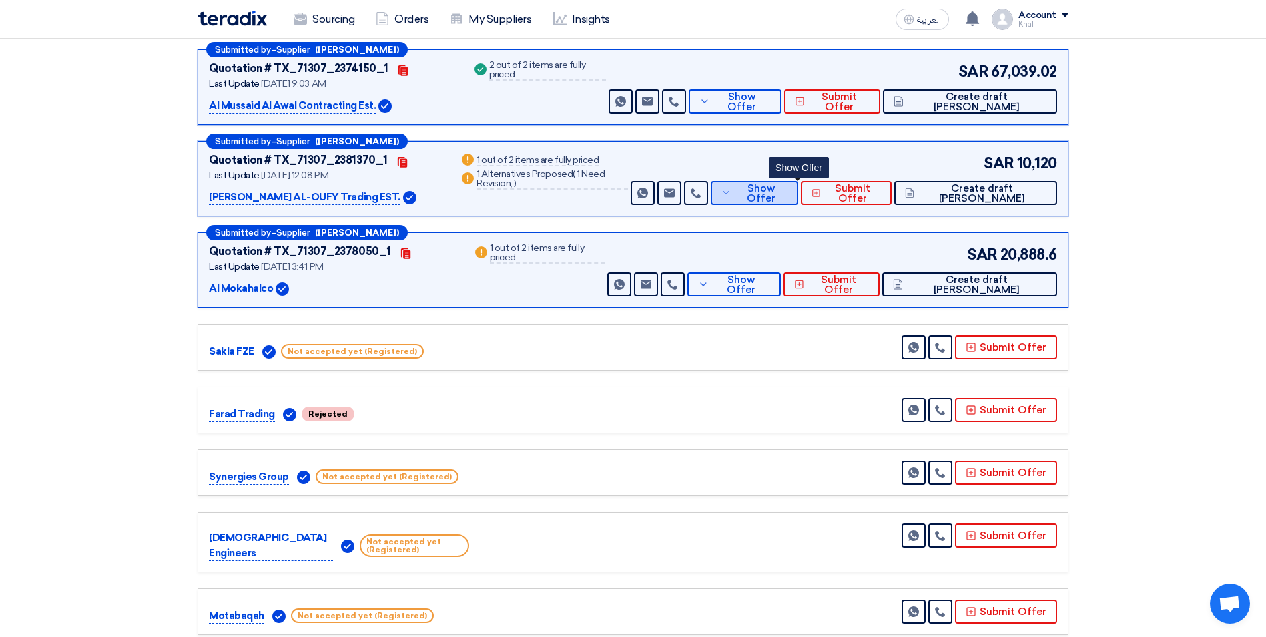
click at [731, 191] on icon at bounding box center [726, 192] width 10 height 11
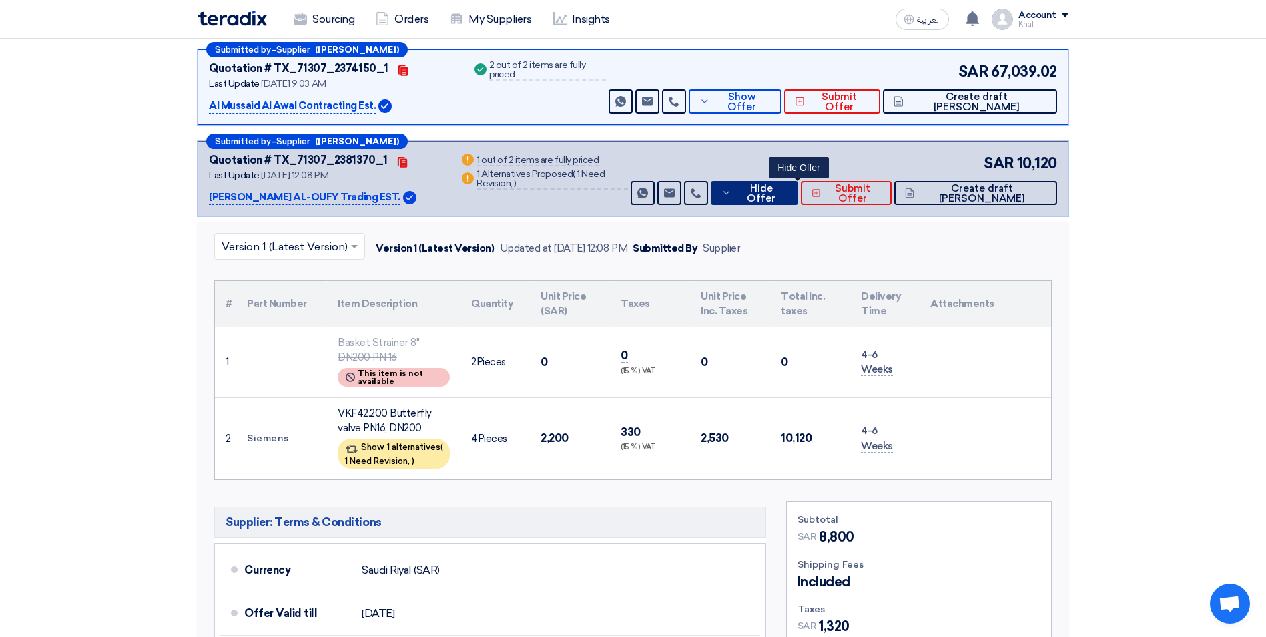
click at [732, 192] on icon at bounding box center [726, 192] width 11 height 11
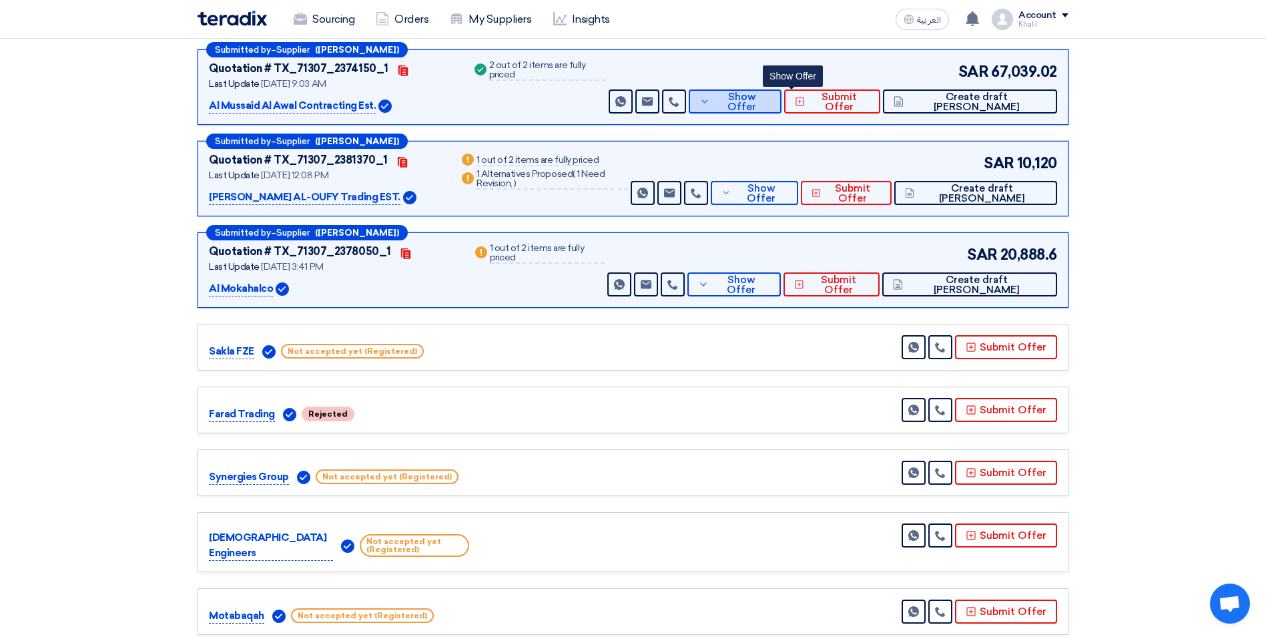
click at [771, 105] on button "Show Offer" at bounding box center [735, 101] width 93 height 24
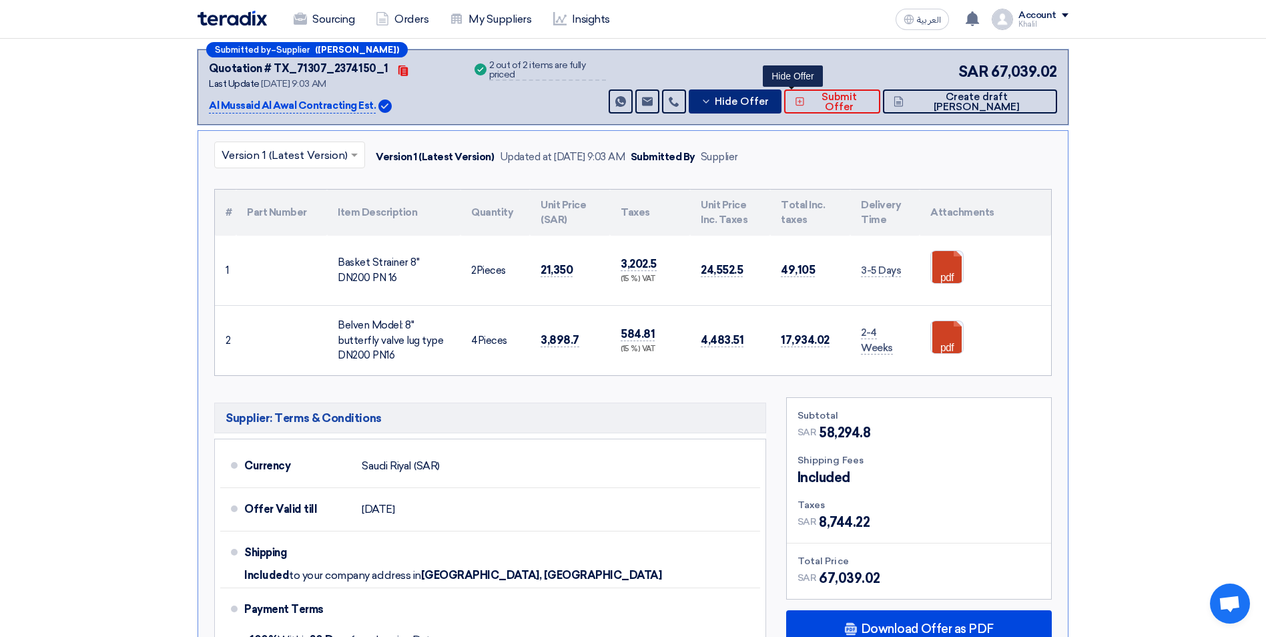
click at [771, 105] on button "Hide Offer" at bounding box center [735, 101] width 93 height 24
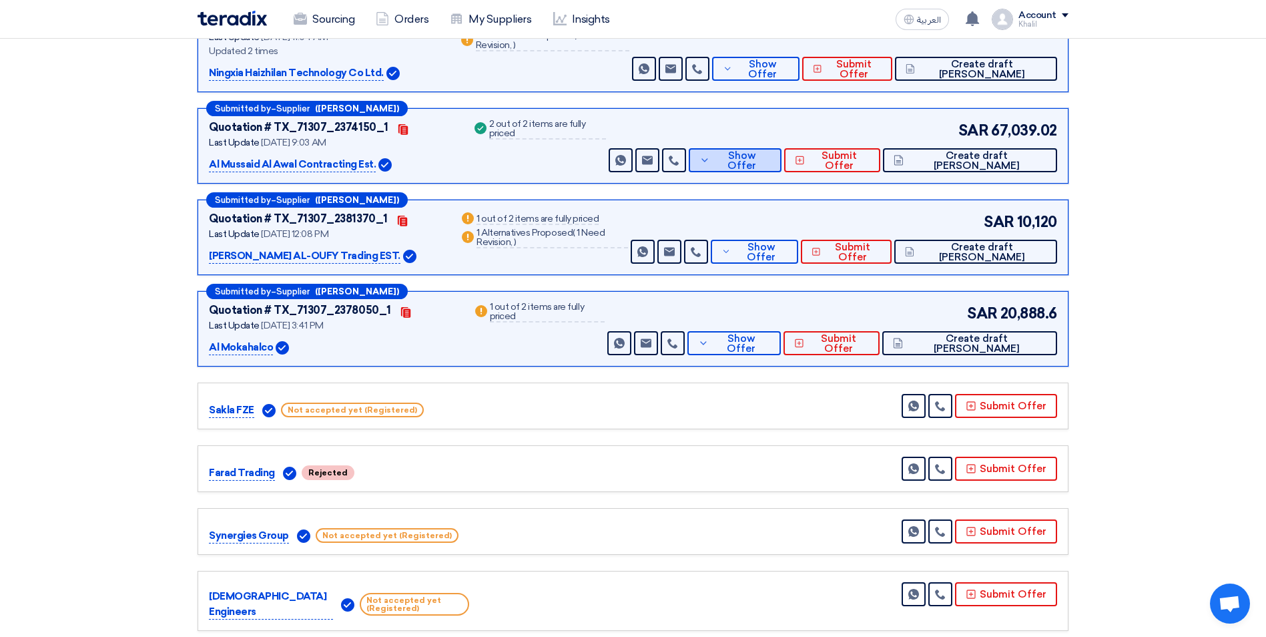
scroll to position [200, 0]
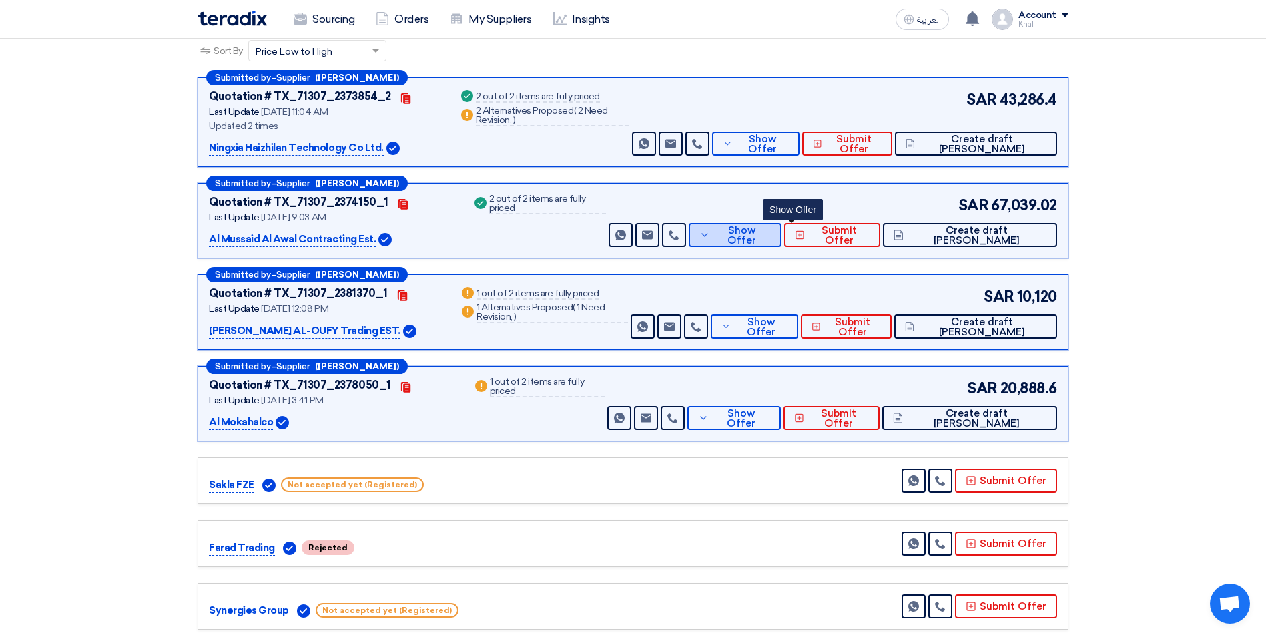
click at [767, 241] on button "Show Offer" at bounding box center [735, 235] width 93 height 24
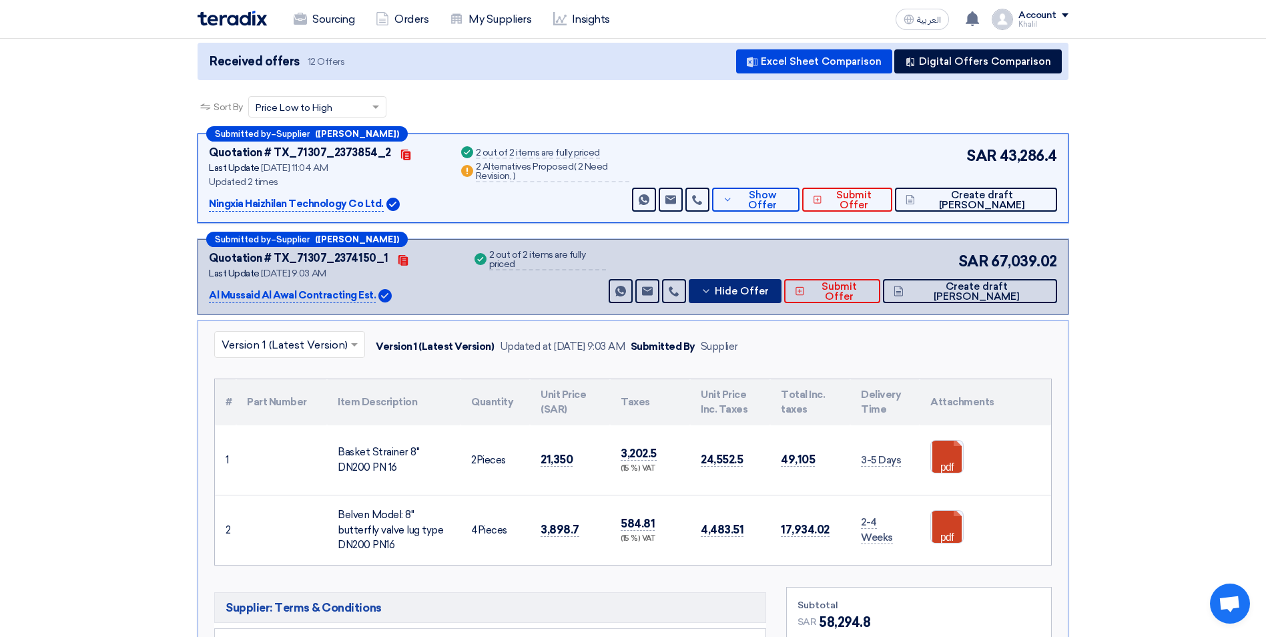
scroll to position [0, 0]
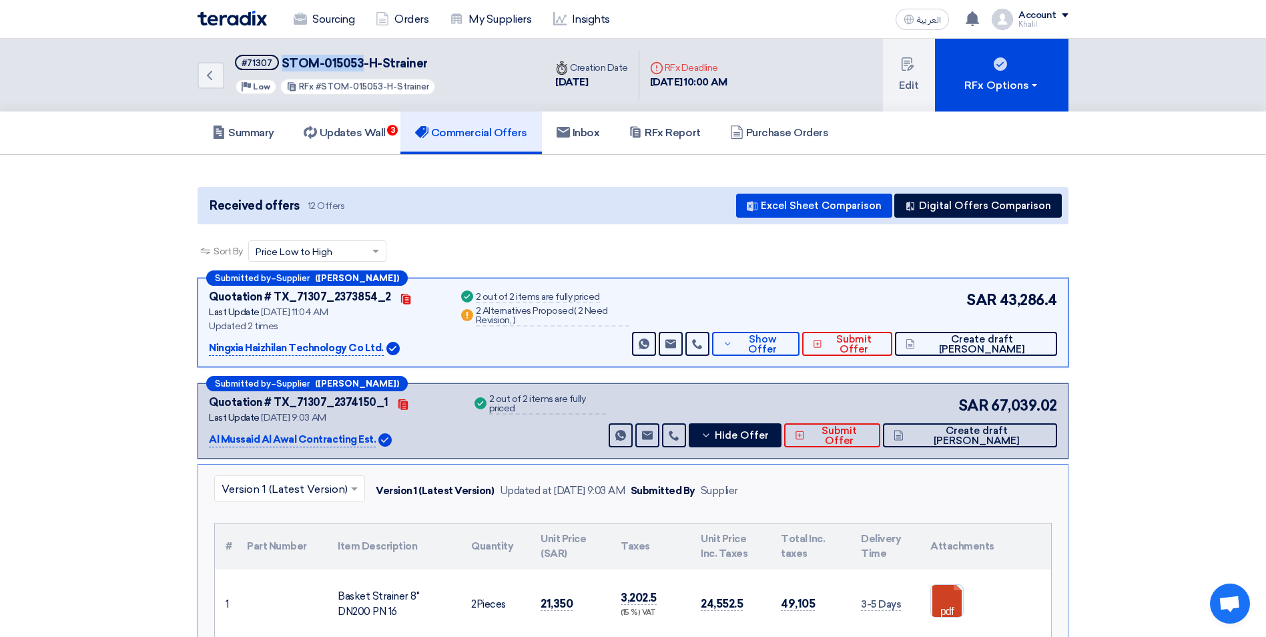
drag, startPoint x: 362, startPoint y: 60, endPoint x: 282, endPoint y: 60, distance: 79.4
click at [282, 60] on span "STOM-015053-H-Strainer" at bounding box center [355, 63] width 146 height 15
copy span "STOM-015053"
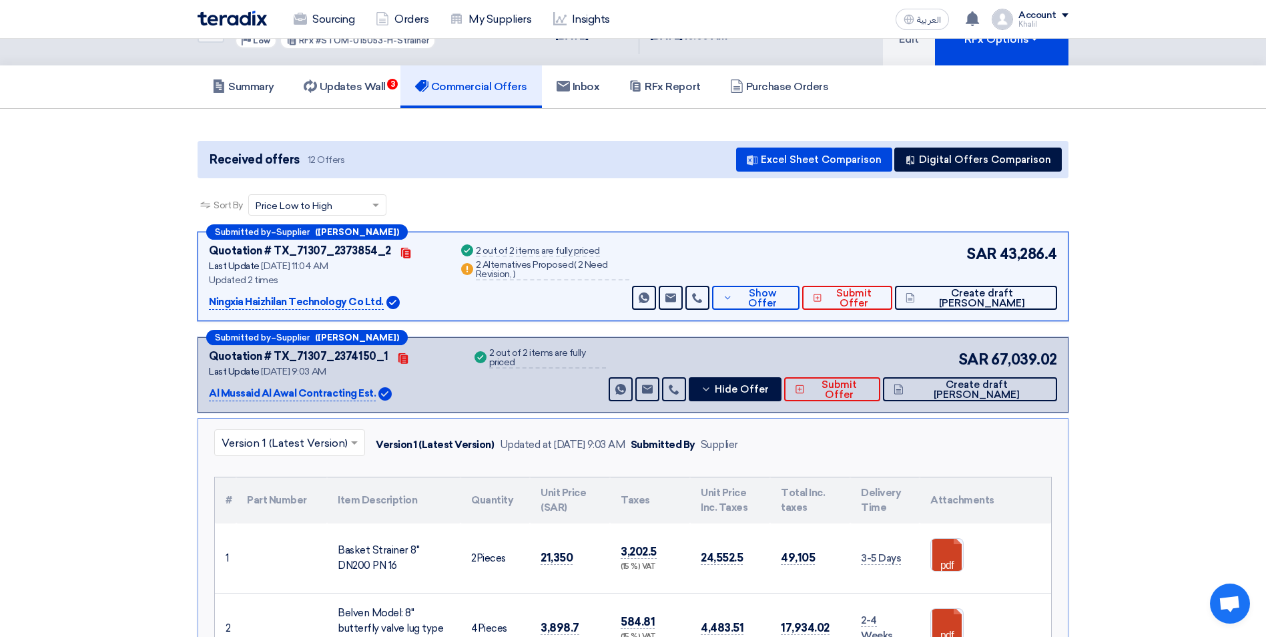
scroll to position [67, 0]
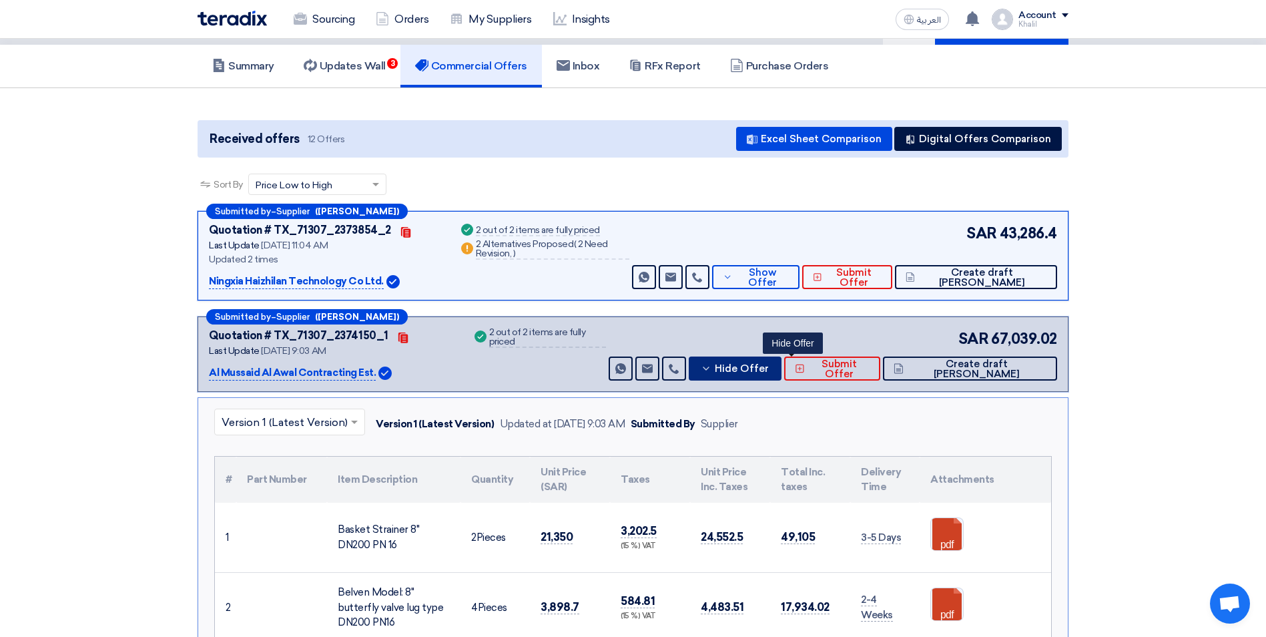
click at [711, 370] on icon at bounding box center [706, 368] width 11 height 11
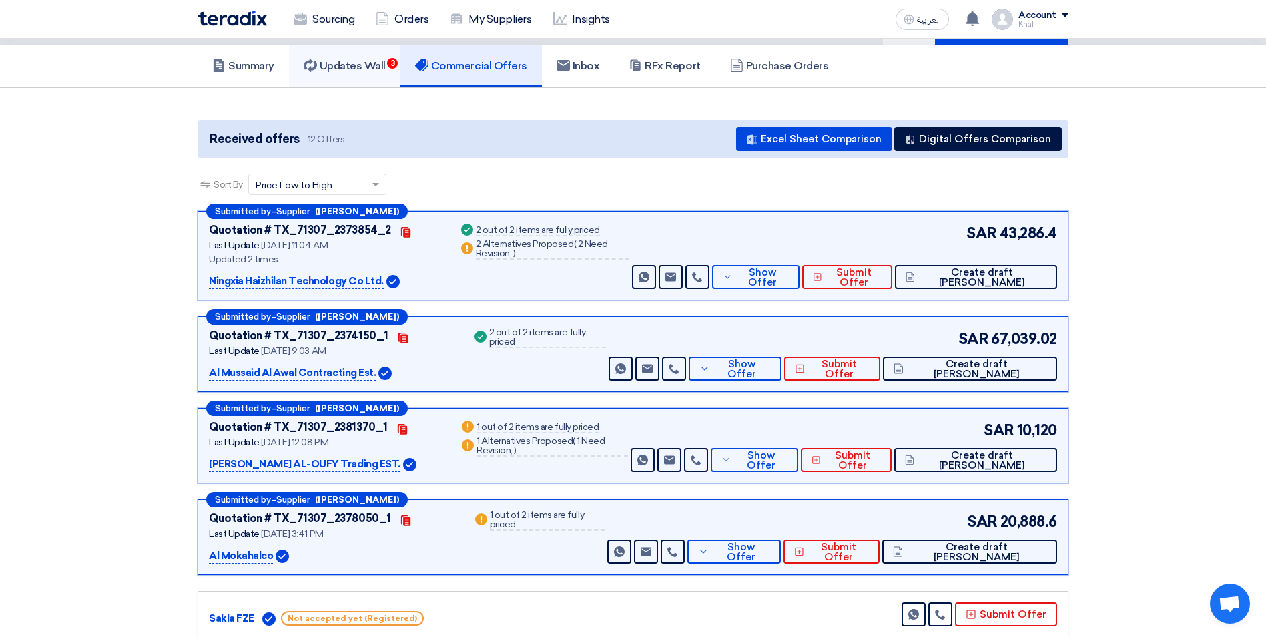
click at [368, 75] on link "Updates Wall 3" at bounding box center [344, 66] width 111 height 43
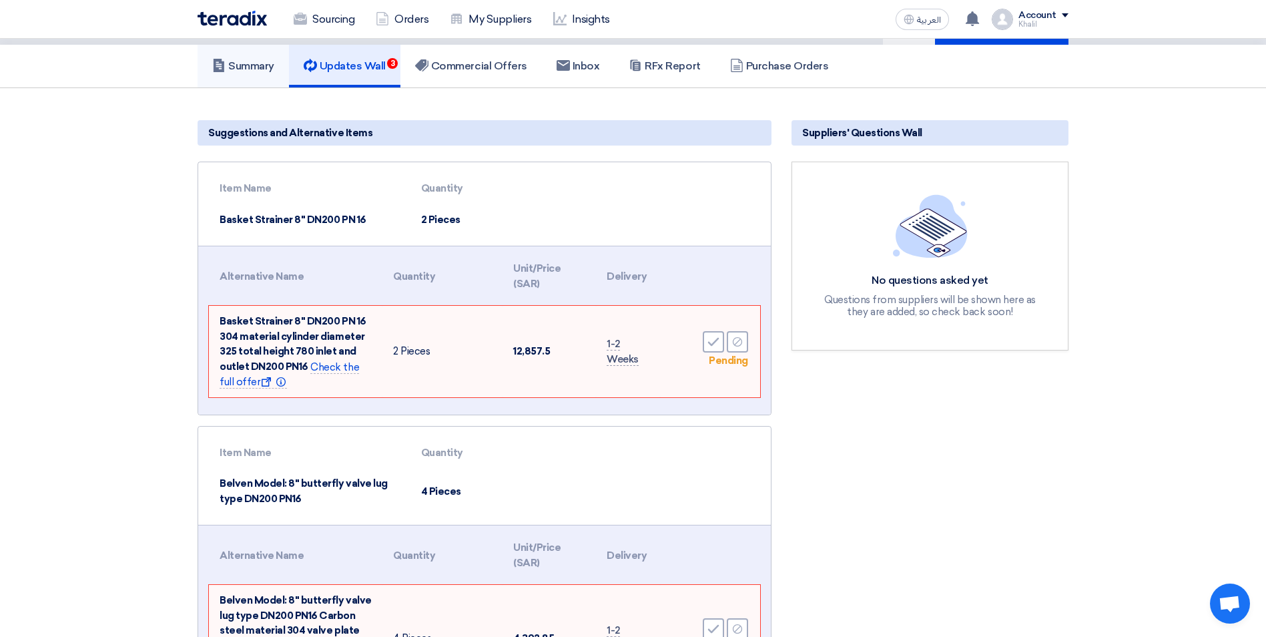
click at [244, 59] on h5 "Summary" at bounding box center [243, 65] width 62 height 13
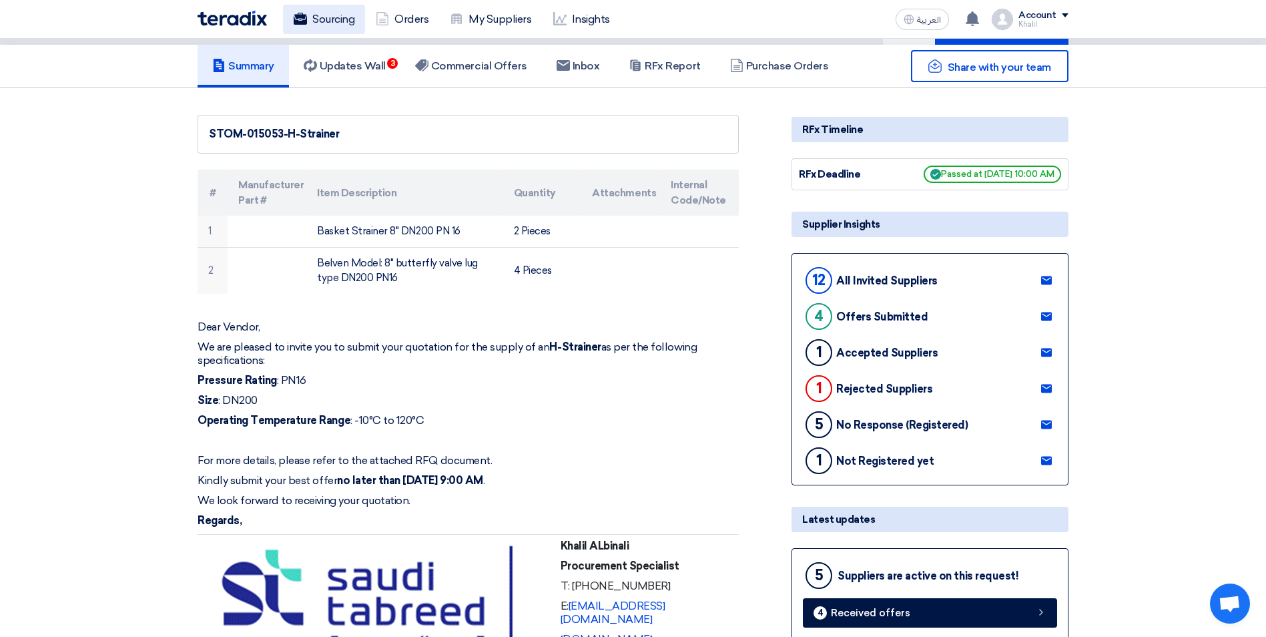
click at [331, 22] on link "Sourcing" at bounding box center [324, 19] width 82 height 29
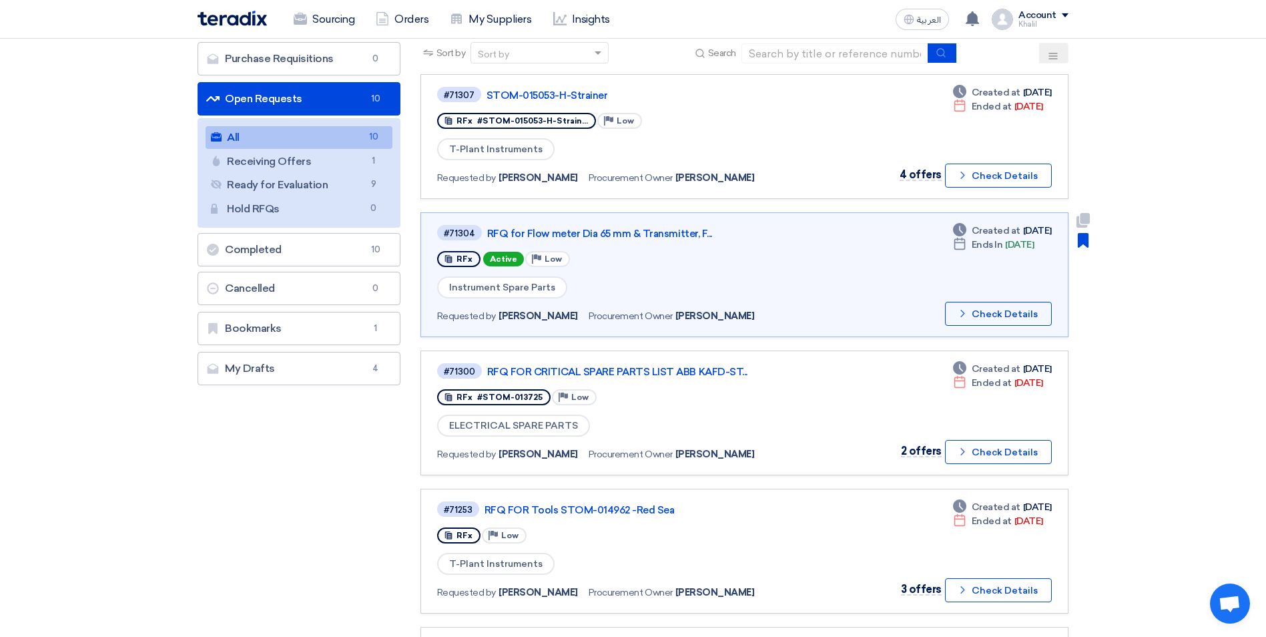
scroll to position [133, 0]
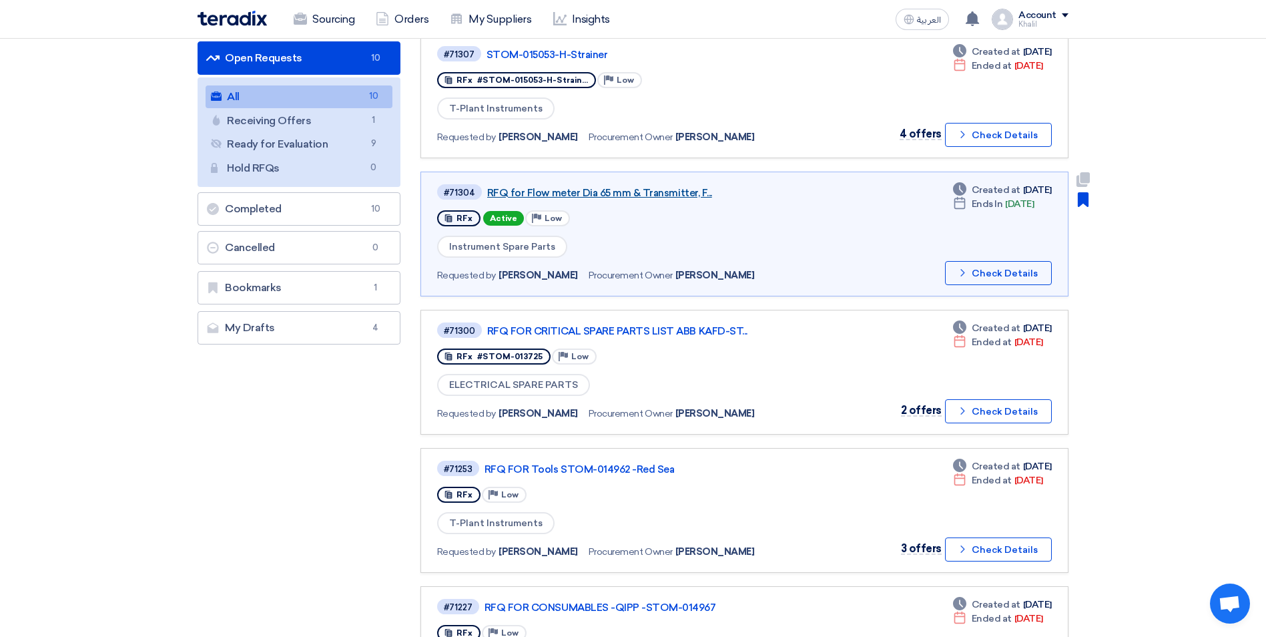
drag, startPoint x: 700, startPoint y: 202, endPoint x: 487, endPoint y: 197, distance: 212.9
click at [487, 197] on div "#71304 RFQ for Flow meter Dia 65 mm & Transmitter, F... RFx Active Priority Low…" at bounding box center [630, 234] width 386 height 102
